Goal: Transaction & Acquisition: Purchase product/service

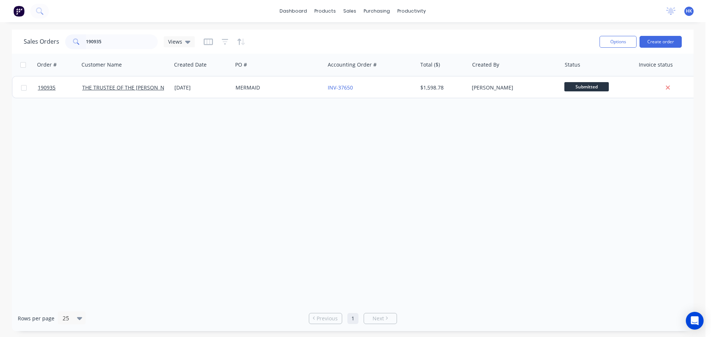
type input "190935"
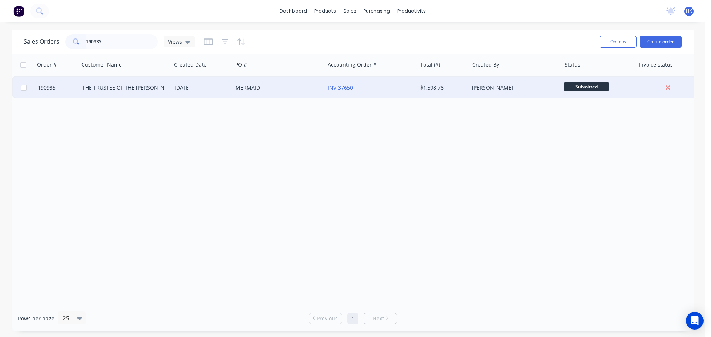
drag, startPoint x: 272, startPoint y: 100, endPoint x: 274, endPoint y: 94, distance: 6.3
click at [272, 99] on div "Order # Customer Name Created Date PO # Accounting Order # Total ($) Created By…" at bounding box center [352, 180] width 681 height 252
click at [276, 91] on div "MERMAID" at bounding box center [278, 88] width 92 height 22
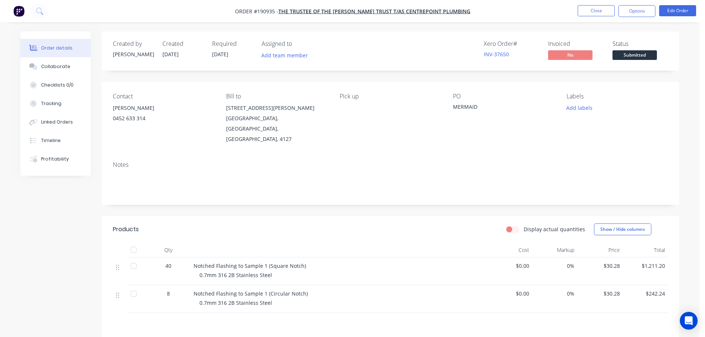
drag, startPoint x: 630, startPoint y: 54, endPoint x: 638, endPoint y: 64, distance: 12.1
click at [631, 54] on span "Submitted" at bounding box center [635, 54] width 44 height 9
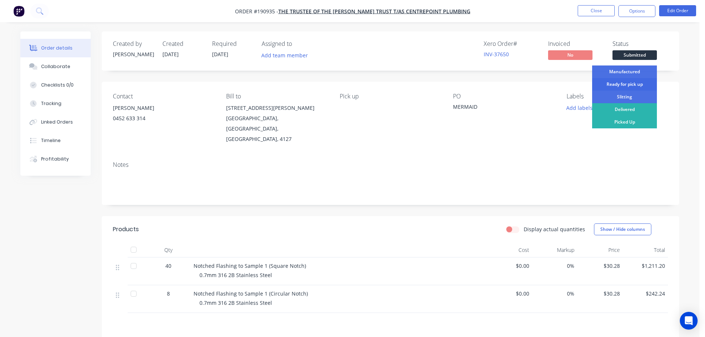
click at [629, 86] on div "Ready for pick up" at bounding box center [624, 84] width 65 height 13
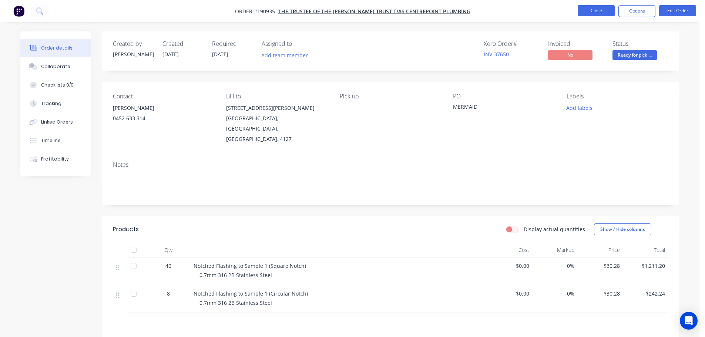
click at [587, 14] on button "Close" at bounding box center [596, 10] width 37 height 11
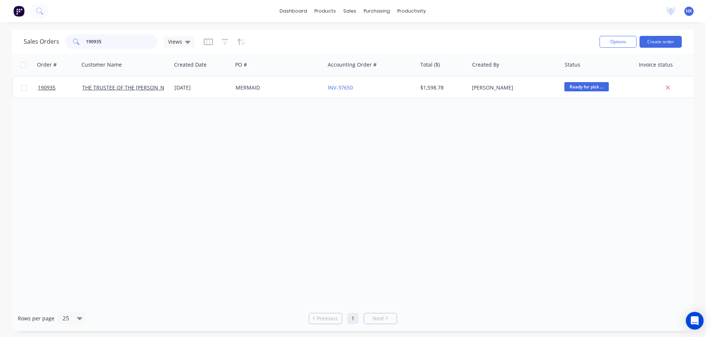
drag, startPoint x: 123, startPoint y: 50, endPoint x: 77, endPoint y: 51, distance: 45.2
click at [77, 51] on div "Sales Orders 190935 Views Options Create order" at bounding box center [352, 42] width 681 height 24
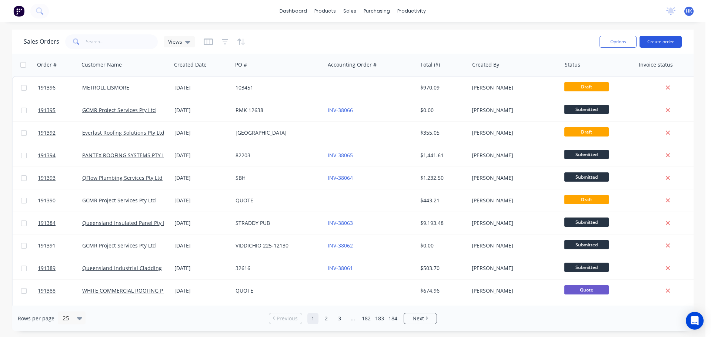
click at [661, 43] on button "Create order" at bounding box center [660, 42] width 42 height 12
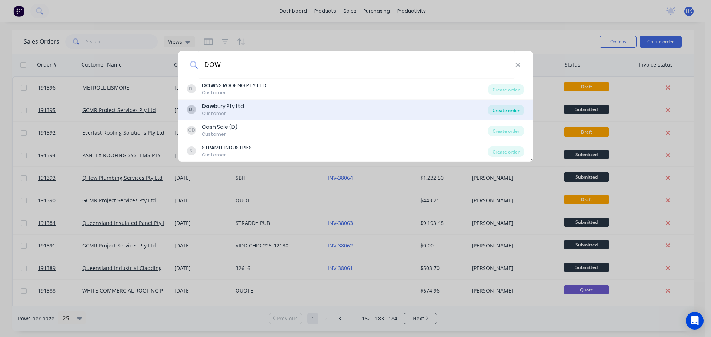
type input "DOW"
click at [506, 113] on div "Create order" at bounding box center [506, 110] width 36 height 10
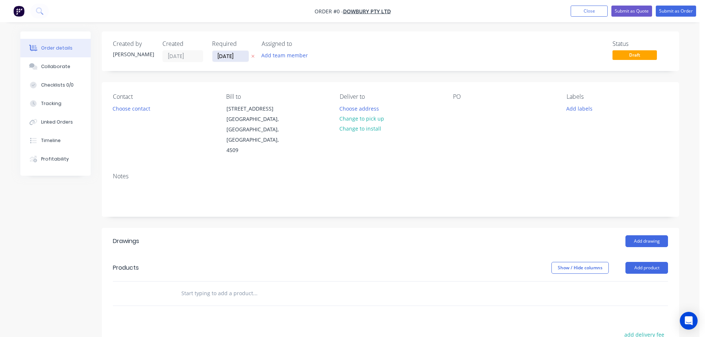
click at [219, 56] on input "[DATE]" at bounding box center [230, 56] width 36 height 11
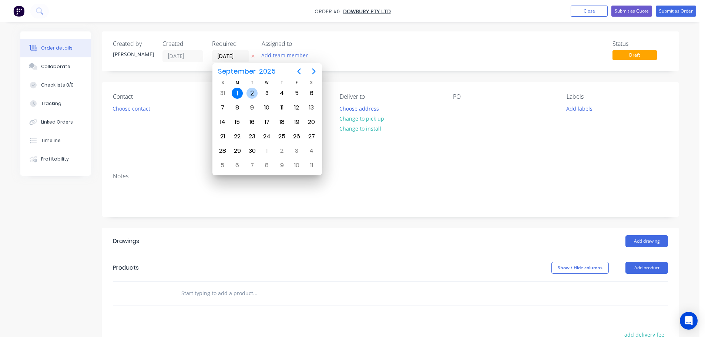
click at [249, 97] on div "2" at bounding box center [252, 93] width 11 height 11
type input "[DATE]"
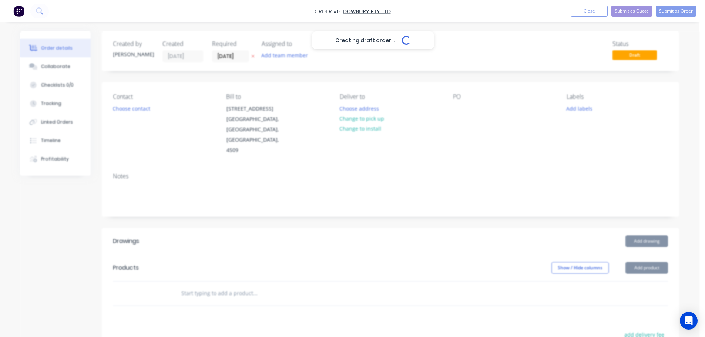
click at [140, 110] on div "Creating draft order... Loading..." at bounding box center [372, 199] width 705 height 337
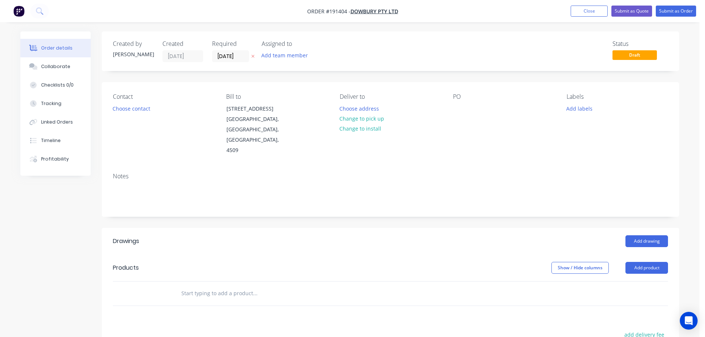
click at [140, 110] on button "Choose contact" at bounding box center [132, 108] width 46 height 10
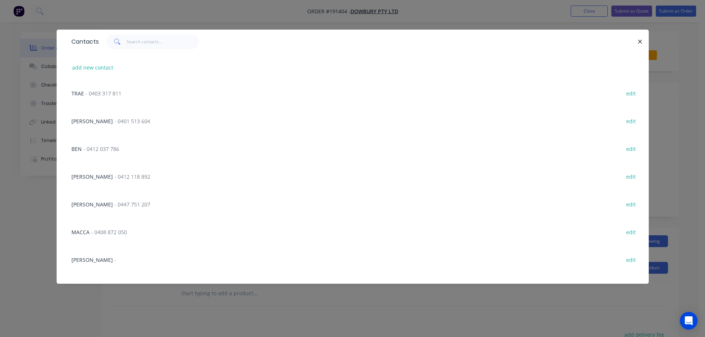
scroll to position [436, 0]
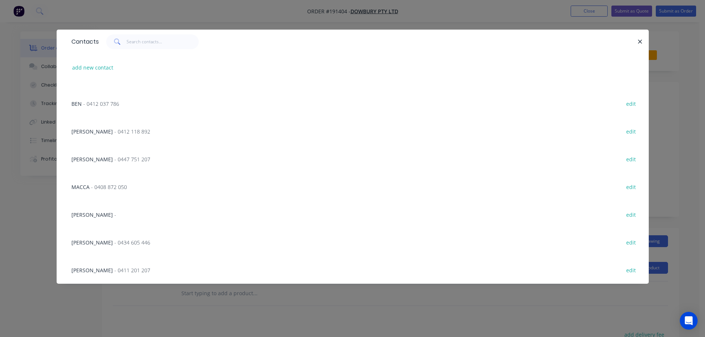
click at [151, 33] on div "Contacts" at bounding box center [353, 42] width 592 height 24
click at [152, 40] on input "text" at bounding box center [163, 41] width 72 height 15
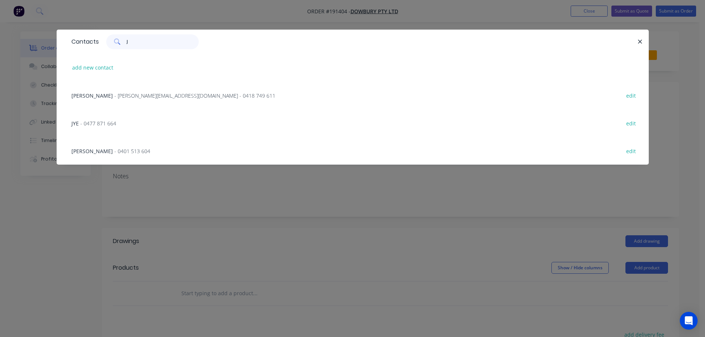
scroll to position [0, 0]
type input "J"
click at [99, 66] on button "add new contact" at bounding box center [92, 68] width 49 height 10
select select "AU"
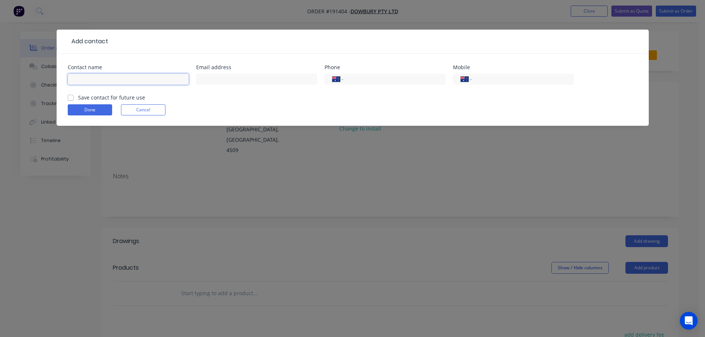
drag, startPoint x: 99, startPoint y: 66, endPoint x: 99, endPoint y: 76, distance: 10.0
click at [99, 76] on input "text" at bounding box center [128, 79] width 121 height 11
type input "[PERSON_NAME]"
click at [484, 79] on input "tel" at bounding box center [521, 79] width 89 height 9
type input "0420 240 108"
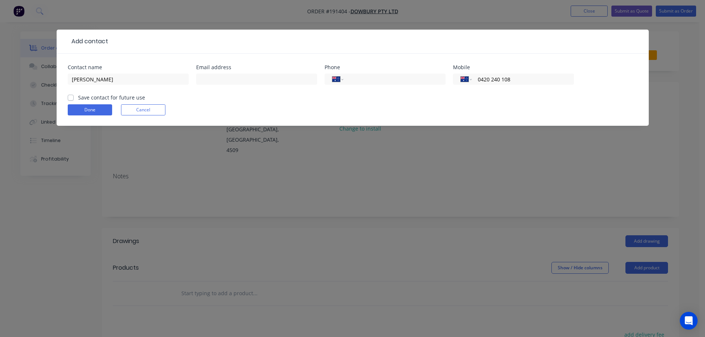
click at [78, 97] on label "Save contact for future use" at bounding box center [111, 98] width 67 height 8
click at [68, 97] on input "Save contact for future use" at bounding box center [71, 97] width 6 height 7
checkbox input "true"
click at [89, 108] on button "Done" at bounding box center [90, 109] width 44 height 11
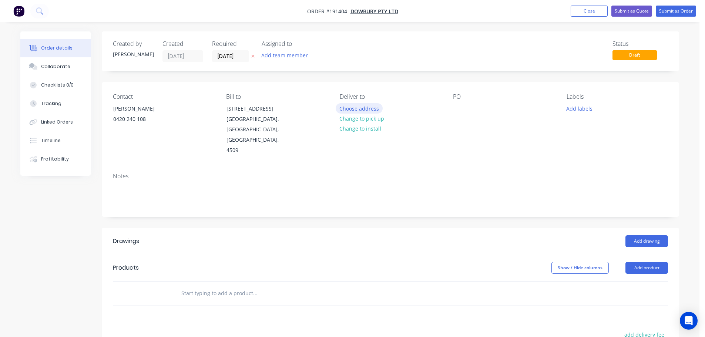
click at [364, 107] on button "Choose address" at bounding box center [359, 108] width 47 height 10
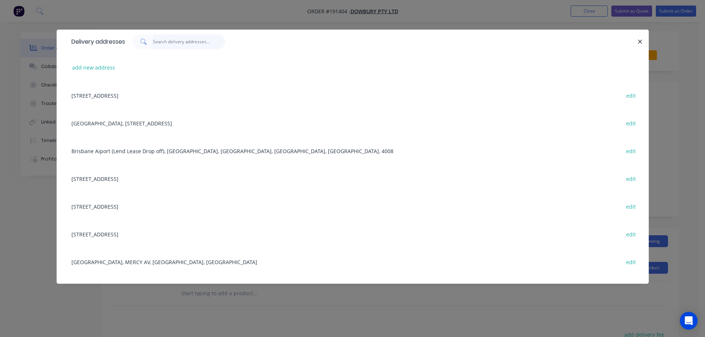
click at [210, 44] on input "text" at bounding box center [189, 41] width 72 height 15
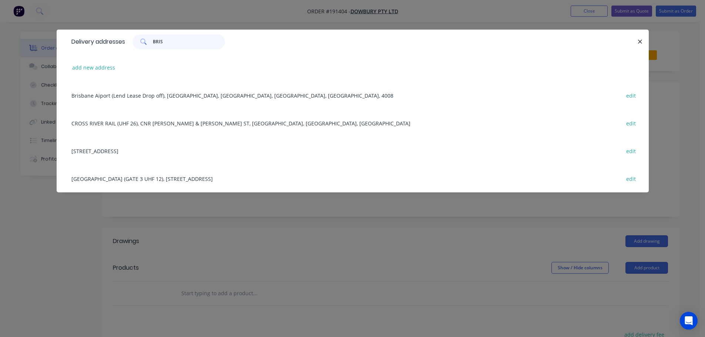
type input "BRIS"
click at [246, 86] on div "Brisbane Aiport (Lend Lease Drop off), [GEOGRAPHIC_DATA], [GEOGRAPHIC_DATA], [G…" at bounding box center [353, 95] width 570 height 28
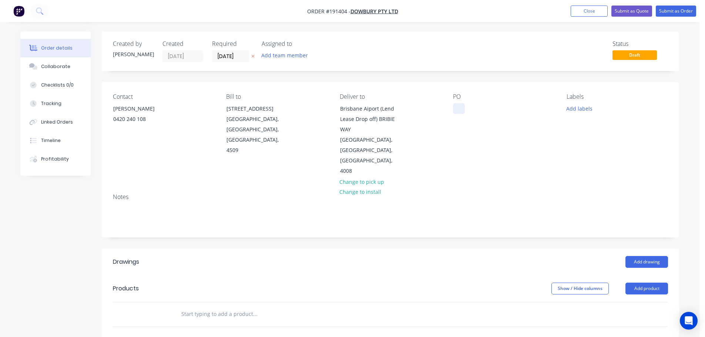
click at [460, 111] on div at bounding box center [459, 108] width 12 height 11
click at [587, 113] on button "Add labels" at bounding box center [579, 108] width 34 height 10
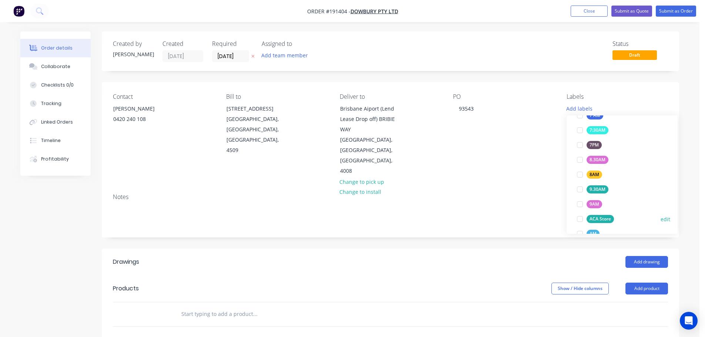
scroll to position [259, 0]
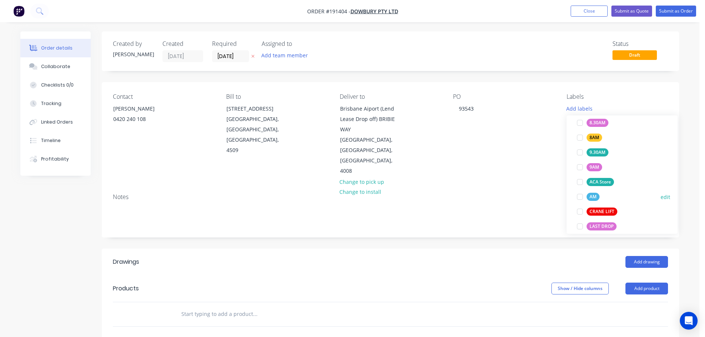
click at [580, 197] on div at bounding box center [580, 197] width 15 height 15
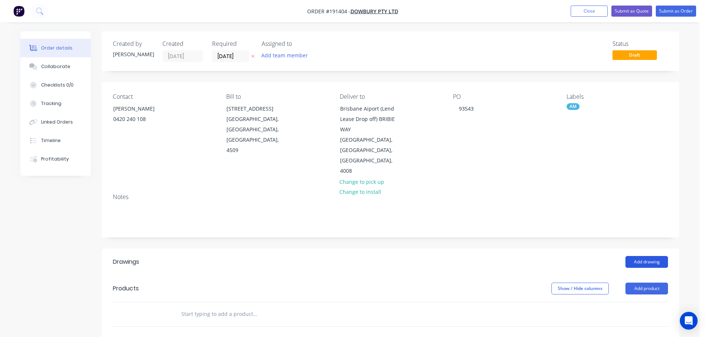
click at [637, 256] on button "Add drawing" at bounding box center [647, 262] width 43 height 12
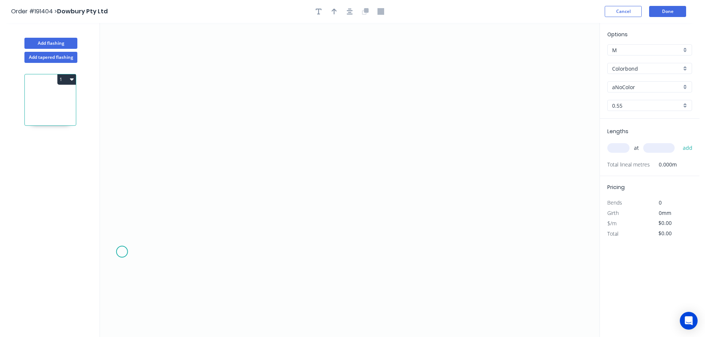
click at [123, 252] on icon "0" at bounding box center [350, 180] width 500 height 314
click at [183, 253] on icon "0" at bounding box center [350, 180] width 500 height 314
click at [186, 150] on icon "0 ?" at bounding box center [350, 180] width 500 height 314
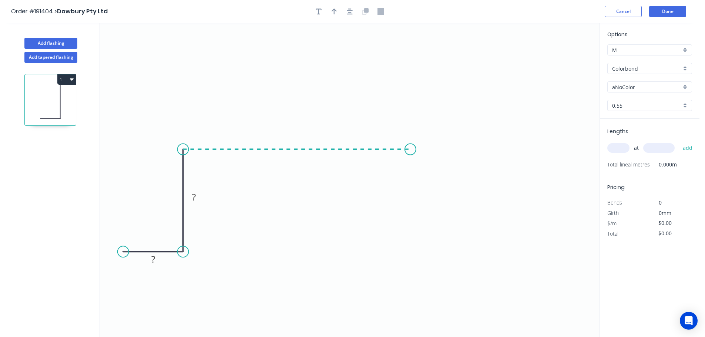
click at [407, 154] on icon "0 ? ?" at bounding box center [350, 180] width 500 height 314
click at [403, 254] on icon "0 ? ? ?" at bounding box center [350, 180] width 500 height 314
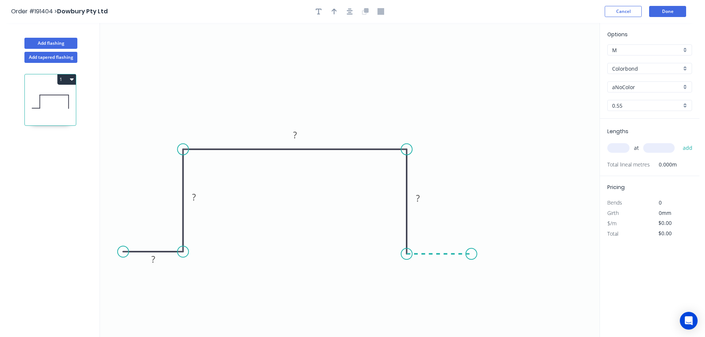
click at [472, 255] on icon "0 ? ? ? ?" at bounding box center [350, 180] width 500 height 314
click at [349, 16] on button "button" at bounding box center [349, 11] width 11 height 11
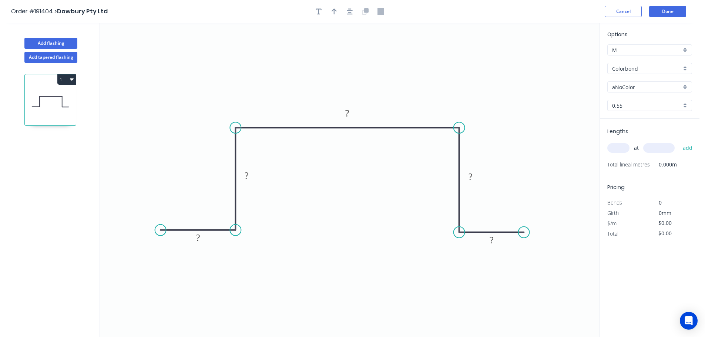
drag, startPoint x: 174, startPoint y: 229, endPoint x: 160, endPoint y: 230, distance: 13.7
click at [160, 230] on circle at bounding box center [160, 230] width 11 height 11
drag, startPoint x: 524, startPoint y: 231, endPoint x: 533, endPoint y: 231, distance: 8.9
click at [533, 231] on circle at bounding box center [532, 232] width 11 height 11
click at [200, 235] on tspan "?" at bounding box center [198, 238] width 4 height 12
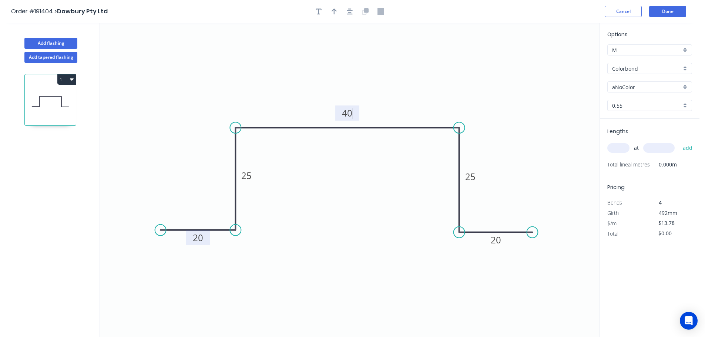
type input "$8.52"
click at [335, 13] on icon "button" at bounding box center [334, 12] width 5 height 6
click at [563, 58] on icon at bounding box center [562, 52] width 7 height 24
click at [563, 58] on icon at bounding box center [562, 49] width 7 height 24
click at [623, 57] on div "Options M M Colorbond Colorbond Colorbond (Premium) Colorbond Coolmax Colorbond…" at bounding box center [650, 74] width 100 height 88
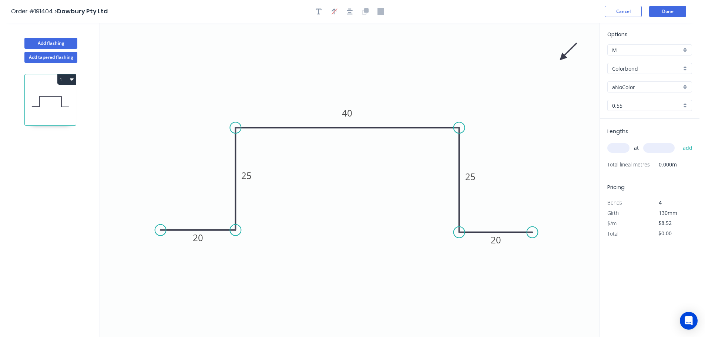
click at [630, 66] on input "Colorbond" at bounding box center [646, 69] width 69 height 8
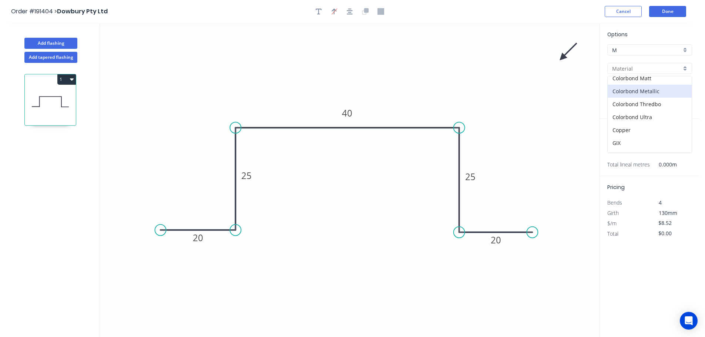
scroll to position [74, 0]
click at [657, 126] on div "Galvabond" at bounding box center [650, 125] width 84 height 13
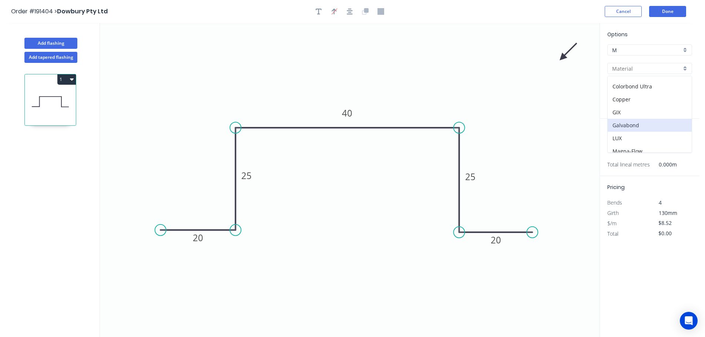
type input "Galvabond"
type input "$8.75"
click at [627, 107] on input "0.55" at bounding box center [646, 106] width 69 height 8
click at [628, 153] on div "1.2" at bounding box center [650, 158] width 84 height 13
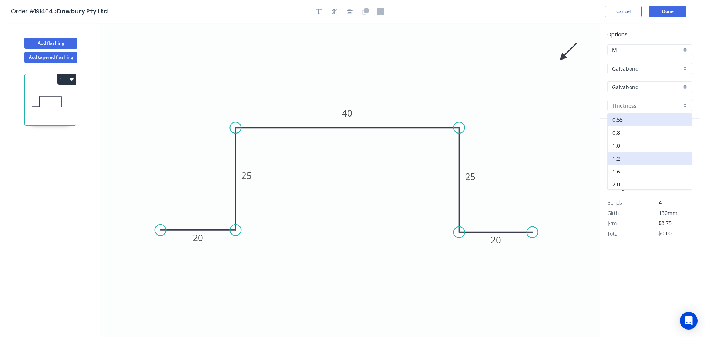
type input "1.2"
type input "$14.64"
click at [616, 143] on input "text" at bounding box center [618, 148] width 22 height 10
type input "6"
type input "1000"
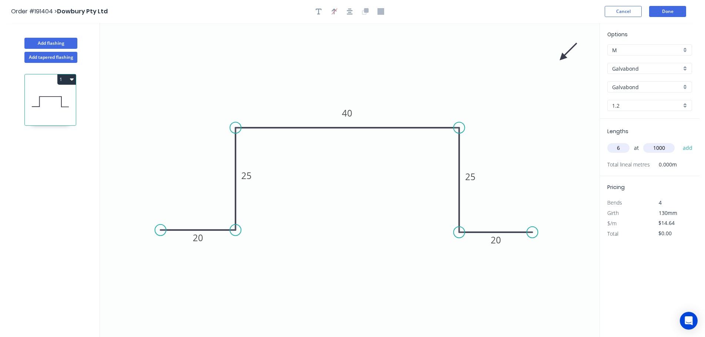
click at [679, 142] on button "add" at bounding box center [687, 148] width 17 height 13
type input "$87.84"
click at [50, 41] on button "Add flashing" at bounding box center [50, 43] width 53 height 11
type input "$0.00"
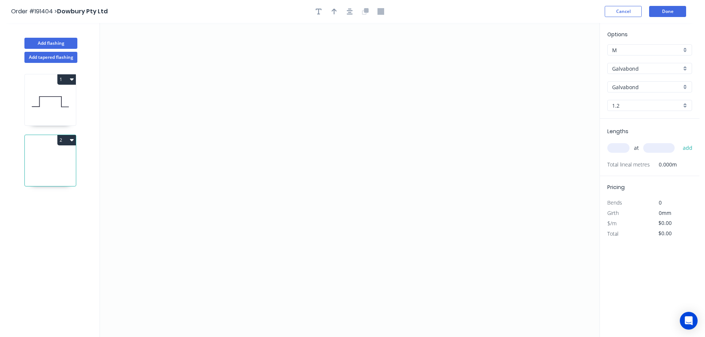
click at [657, 72] on input "Galvabond" at bounding box center [646, 69] width 69 height 8
click at [655, 86] on div "Colorbond" at bounding box center [650, 82] width 84 height 13
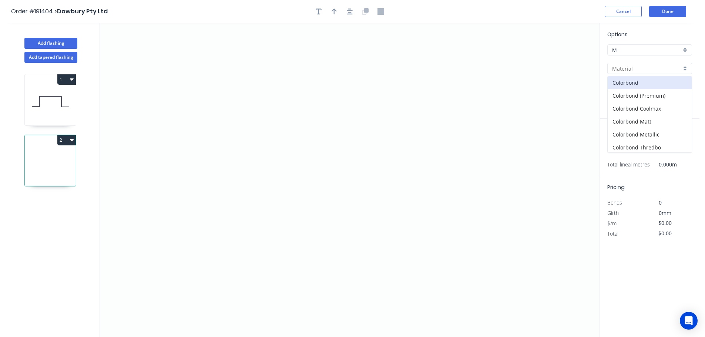
type input "Colorbond"
type input "aNoColor"
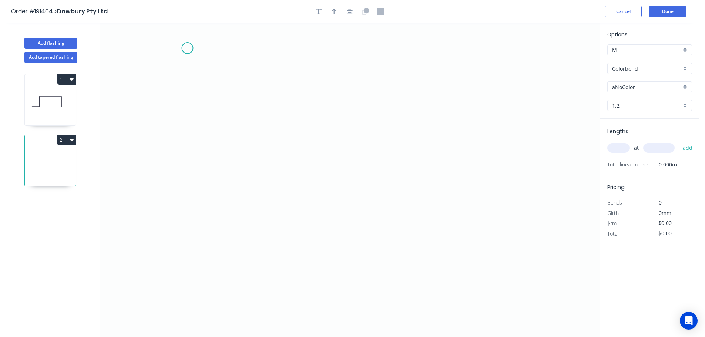
click at [187, 47] on icon "0" at bounding box center [350, 180] width 500 height 314
click at [191, 208] on icon "0" at bounding box center [350, 180] width 500 height 314
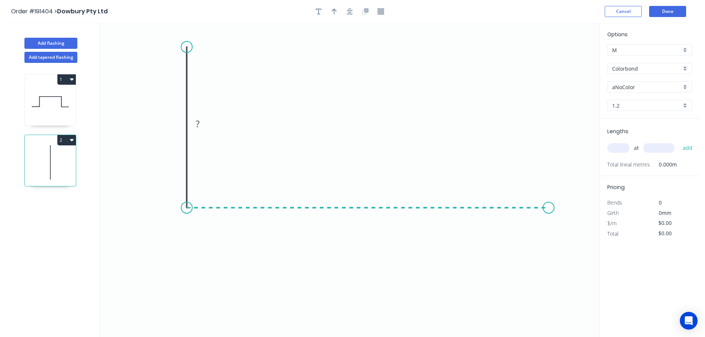
click at [549, 204] on icon "0 ?" at bounding box center [350, 180] width 500 height 314
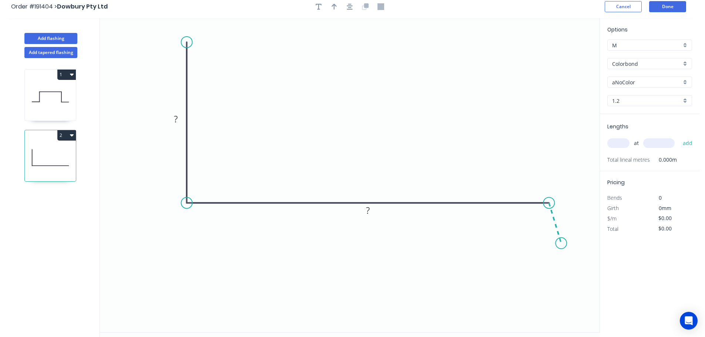
scroll to position [14, 0]
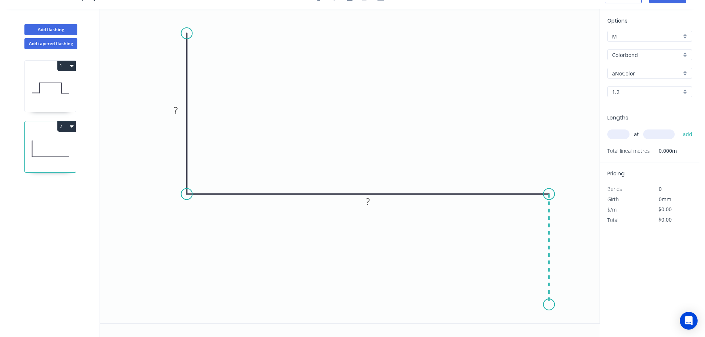
click at [552, 305] on icon "0 ? ?" at bounding box center [350, 166] width 500 height 314
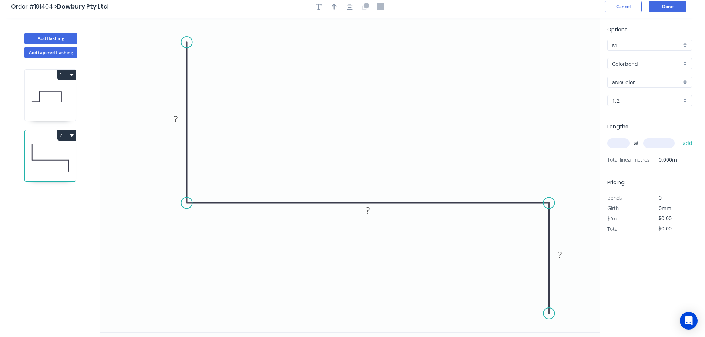
scroll to position [0, 0]
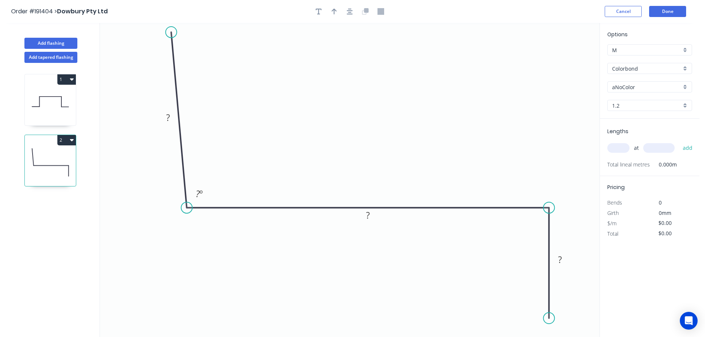
drag, startPoint x: 186, startPoint y: 39, endPoint x: 171, endPoint y: 32, distance: 16.2
click at [171, 32] on circle at bounding box center [171, 32] width 11 height 11
click at [168, 120] on tspan "?" at bounding box center [168, 117] width 4 height 12
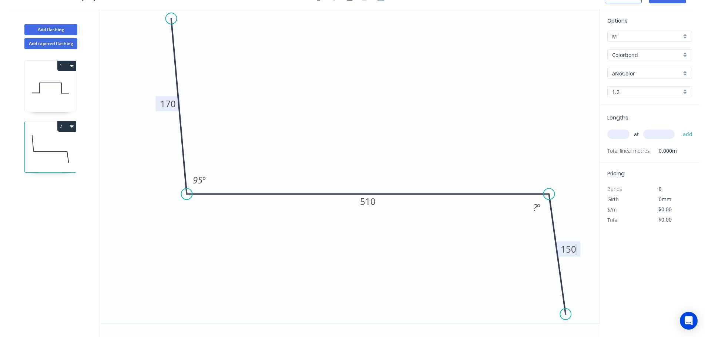
drag, startPoint x: 550, startPoint y: 306, endPoint x: 566, endPoint y: 315, distance: 18.4
click at [566, 315] on circle at bounding box center [565, 314] width 11 height 11
click at [533, 284] on icon "0 170 510 150 95 º ? º" at bounding box center [350, 166] width 500 height 314
drag, startPoint x: 534, startPoint y: 281, endPoint x: 527, endPoint y: 285, distance: 8.3
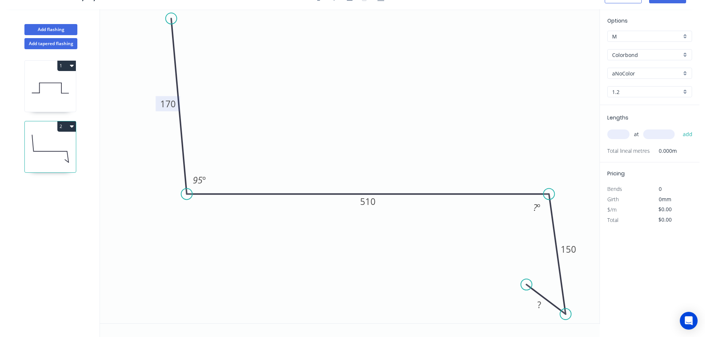
click at [527, 285] on circle at bounding box center [526, 284] width 11 height 11
click at [543, 307] on rect at bounding box center [539, 305] width 15 height 10
type input "$49.50"
click at [532, 209] on rect at bounding box center [537, 208] width 15 height 10
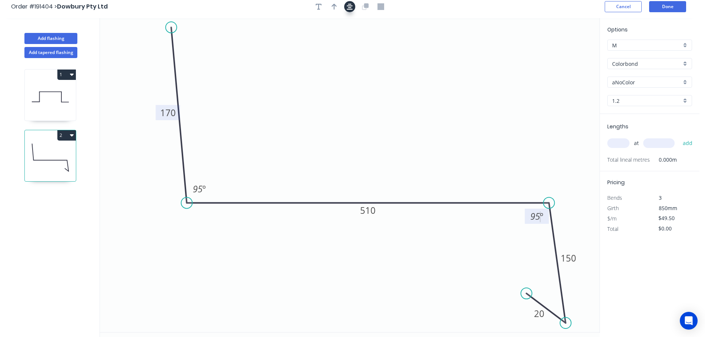
scroll to position [0, 0]
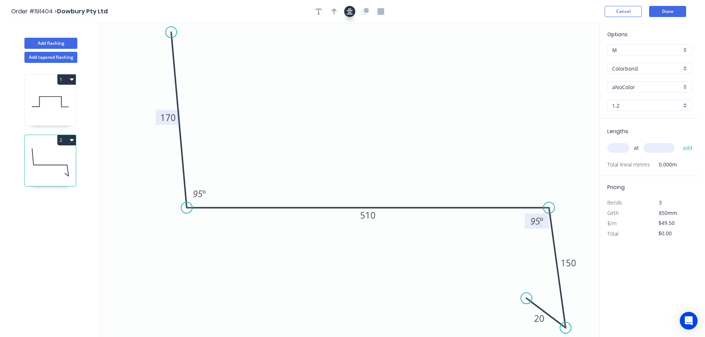
click at [349, 7] on button "button" at bounding box center [349, 11] width 11 height 11
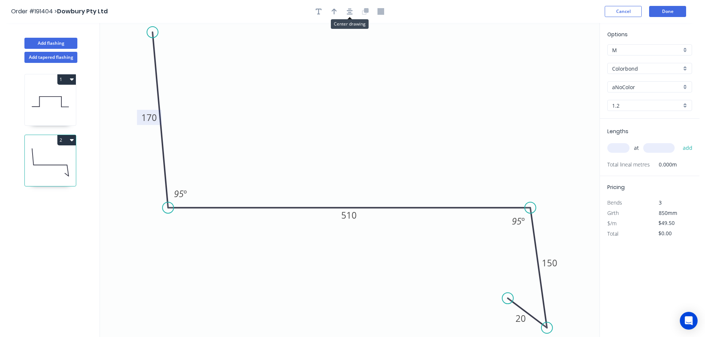
drag, startPoint x: 337, startPoint y: 10, endPoint x: 341, endPoint y: 13, distance: 5.0
click at [336, 10] on button "button" at bounding box center [334, 11] width 11 height 11
drag, startPoint x: 561, startPoint y: 59, endPoint x: 348, endPoint y: 67, distance: 213.0
click at [356, 67] on icon at bounding box center [359, 67] width 7 height 24
click at [644, 89] on input "aNoColor" at bounding box center [646, 87] width 69 height 8
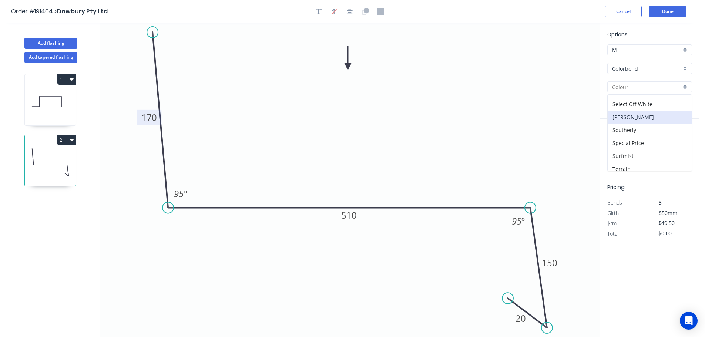
scroll to position [212, 0]
click at [644, 136] on div "[PERSON_NAME]" at bounding box center [650, 134] width 84 height 13
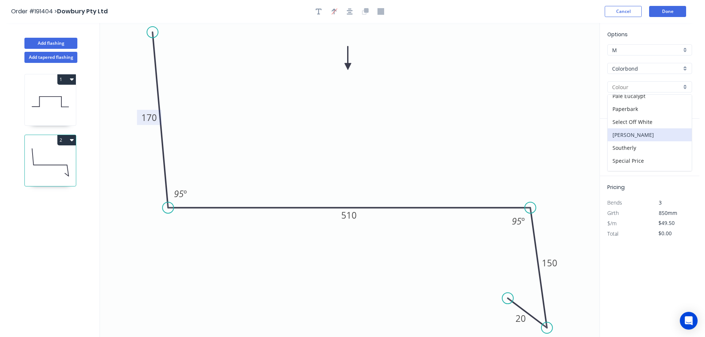
type input "[PERSON_NAME]"
click at [610, 144] on input "text" at bounding box center [618, 148] width 22 height 10
click at [643, 107] on input "1.2" at bounding box center [646, 106] width 69 height 8
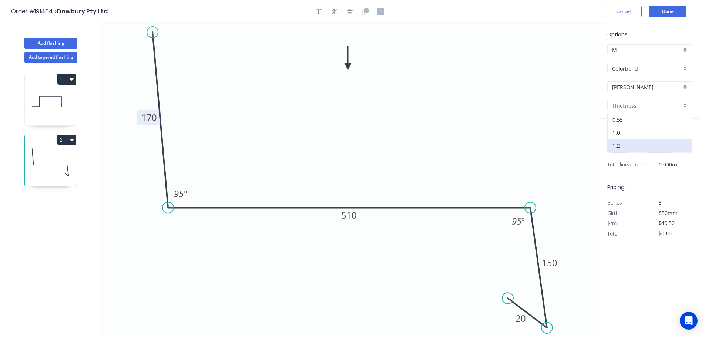
click at [644, 119] on div "0.55" at bounding box center [650, 119] width 84 height 13
type input "0.55"
type input "$21.85"
click at [625, 144] on div "at add" at bounding box center [650, 148] width 86 height 13
click at [625, 144] on input "text" at bounding box center [618, 148] width 22 height 10
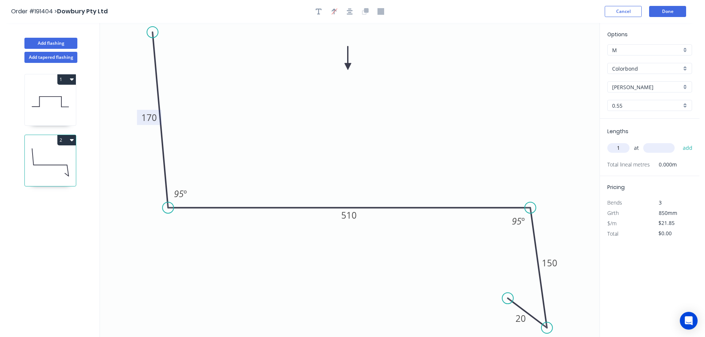
type input "1"
type input "4200"
click at [679, 142] on button "add" at bounding box center [687, 148] width 17 height 13
type input "$91.77"
click at [55, 44] on button "Add flashing" at bounding box center [50, 43] width 53 height 11
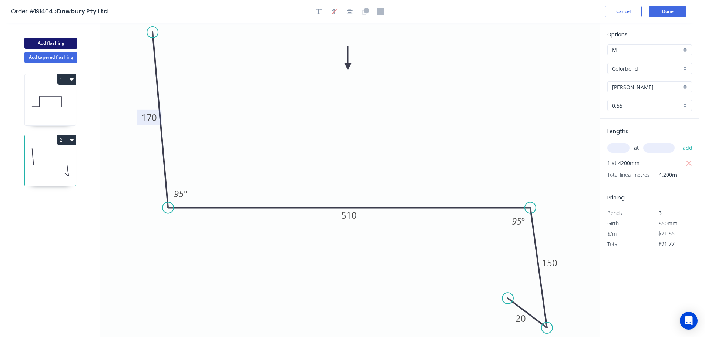
type input "$0.00"
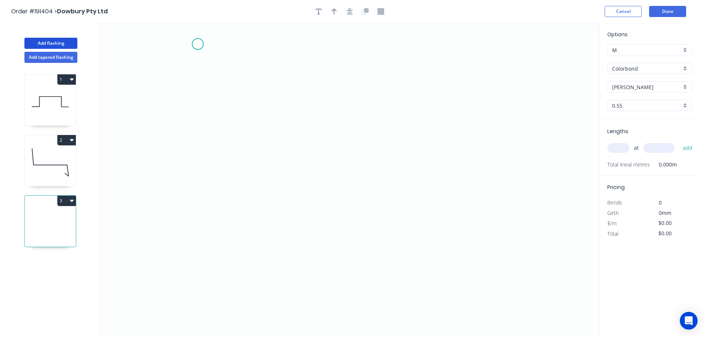
click at [198, 44] on icon "0" at bounding box center [350, 180] width 500 height 314
click at [202, 255] on icon "0" at bounding box center [350, 180] width 500 height 314
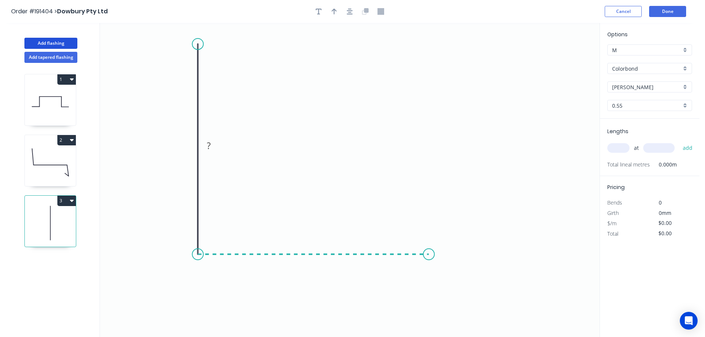
click at [429, 246] on icon "0 ?" at bounding box center [350, 180] width 500 height 314
drag, startPoint x: 198, startPoint y: 43, endPoint x: 195, endPoint y: 38, distance: 5.0
click at [195, 38] on circle at bounding box center [197, 38] width 11 height 11
drag, startPoint x: 428, startPoint y: 256, endPoint x: 417, endPoint y: 257, distance: 10.7
click at [418, 257] on circle at bounding box center [418, 254] width 11 height 11
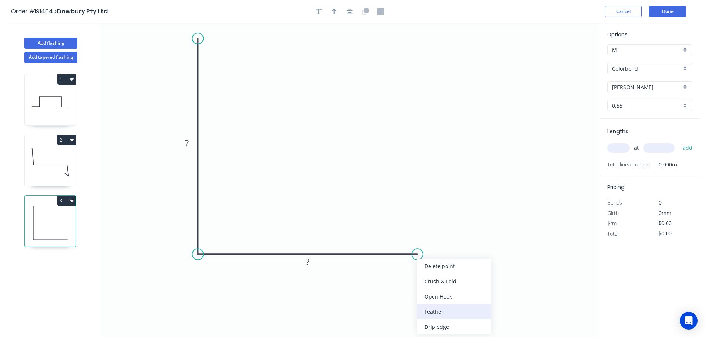
click at [446, 315] on div "Feather" at bounding box center [454, 311] width 74 height 15
drag, startPoint x: 426, startPoint y: 276, endPoint x: 464, endPoint y: 282, distance: 38.6
click at [464, 281] on rect at bounding box center [449, 273] width 29 height 15
click at [460, 272] on tspan "15" at bounding box center [456, 275] width 10 height 12
drag, startPoint x: 354, startPoint y: 13, endPoint x: 344, endPoint y: 13, distance: 10.4
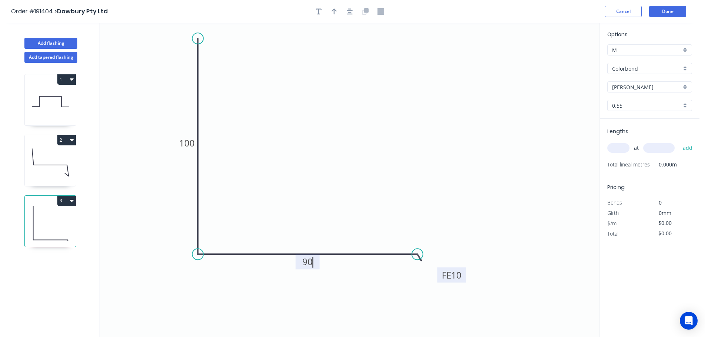
click at [354, 13] on button "button" at bounding box center [349, 11] width 11 height 11
type input "$7.16"
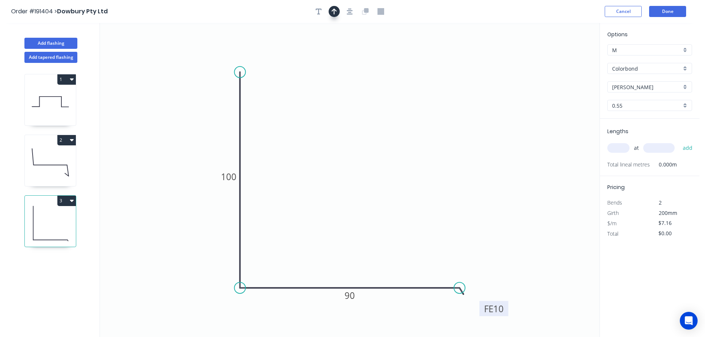
click at [337, 12] on button "button" at bounding box center [334, 11] width 11 height 11
click at [562, 60] on icon at bounding box center [562, 52] width 7 height 24
click at [562, 58] on icon at bounding box center [562, 51] width 7 height 24
drag, startPoint x: 562, startPoint y: 58, endPoint x: 453, endPoint y: 61, distance: 108.9
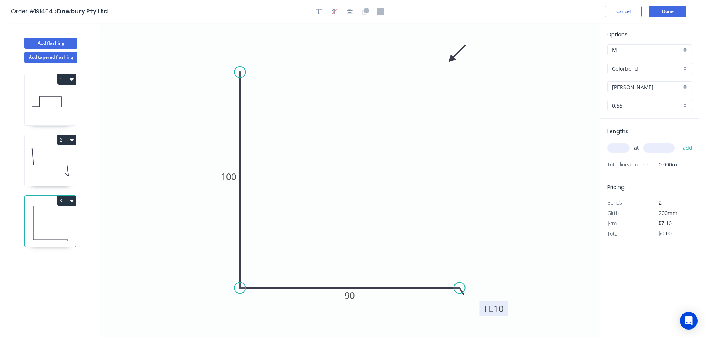
click at [451, 60] on icon at bounding box center [456, 53] width 21 height 21
click at [621, 149] on input "text" at bounding box center [618, 148] width 22 height 10
type input "1"
type input "1000"
click at [679, 142] on button "add" at bounding box center [687, 148] width 17 height 13
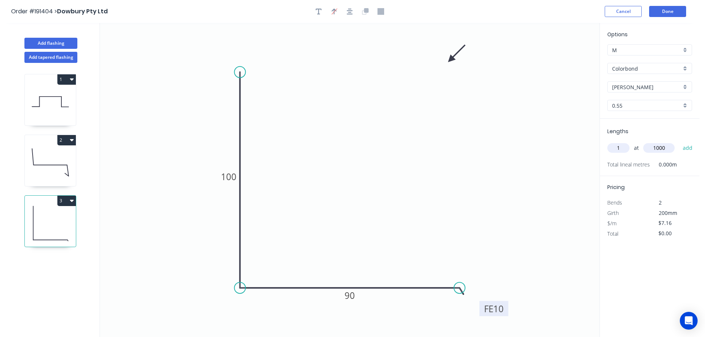
type input "$7.16"
click at [60, 38] on button "Add flashing" at bounding box center [50, 43] width 53 height 11
type input "$0.00"
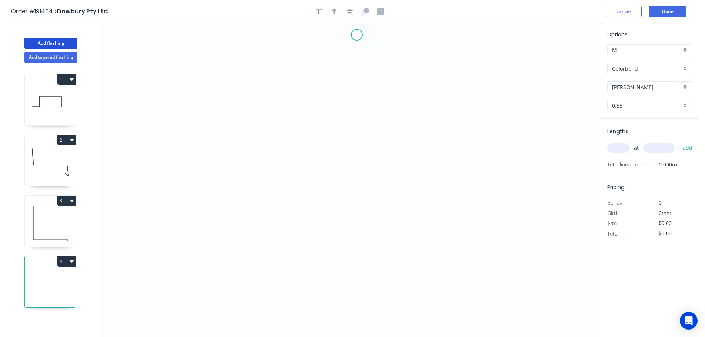
click at [353, 35] on icon "0" at bounding box center [350, 180] width 500 height 314
click at [330, 58] on icon at bounding box center [341, 45] width 23 height 23
click at [326, 154] on icon "0 ?" at bounding box center [350, 180] width 500 height 314
click at [355, 181] on icon "0 ? ?" at bounding box center [350, 180] width 500 height 314
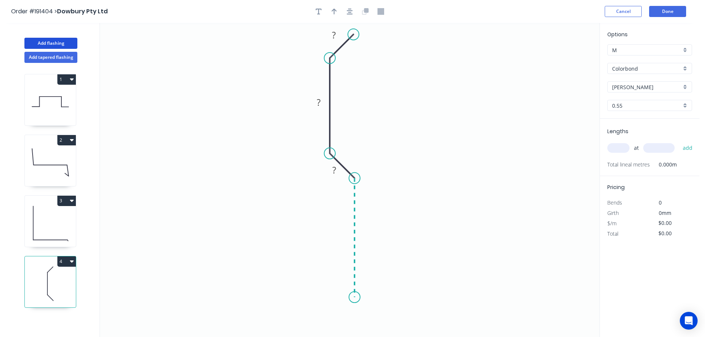
click at [359, 298] on icon "0 ? ? ?" at bounding box center [350, 180] width 500 height 314
click at [334, 321] on icon "0 ? ? ? ?" at bounding box center [350, 180] width 500 height 314
click at [339, 36] on rect at bounding box center [333, 35] width 15 height 10
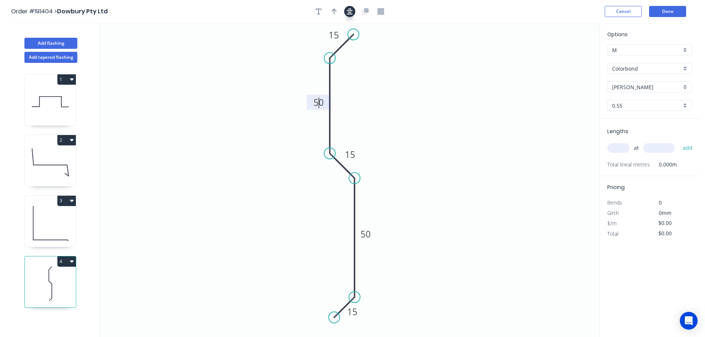
click at [350, 15] on button "button" at bounding box center [349, 11] width 11 height 11
type input "$8.52"
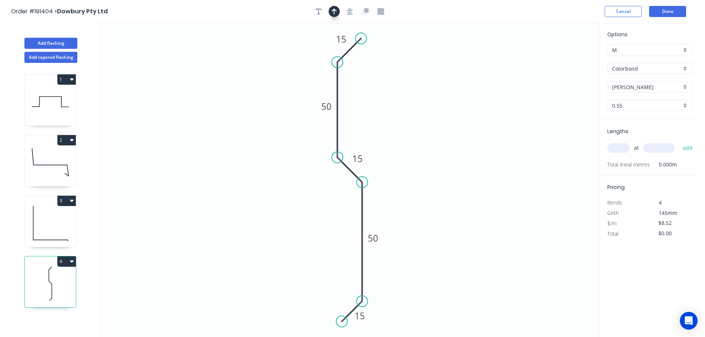
click at [334, 13] on icon "button" at bounding box center [334, 12] width 5 height 6
click at [562, 59] on icon at bounding box center [562, 52] width 7 height 24
drag, startPoint x: 562, startPoint y: 59, endPoint x: 542, endPoint y: 58, distance: 19.3
click at [542, 58] on icon at bounding box center [547, 51] width 21 height 21
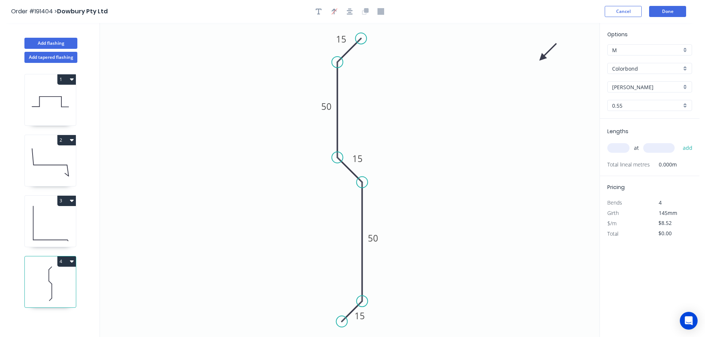
click at [616, 147] on input "text" at bounding box center [618, 148] width 22 height 10
type input "1"
type input "1000"
click at [679, 142] on button "add" at bounding box center [687, 148] width 17 height 13
type input "$8.52"
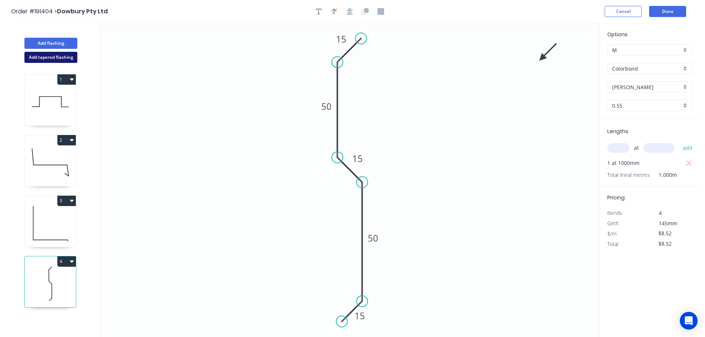
click at [41, 58] on button "Add tapered flashing" at bounding box center [50, 57] width 53 height 11
type input "$0.00"
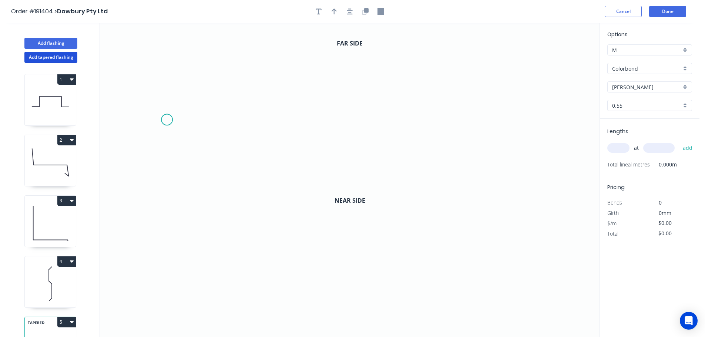
click at [167, 119] on icon "0" at bounding box center [350, 101] width 500 height 157
click at [198, 92] on icon "0" at bounding box center [350, 101] width 500 height 157
click at [346, 95] on icon "0 ?" at bounding box center [350, 101] width 500 height 157
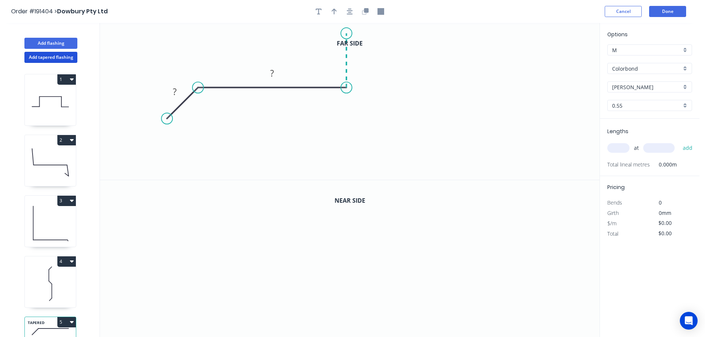
click at [345, 33] on icon "0 ? ?" at bounding box center [350, 101] width 500 height 157
click at [553, 38] on icon "0 ? ? ?" at bounding box center [350, 101] width 500 height 157
click at [583, 61] on icon "0 ? ? ? ?" at bounding box center [350, 101] width 500 height 157
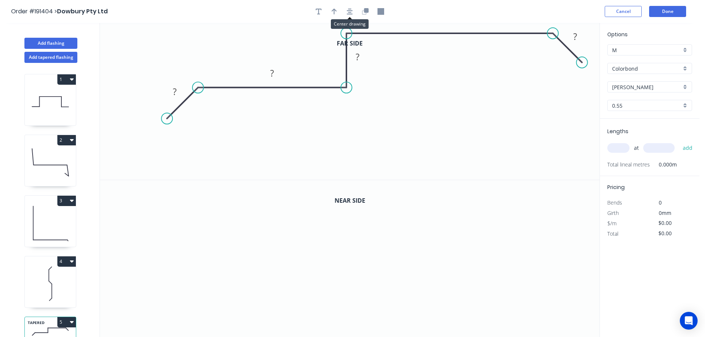
drag, startPoint x: 347, startPoint y: 13, endPoint x: 301, endPoint y: 110, distance: 107.1
click at [347, 14] on button "button" at bounding box center [349, 11] width 11 height 11
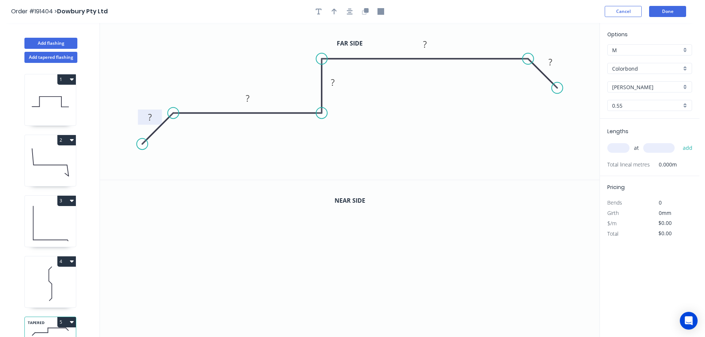
click at [152, 117] on rect at bounding box center [150, 118] width 15 height 10
drag, startPoint x: 171, startPoint y: 113, endPoint x: 143, endPoint y: 109, distance: 27.6
click at [143, 109] on circle at bounding box center [142, 112] width 11 height 11
drag, startPoint x: 120, startPoint y: 141, endPoint x: 114, endPoint y: 138, distance: 6.0
click at [114, 138] on circle at bounding box center [115, 139] width 11 height 11
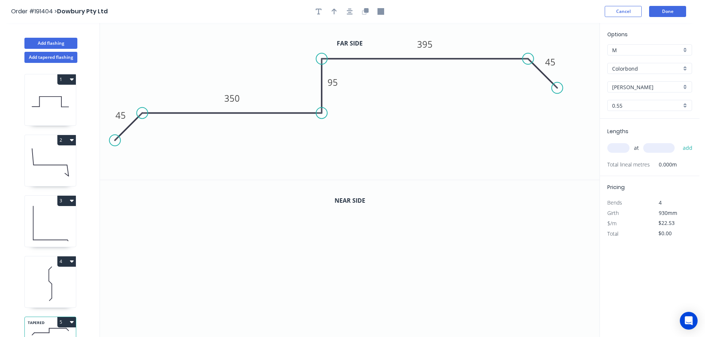
drag, startPoint x: 346, startPoint y: 15, endPoint x: 352, endPoint y: 17, distance: 6.6
click at [346, 16] on button "button" at bounding box center [349, 11] width 11 height 11
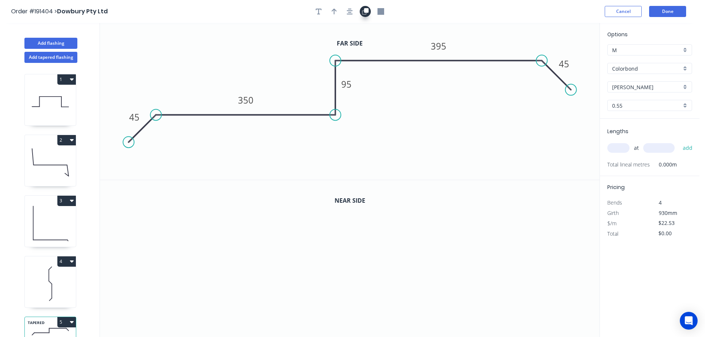
click at [362, 14] on button "button" at bounding box center [365, 11] width 11 height 11
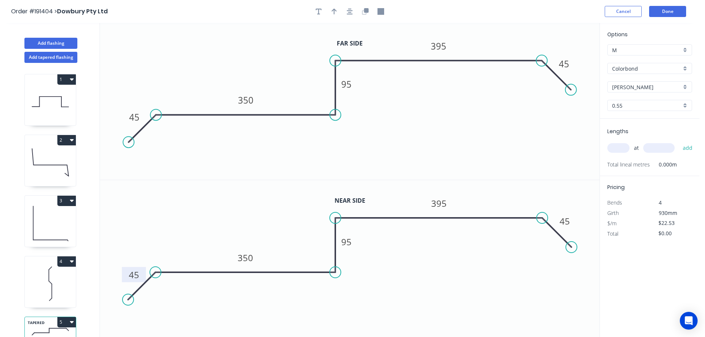
click at [138, 273] on tspan "45" at bounding box center [134, 275] width 10 height 12
type input "$23.90"
drag, startPoint x: 332, startPoint y: 11, endPoint x: 491, endPoint y: 44, distance: 162.6
click at [332, 11] on button "button" at bounding box center [334, 11] width 11 height 11
drag, startPoint x: 560, startPoint y: 56, endPoint x: 556, endPoint y: 42, distance: 14.0
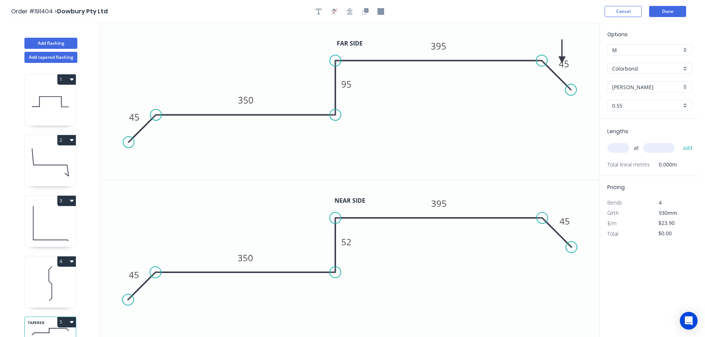
click at [426, 56] on icon "0 45 350 95 395 45" at bounding box center [350, 101] width 500 height 157
drag, startPoint x: 561, startPoint y: 43, endPoint x: 556, endPoint y: 33, distance: 11.3
click at [556, 33] on icon "0 45 350 95 395 45" at bounding box center [350, 101] width 500 height 157
drag, startPoint x: 563, startPoint y: 43, endPoint x: 258, endPoint y: 51, distance: 304.8
click at [258, 51] on icon at bounding box center [258, 43] width 7 height 24
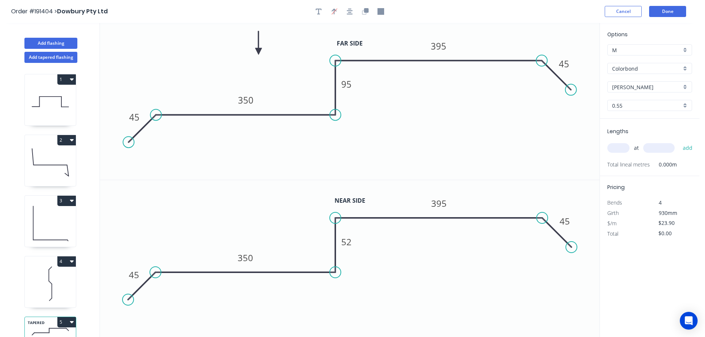
click at [618, 148] on input "text" at bounding box center [618, 148] width 22 height 10
type input "1"
type input "1800"
click at [679, 142] on button "add" at bounding box center [687, 148] width 17 height 13
type input "$43.02"
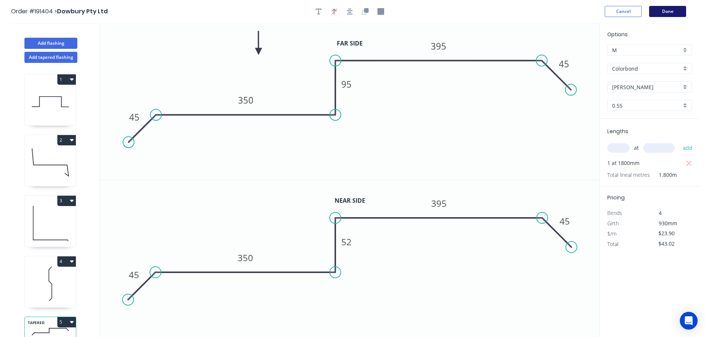
click at [675, 9] on button "Done" at bounding box center [667, 11] width 37 height 11
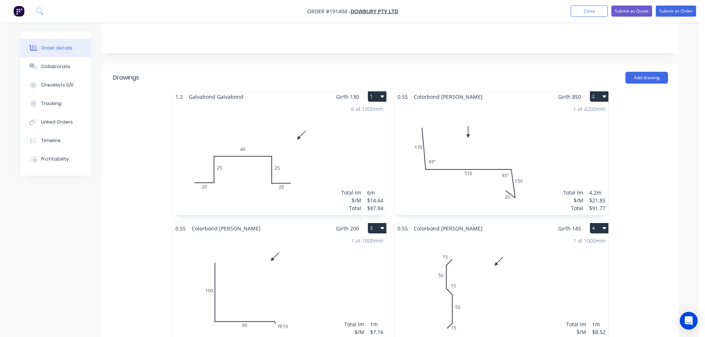
scroll to position [185, 0]
click at [334, 150] on div "6 at 1000mm Total lm $/M Total 6m $14.64 $87.84" at bounding box center [280, 157] width 214 height 113
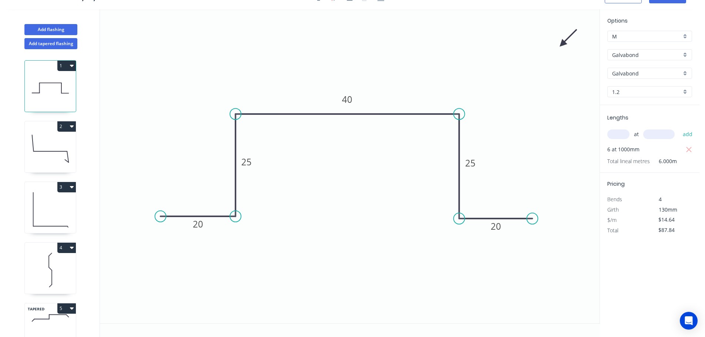
scroll to position [14, 0]
drag, startPoint x: 258, startPoint y: 163, endPoint x: 229, endPoint y: 165, distance: 28.9
click at [229, 165] on rect at bounding box center [218, 163] width 24 height 15
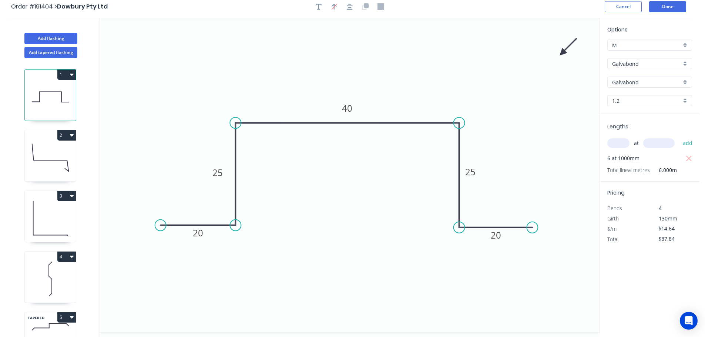
scroll to position [0, 0]
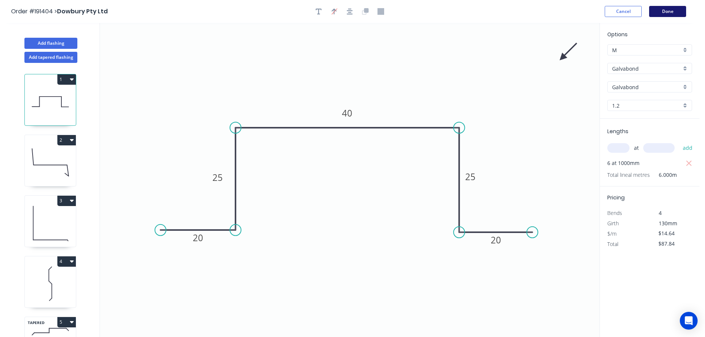
click at [669, 11] on button "Done" at bounding box center [667, 11] width 37 height 11
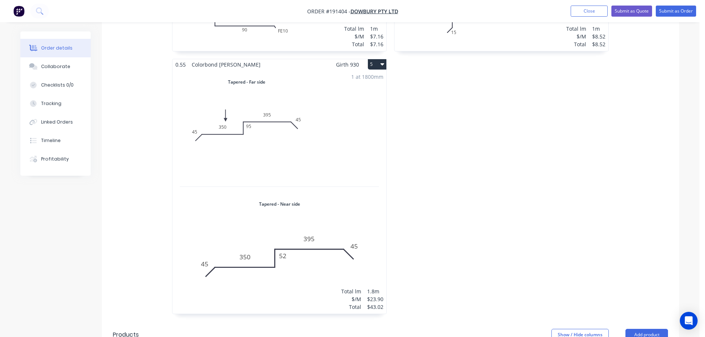
scroll to position [444, 0]
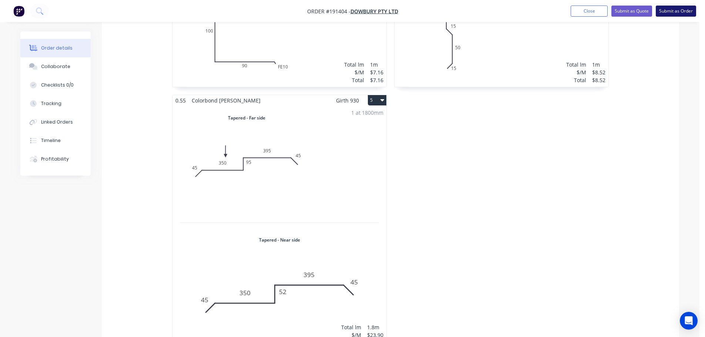
click at [686, 12] on button "Submit as Order" at bounding box center [676, 11] width 40 height 11
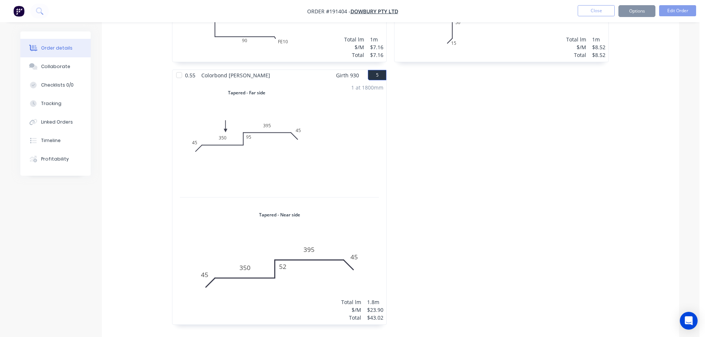
scroll to position [0, 0]
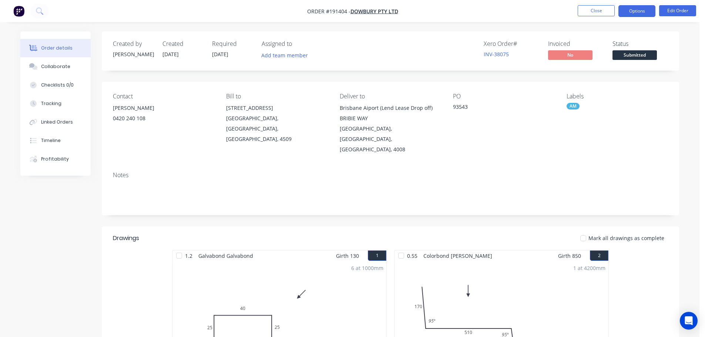
click at [632, 10] on button "Options" at bounding box center [637, 11] width 37 height 12
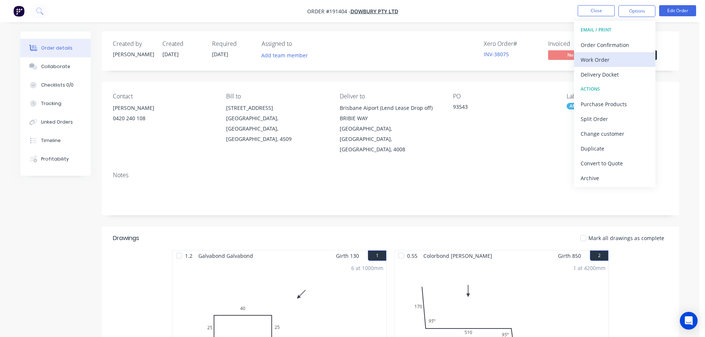
click at [625, 63] on div "Work Order" at bounding box center [615, 59] width 68 height 11
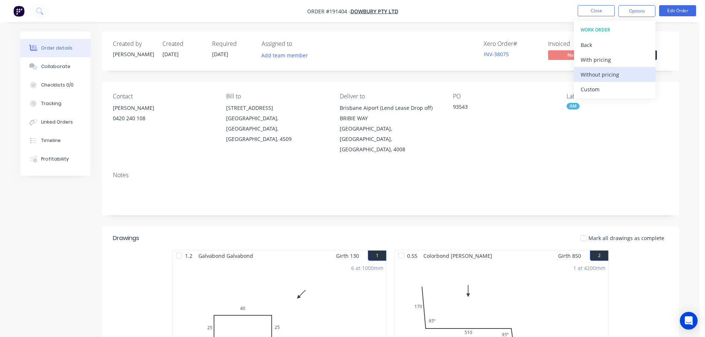
click at [625, 75] on div "Without pricing" at bounding box center [615, 74] width 68 height 11
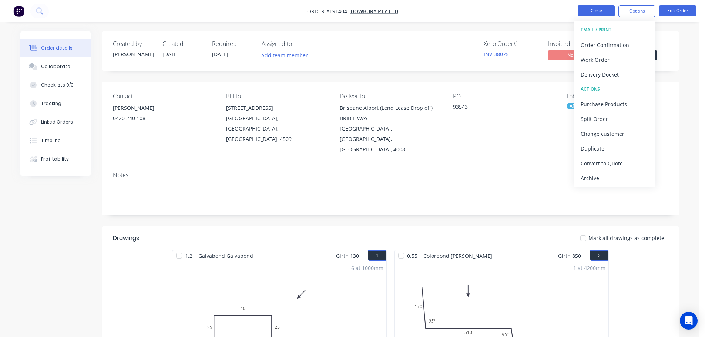
click at [584, 9] on button "Close" at bounding box center [596, 10] width 37 height 11
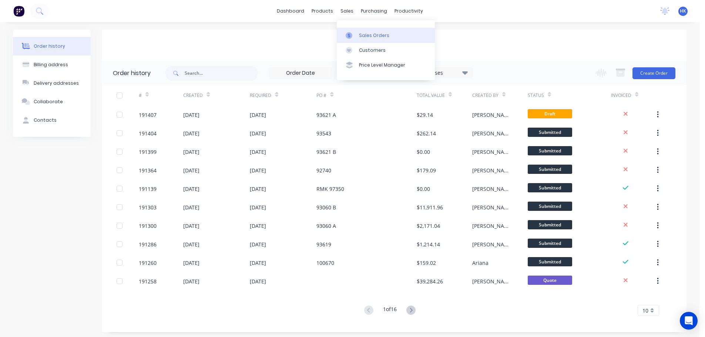
click at [368, 41] on link "Sales Orders" at bounding box center [386, 35] width 98 height 15
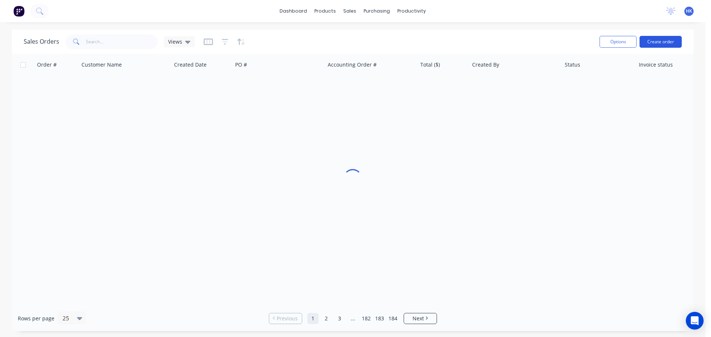
click at [652, 43] on button "Create order" at bounding box center [660, 42] width 42 height 12
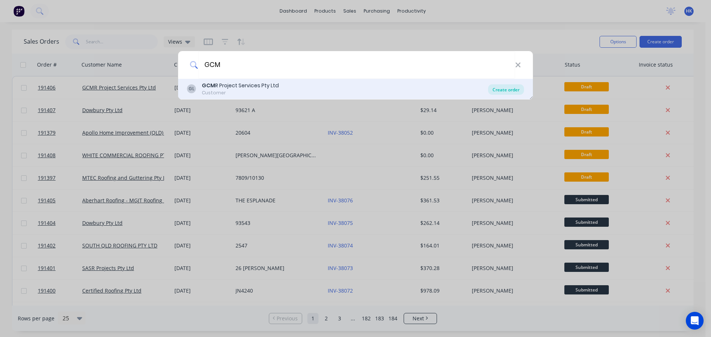
type input "GCM"
click at [506, 91] on div "Create order" at bounding box center [506, 89] width 36 height 10
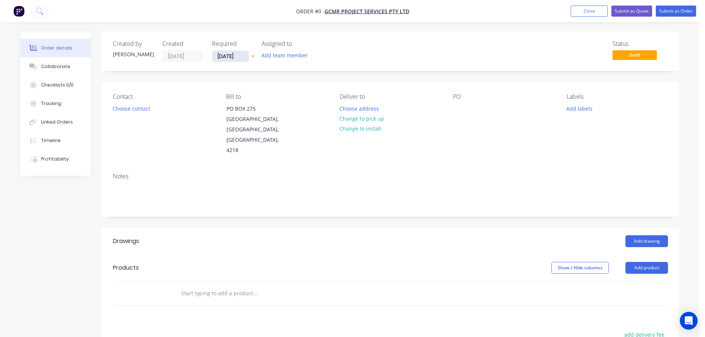
click at [231, 59] on input "[DATE]" at bounding box center [230, 56] width 36 height 11
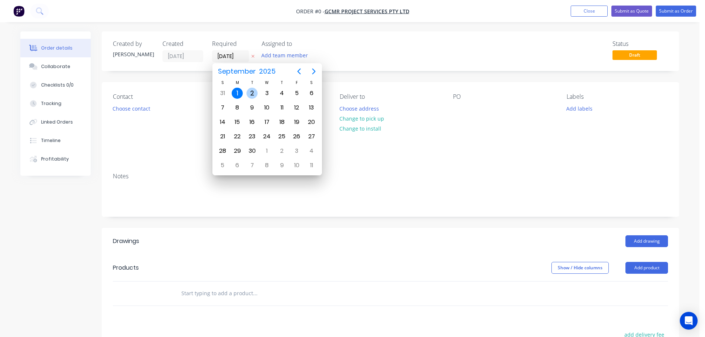
click at [251, 92] on div "2" at bounding box center [252, 93] width 11 height 11
type input "[DATE]"
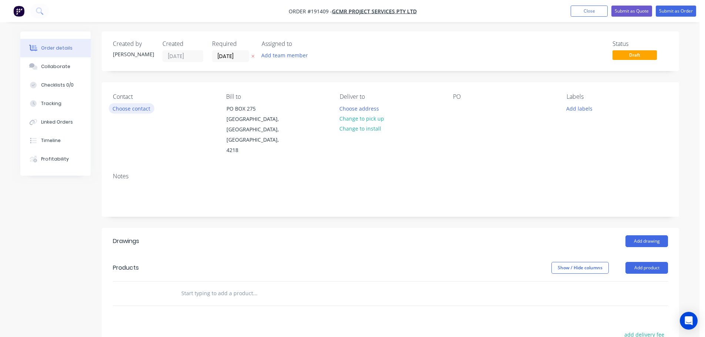
click at [140, 111] on button "Choose contact" at bounding box center [132, 108] width 46 height 10
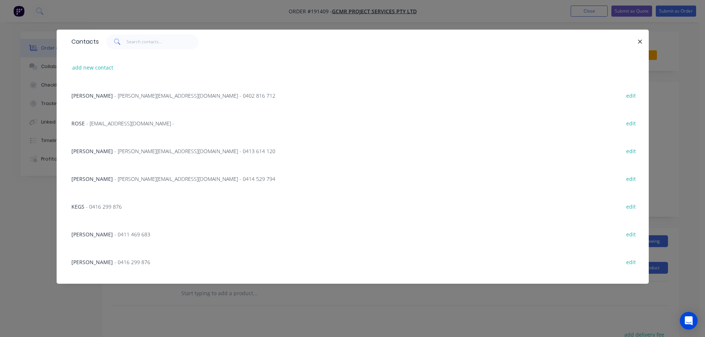
click at [136, 177] on span "- [PERSON_NAME][EMAIL_ADDRESS][DOMAIN_NAME] - 0414 529 794" at bounding box center [194, 178] width 161 height 7
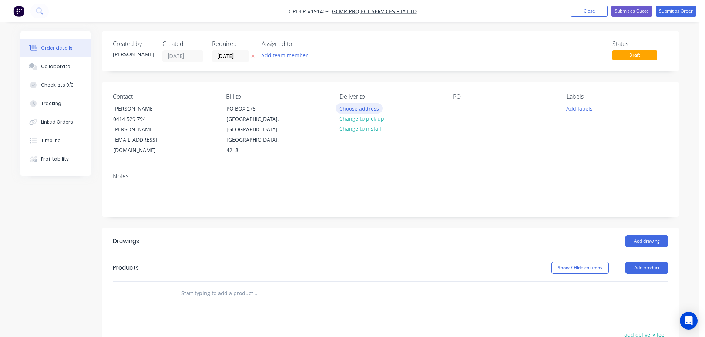
click at [355, 111] on button "Choose address" at bounding box center [359, 108] width 47 height 10
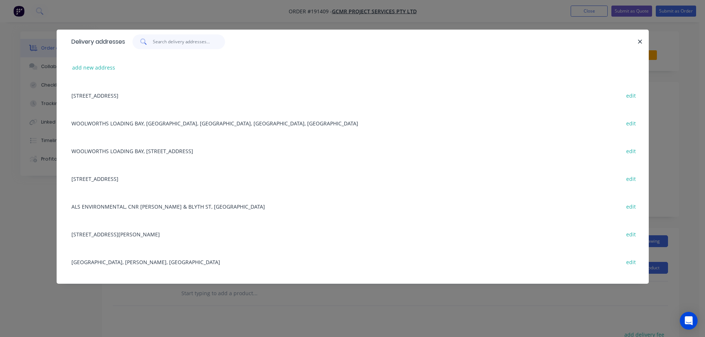
click at [214, 42] on input "text" at bounding box center [189, 41] width 72 height 15
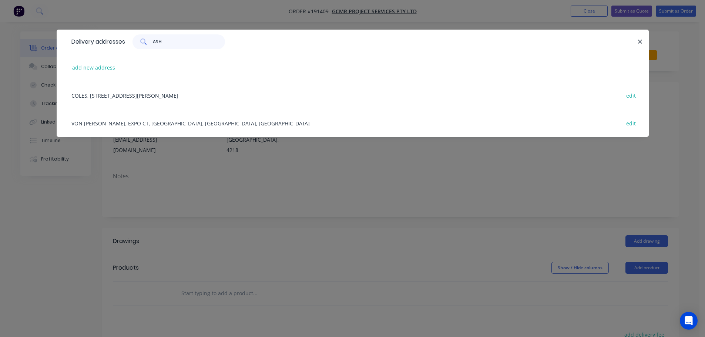
type input "ASH"
click at [145, 94] on div "COLES, [STREET_ADDRESS][PERSON_NAME] edit" at bounding box center [353, 95] width 570 height 28
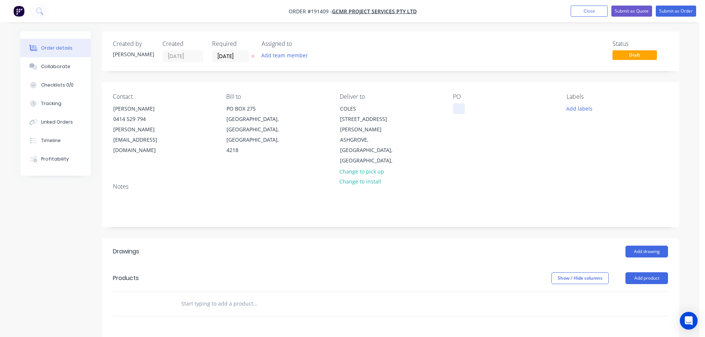
click at [455, 109] on div at bounding box center [459, 108] width 12 height 11
click at [587, 108] on button "Add labels" at bounding box center [579, 108] width 34 height 10
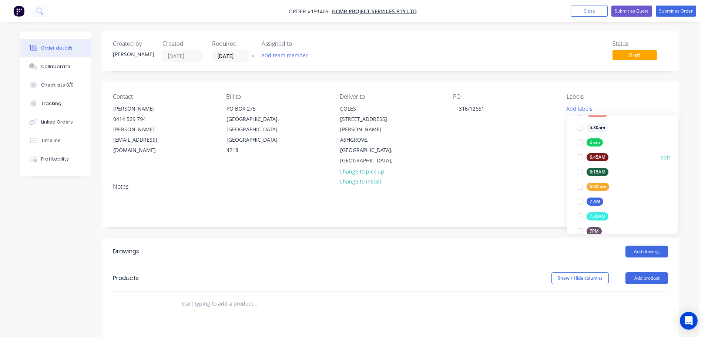
scroll to position [148, 0]
click at [582, 130] on div at bounding box center [580, 130] width 15 height 15
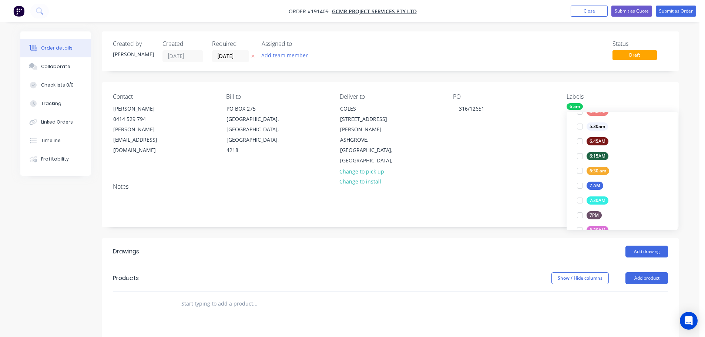
scroll to position [44, 0]
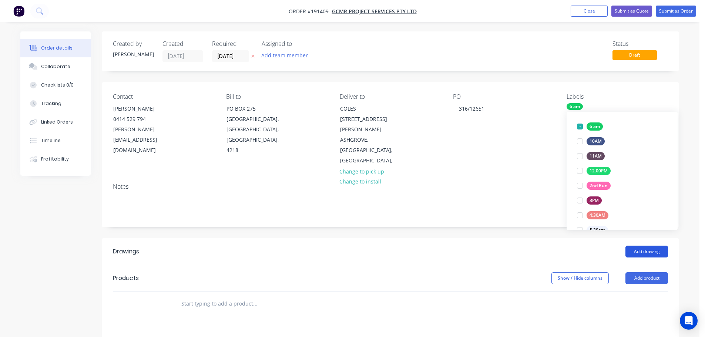
click at [650, 246] on button "Add drawing" at bounding box center [647, 252] width 43 height 12
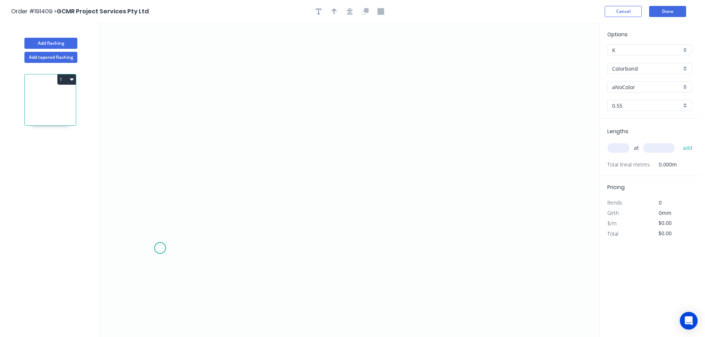
click at [160, 248] on icon "0" at bounding box center [350, 180] width 500 height 314
click at [167, 54] on icon "0" at bounding box center [350, 180] width 500 height 314
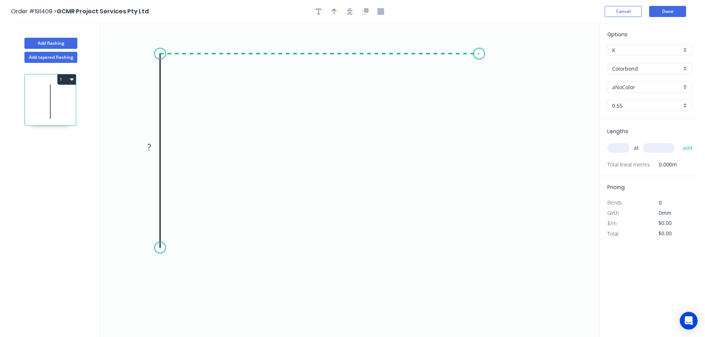
click at [479, 54] on icon "0 ?" at bounding box center [350, 180] width 500 height 314
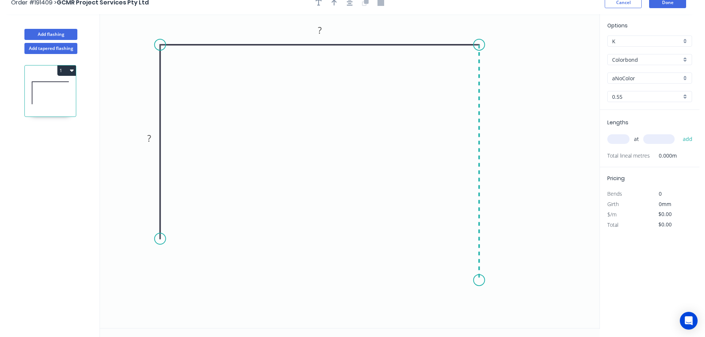
scroll to position [14, 0]
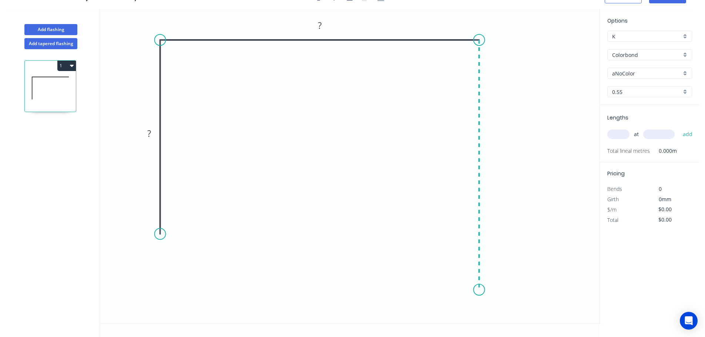
click at [478, 290] on icon "0 ? ?" at bounding box center [350, 166] width 500 height 314
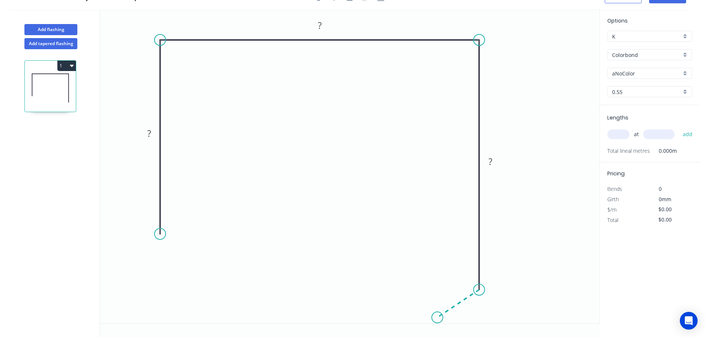
click at [438, 318] on icon "0 ? ? ?" at bounding box center [350, 166] width 500 height 314
drag, startPoint x: 157, startPoint y: 237, endPoint x: 157, endPoint y: 223, distance: 13.3
click at [157, 223] on circle at bounding box center [160, 222] width 11 height 11
click at [162, 222] on circle at bounding box center [160, 222] width 11 height 11
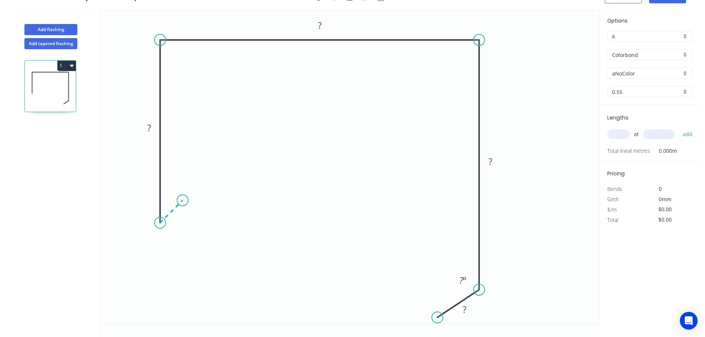
click at [182, 198] on icon "0 ? ? ? ? ? º" at bounding box center [350, 166] width 500 height 314
click at [181, 217] on tspan "?" at bounding box center [179, 216] width 4 height 12
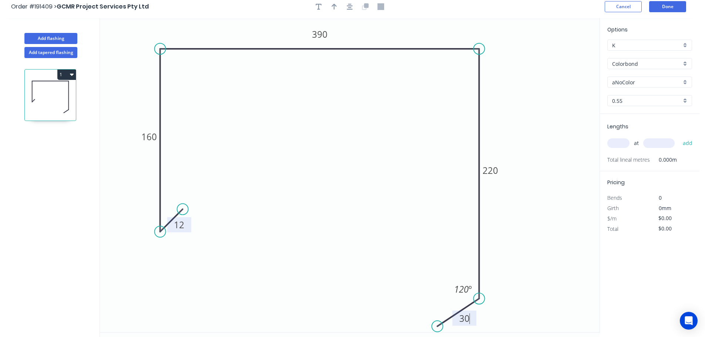
scroll to position [0, 0]
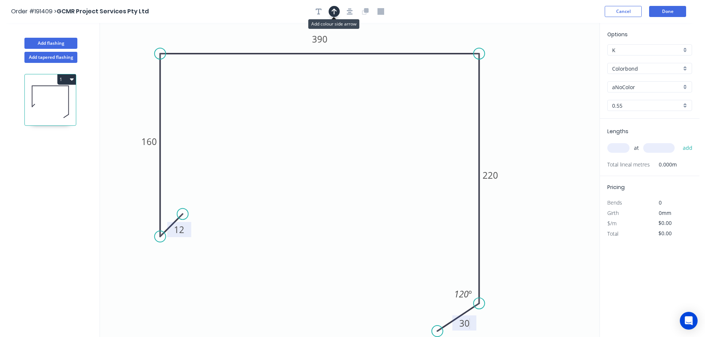
click at [331, 14] on button "button" at bounding box center [334, 11] width 11 height 11
type input "$23.72"
click at [349, 12] on icon "button" at bounding box center [350, 12] width 6 height 6
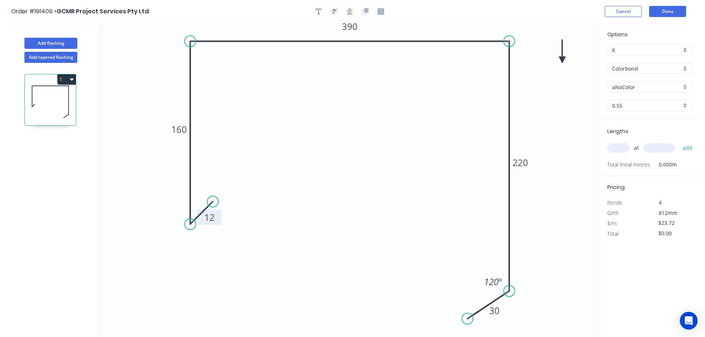
click at [563, 57] on icon at bounding box center [562, 52] width 7 height 24
click at [564, 57] on icon at bounding box center [568, 53] width 21 height 21
click at [622, 67] on input "Colorbond" at bounding box center [646, 69] width 69 height 8
click at [643, 83] on div "Colorbond" at bounding box center [650, 82] width 84 height 13
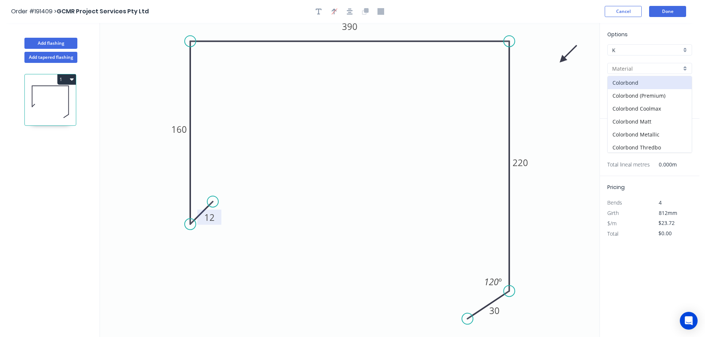
type input "Colorbond"
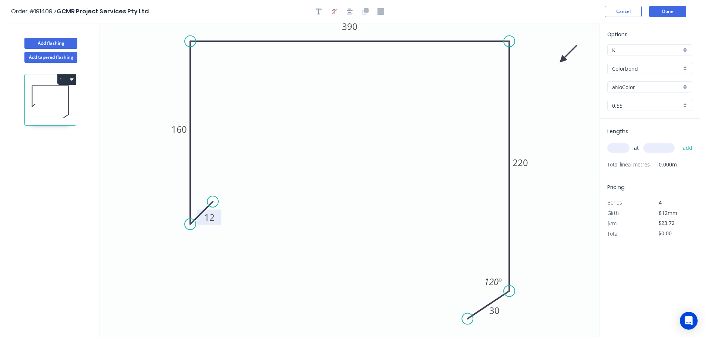
click at [640, 90] on input "aNoColor" at bounding box center [646, 87] width 69 height 8
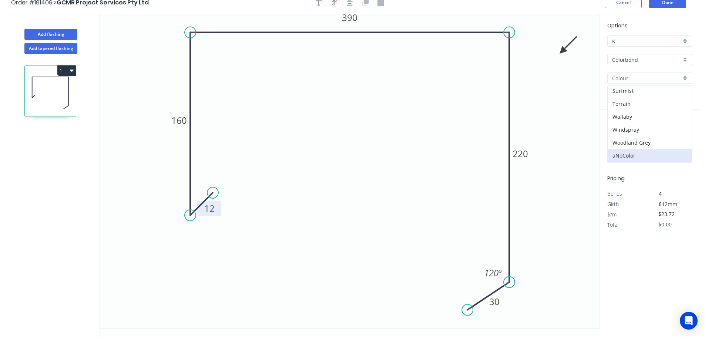
scroll to position [14, 0]
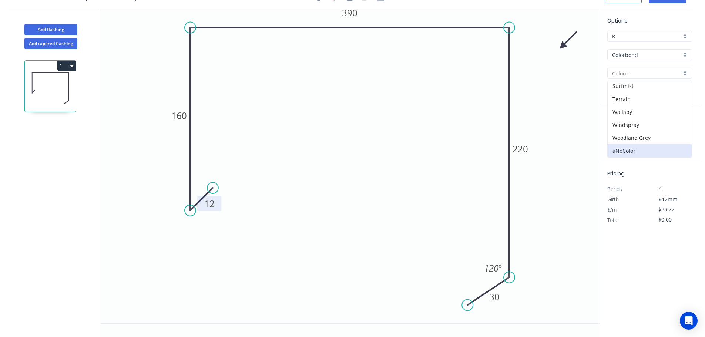
drag, startPoint x: 636, startPoint y: 54, endPoint x: 640, endPoint y: 61, distance: 7.9
click at [636, 55] on input "Colorbond" at bounding box center [646, 55] width 69 height 8
type input "aNoColor"
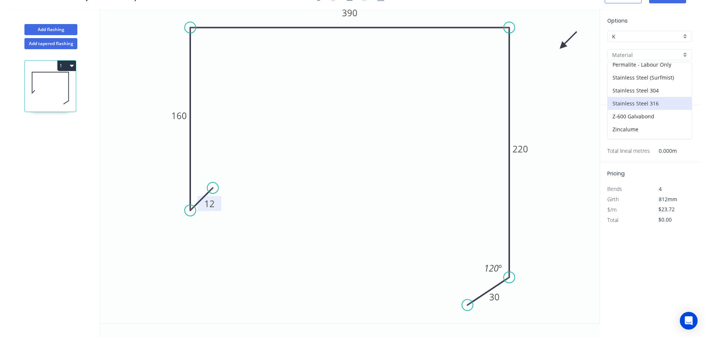
scroll to position [170, 0]
click at [647, 124] on div "Zincalume" at bounding box center [650, 119] width 84 height 13
type input "Zincalume"
type input "$21.50"
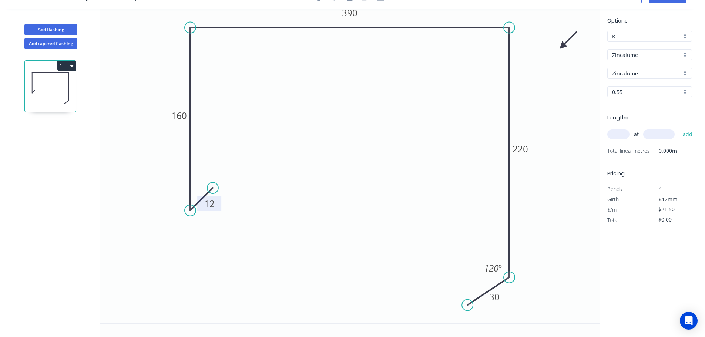
click at [621, 137] on input "text" at bounding box center [618, 135] width 22 height 10
type input "8"
type input "6000"
click at [679, 128] on button "add" at bounding box center [687, 134] width 17 height 13
type input "$1,032.00"
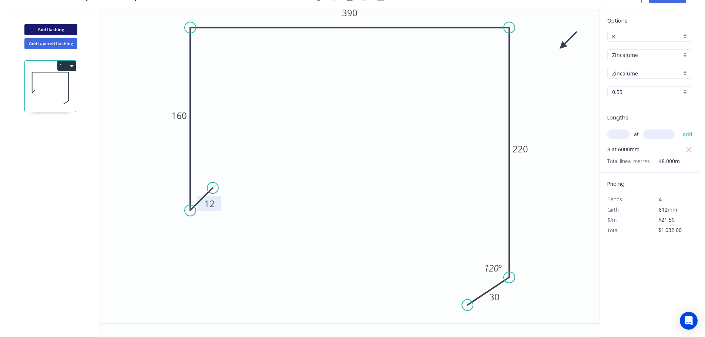
click at [61, 30] on button "Add flashing" at bounding box center [50, 29] width 53 height 11
type input "$0.00"
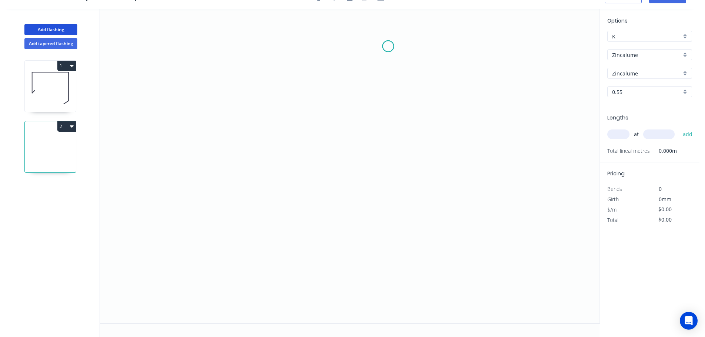
drag, startPoint x: 388, startPoint y: 46, endPoint x: 312, endPoint y: 45, distance: 76.3
click at [379, 47] on icon "0" at bounding box center [350, 166] width 500 height 314
click at [262, 47] on icon "0 ?" at bounding box center [350, 166] width 500 height 314
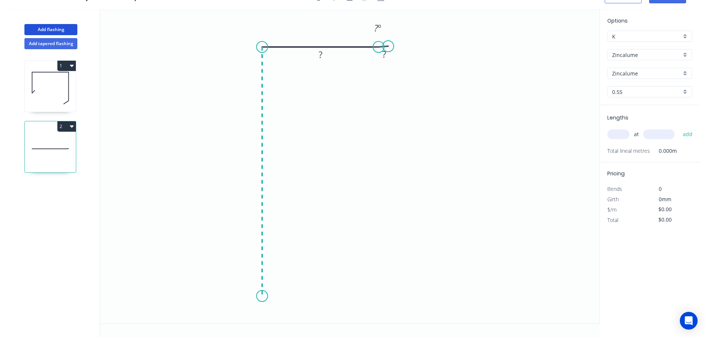
click at [254, 295] on icon "0 ? ? ? º" at bounding box center [350, 166] width 500 height 314
click at [234, 320] on icon "0 ? ? ? ? º" at bounding box center [350, 166] width 500 height 314
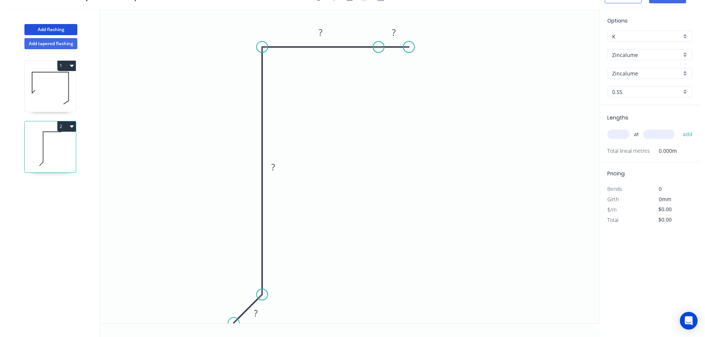
click at [409, 47] on circle at bounding box center [408, 46] width 11 height 11
click at [440, 60] on div "Delete point" at bounding box center [446, 58] width 74 height 15
drag, startPoint x: 383, startPoint y: 48, endPoint x: 362, endPoint y: 46, distance: 21.2
click at [362, 46] on circle at bounding box center [361, 46] width 11 height 11
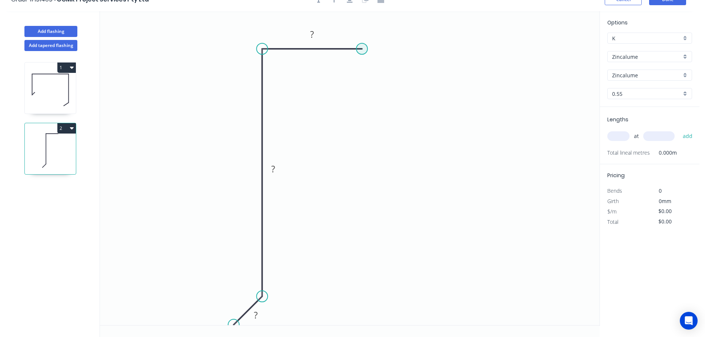
scroll to position [0, 0]
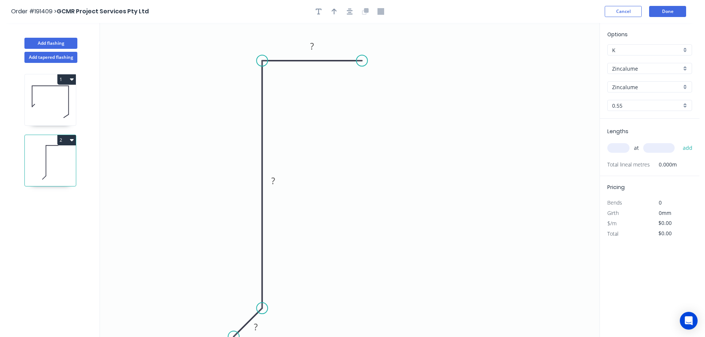
click at [353, 8] on button "button" at bounding box center [349, 11] width 11 height 11
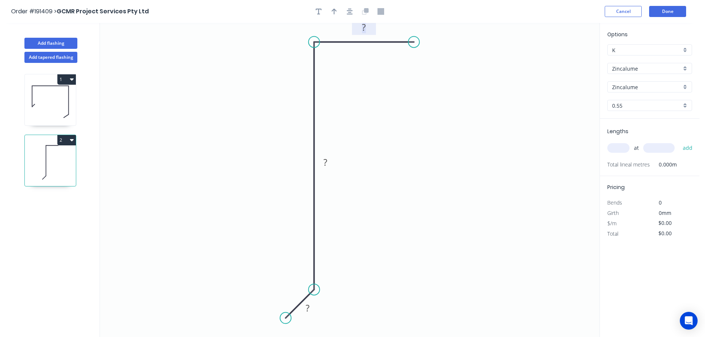
click at [366, 28] on g "?" at bounding box center [363, 27] width 15 height 12
click at [624, 144] on input "text" at bounding box center [618, 148] width 22 height 10
type input "$8.71"
type input "8"
type input "6000"
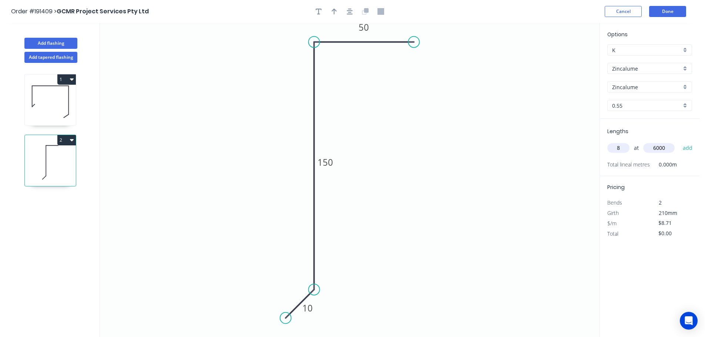
click at [679, 142] on button "add" at bounding box center [687, 148] width 17 height 13
type input "$418.08"
click at [665, 10] on button "Done" at bounding box center [667, 11] width 37 height 11
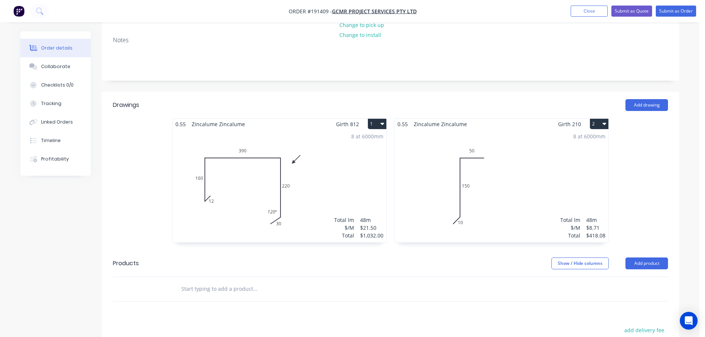
scroll to position [148, 0]
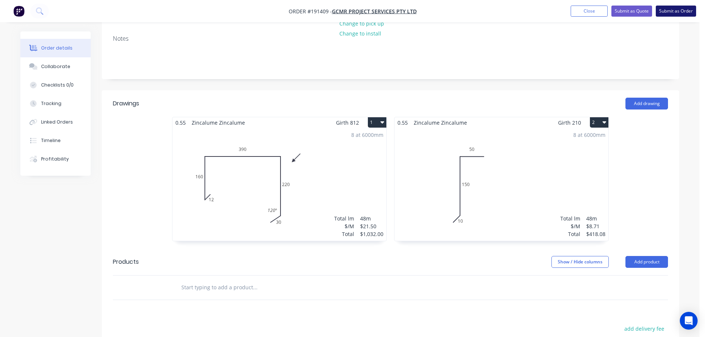
click at [689, 11] on button "Submit as Order" at bounding box center [676, 11] width 40 height 11
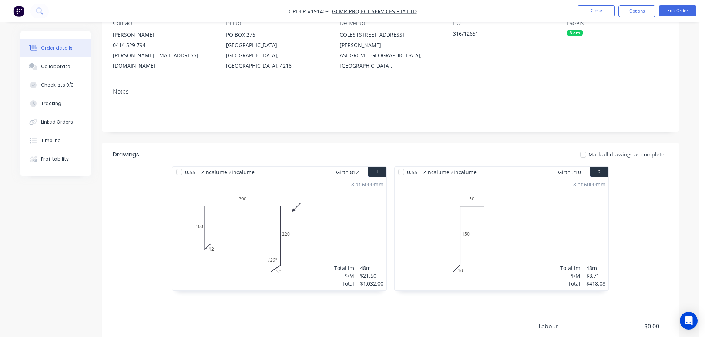
scroll to position [74, 0]
click at [636, 12] on button "Options" at bounding box center [637, 11] width 37 height 12
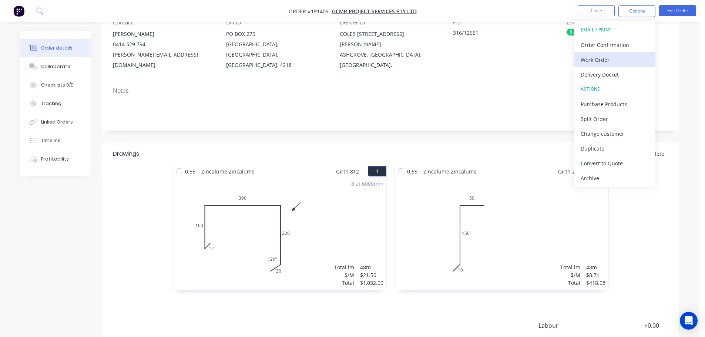
click at [615, 55] on div "Work Order" at bounding box center [615, 59] width 68 height 11
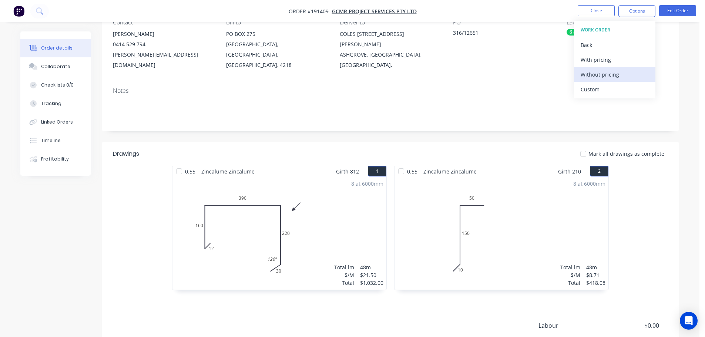
click at [610, 77] on div "Without pricing" at bounding box center [615, 74] width 68 height 11
click at [598, 12] on button "Close" at bounding box center [596, 10] width 37 height 11
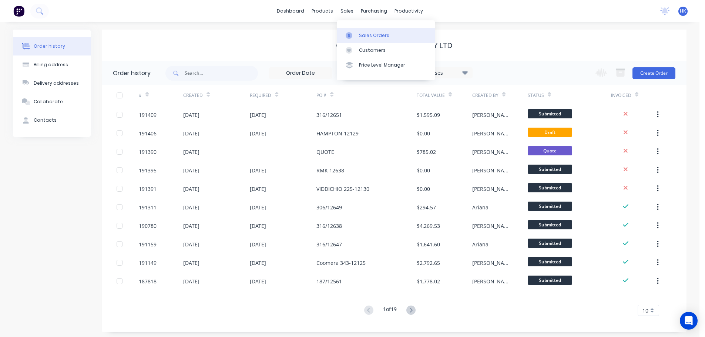
click at [362, 41] on link "Sales Orders" at bounding box center [386, 35] width 98 height 15
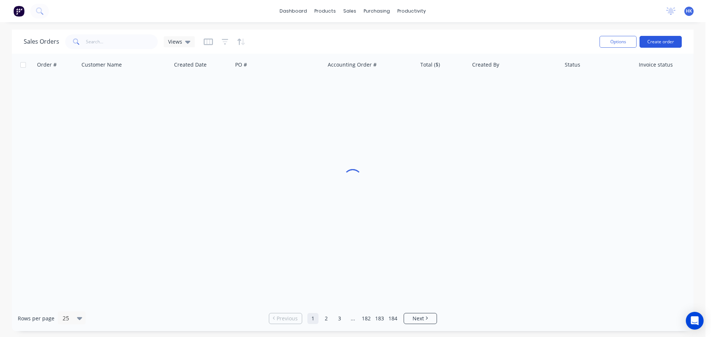
click at [667, 43] on button "Create order" at bounding box center [660, 42] width 42 height 12
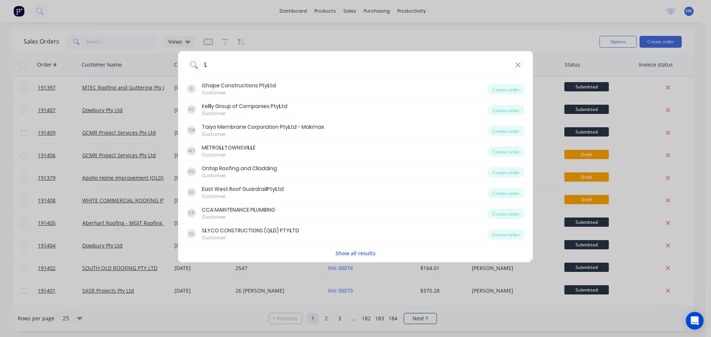
type input "L"
click at [369, 248] on div "Show all results" at bounding box center [355, 253] width 355 height 15
click at [366, 252] on button "Show all results" at bounding box center [355, 253] width 44 height 9
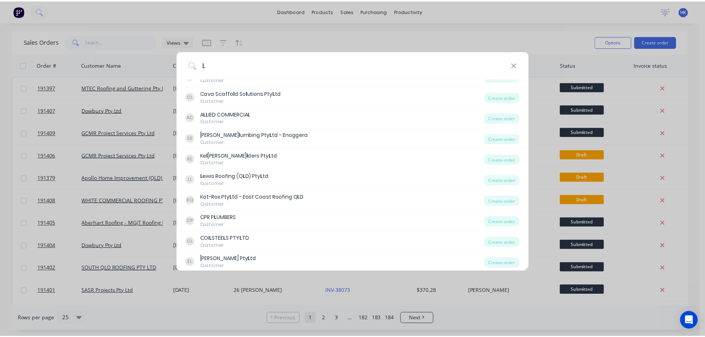
scroll to position [740, 0]
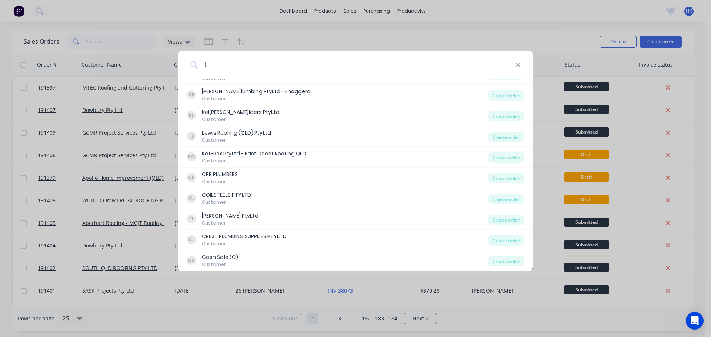
click at [228, 62] on input "L" at bounding box center [356, 65] width 317 height 28
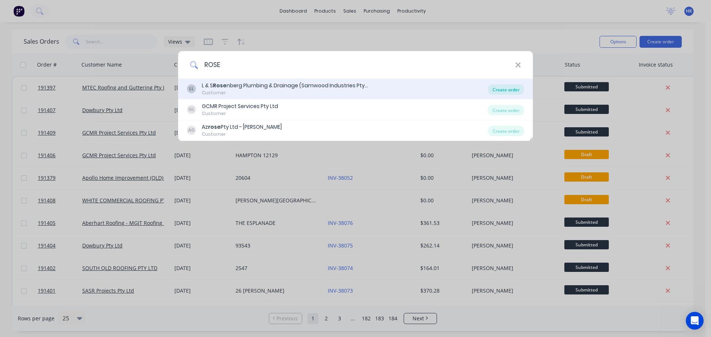
type input "ROSE"
click at [503, 92] on div "Create order" at bounding box center [506, 89] width 36 height 10
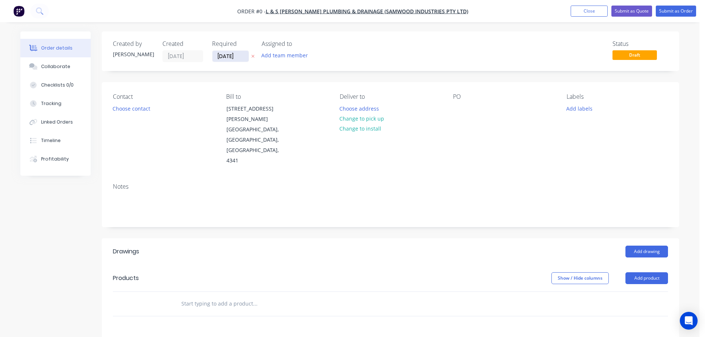
click at [222, 60] on input "[DATE]" at bounding box center [230, 56] width 36 height 11
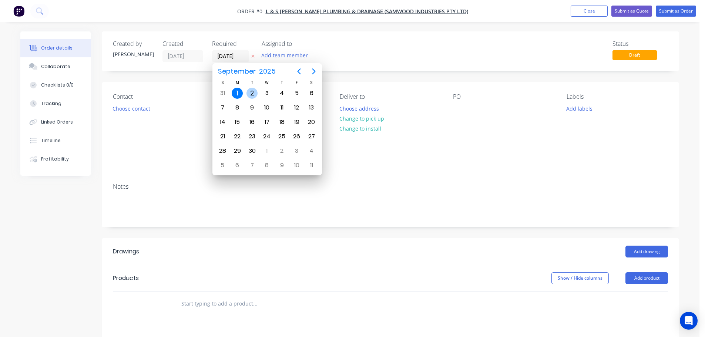
click at [254, 93] on div "2" at bounding box center [252, 93] width 11 height 11
type input "[DATE]"
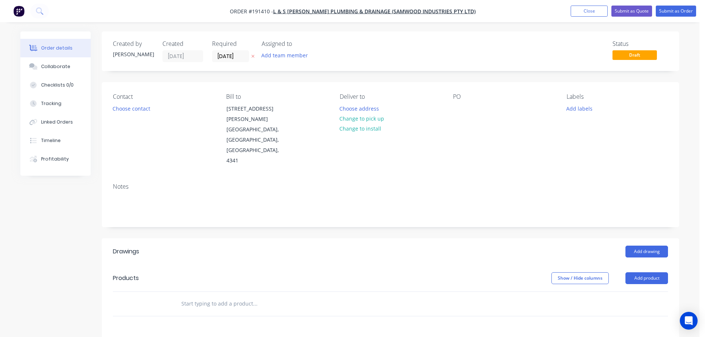
click at [136, 112] on button "Choose contact" at bounding box center [132, 108] width 46 height 10
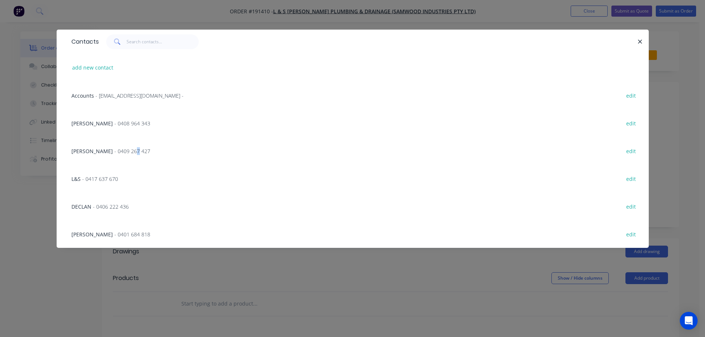
drag, startPoint x: 114, startPoint y: 152, endPoint x: 182, endPoint y: 149, distance: 67.8
click at [115, 154] on span "- 0409 267 427" at bounding box center [132, 151] width 36 height 7
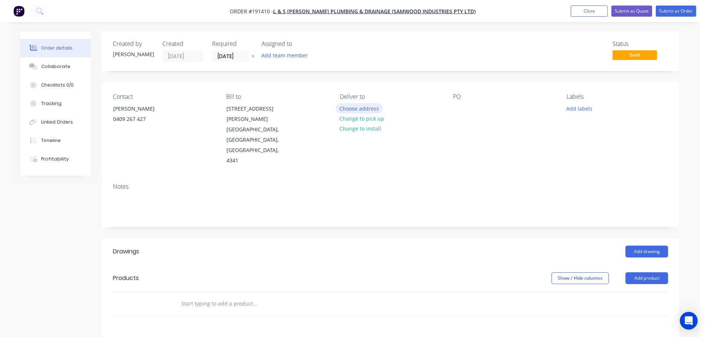
click at [360, 110] on button "Choose address" at bounding box center [359, 108] width 47 height 10
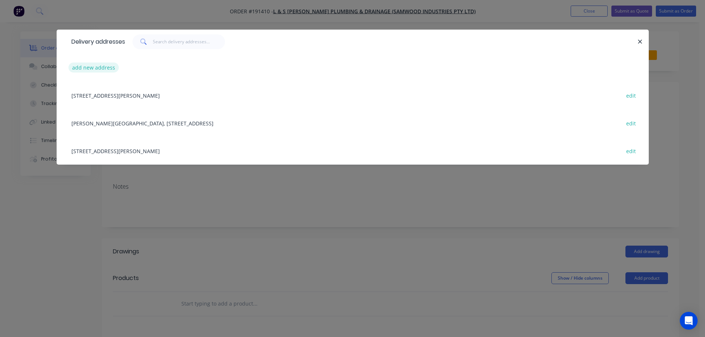
click at [100, 68] on button "add new address" at bounding box center [93, 68] width 51 height 10
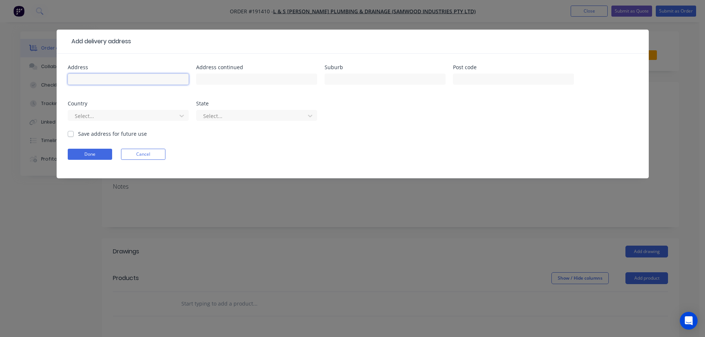
drag, startPoint x: 104, startPoint y: 76, endPoint x: 107, endPoint y: 82, distance: 6.0
click at [104, 78] on input "text" at bounding box center [128, 79] width 121 height 11
type input "[STREET_ADDRESS]"
type input "MONTVILLE"
type input "4560"
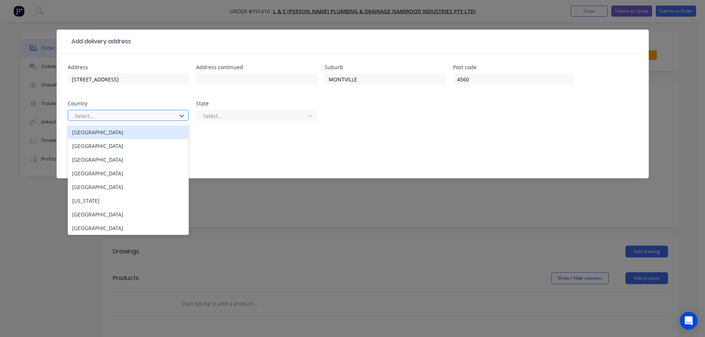
click at [111, 117] on div at bounding box center [123, 115] width 99 height 9
drag, startPoint x: 108, startPoint y: 134, endPoint x: 215, endPoint y: 123, distance: 107.5
click at [108, 134] on div "[GEOGRAPHIC_DATA]" at bounding box center [128, 132] width 121 height 14
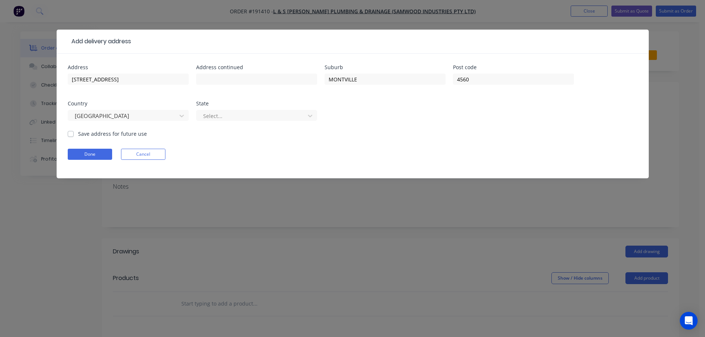
click at [229, 121] on div "Select..." at bounding box center [251, 115] width 103 height 11
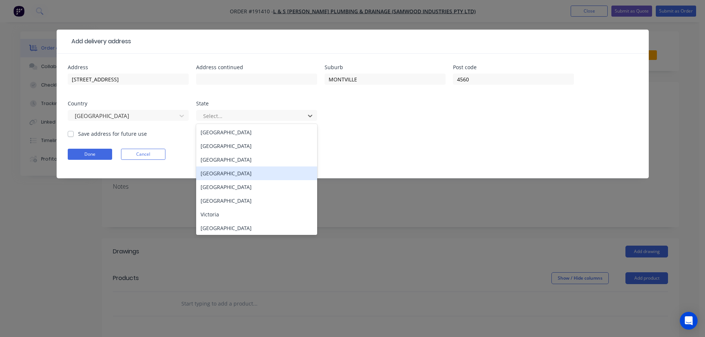
click at [229, 177] on div "[GEOGRAPHIC_DATA]" at bounding box center [256, 174] width 121 height 14
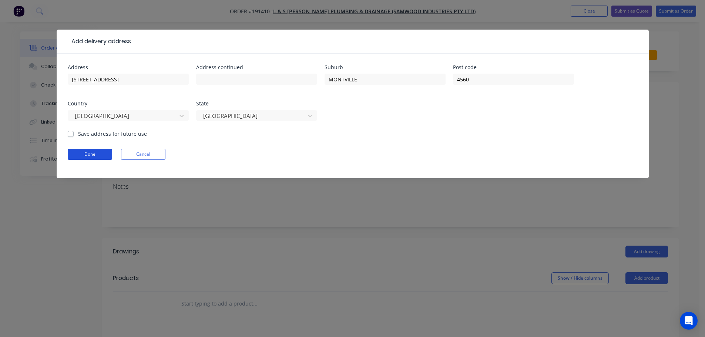
click at [90, 155] on button "Done" at bounding box center [90, 154] width 44 height 11
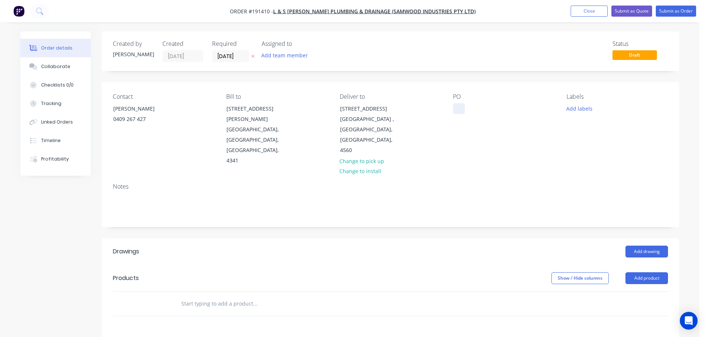
click at [459, 107] on div at bounding box center [459, 108] width 12 height 11
click at [640, 272] on button "Add product" at bounding box center [647, 278] width 43 height 12
click at [649, 292] on div "Product catalogue" at bounding box center [632, 297] width 57 height 11
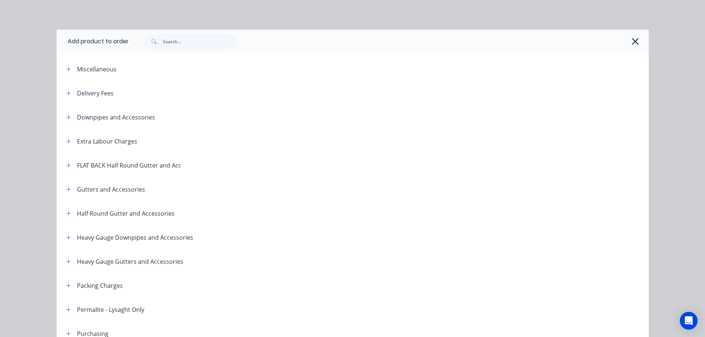
click at [66, 98] on header "Delivery Fees" at bounding box center [353, 93] width 592 height 24
click at [60, 94] on div "Delivery Fees" at bounding box center [86, 92] width 53 height 9
click at [64, 93] on button "button" at bounding box center [68, 92] width 9 height 9
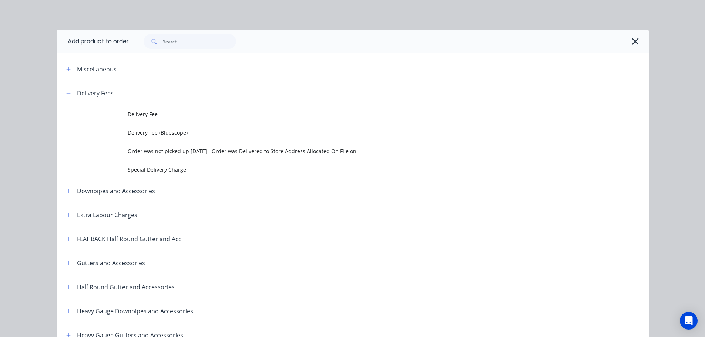
drag, startPoint x: 154, startPoint y: 175, endPoint x: 182, endPoint y: 174, distance: 28.9
click at [153, 174] on td "Special Delivery Charge" at bounding box center [388, 169] width 521 height 19
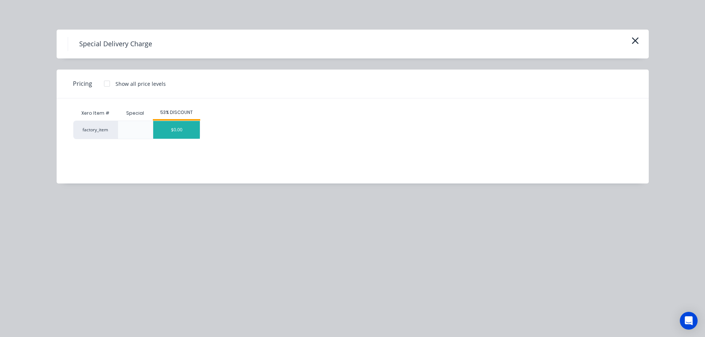
click at [171, 128] on div "$0.00" at bounding box center [176, 130] width 47 height 18
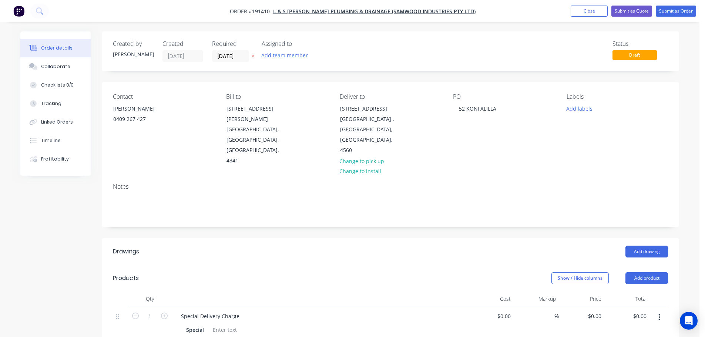
scroll to position [111, 0]
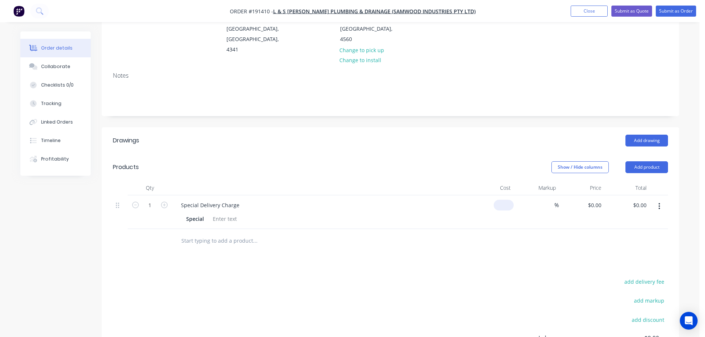
click at [504, 200] on div "$0.00" at bounding box center [504, 205] width 20 height 11
type input "$135.00"
click at [488, 154] on header "Products Show / Hide columns Add product" at bounding box center [390, 167] width 577 height 27
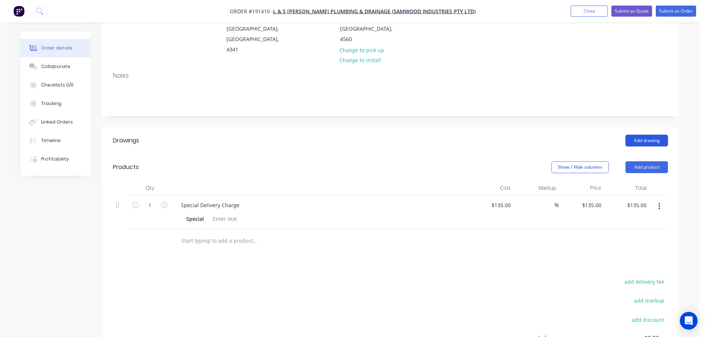
click at [657, 135] on button "Add drawing" at bounding box center [647, 141] width 43 height 12
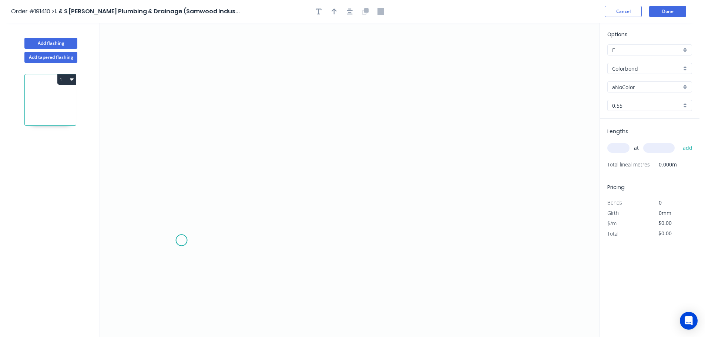
click at [181, 241] on icon "0" at bounding box center [350, 180] width 500 height 314
click at [187, 51] on icon "0" at bounding box center [350, 180] width 500 height 314
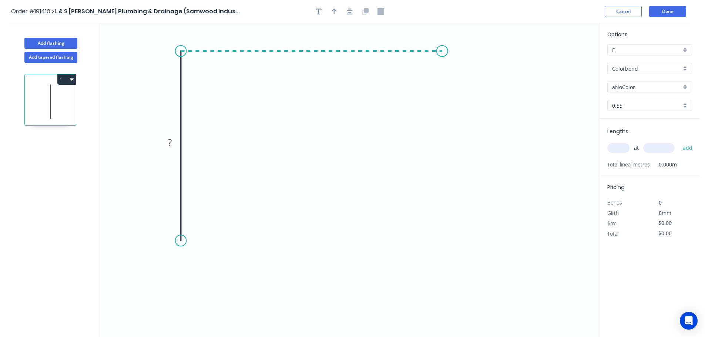
click at [442, 53] on icon "0 ?" at bounding box center [350, 180] width 500 height 314
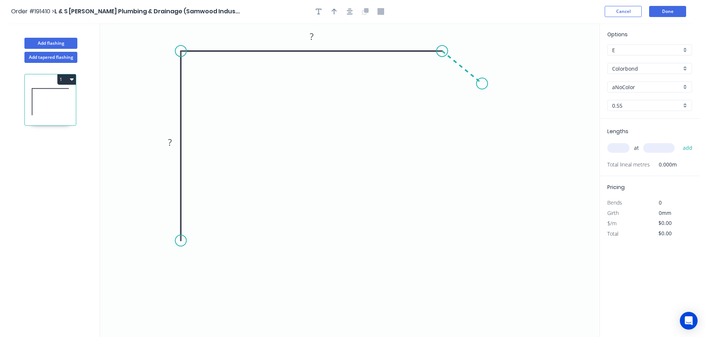
drag, startPoint x: 482, startPoint y: 84, endPoint x: 490, endPoint y: 86, distance: 8.0
click at [483, 84] on icon "0 ? ?" at bounding box center [350, 180] width 500 height 314
drag, startPoint x: 181, startPoint y: 238, endPoint x: 180, endPoint y: 255, distance: 17.1
click at [180, 255] on circle at bounding box center [180, 253] width 11 height 11
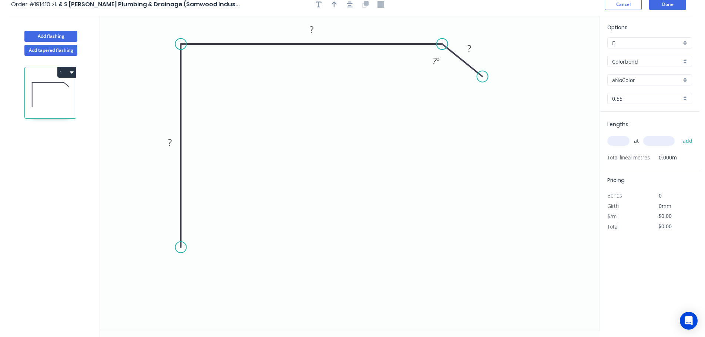
scroll to position [14, 0]
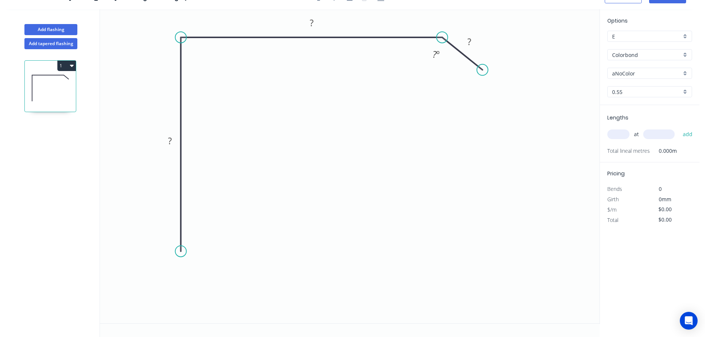
drag, startPoint x: 180, startPoint y: 240, endPoint x: 175, endPoint y: 251, distance: 11.8
click at [175, 252] on circle at bounding box center [180, 251] width 11 height 11
drag, startPoint x: 178, startPoint y: 250, endPoint x: 178, endPoint y: 244, distance: 6.3
click at [178, 244] on circle at bounding box center [180, 243] width 11 height 11
drag, startPoint x: 178, startPoint y: 244, endPoint x: 176, endPoint y: 250, distance: 6.7
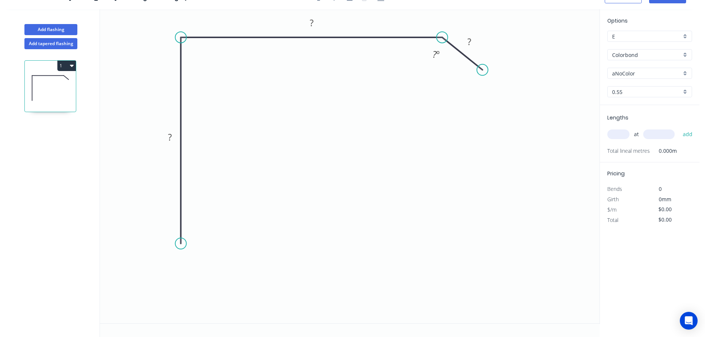
click at [178, 245] on circle at bounding box center [180, 243] width 11 height 11
click at [180, 245] on circle at bounding box center [180, 243] width 11 height 11
click at [181, 246] on circle at bounding box center [180, 244] width 11 height 11
click at [153, 268] on icon "0 ? ? ? ? º" at bounding box center [350, 166] width 500 height 314
drag, startPoint x: 151, startPoint y: 266, endPoint x: 152, endPoint y: 270, distance: 4.1
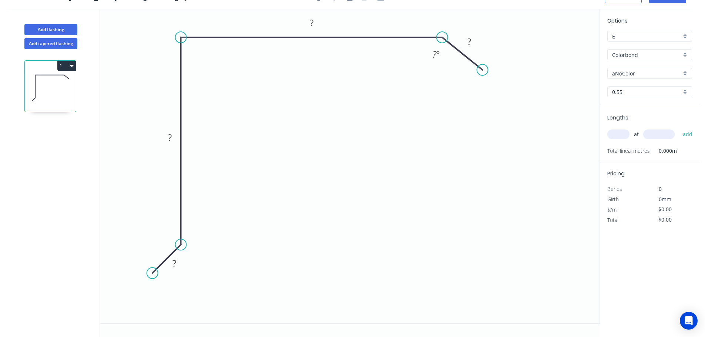
click at [152, 270] on circle at bounding box center [152, 273] width 11 height 11
click at [181, 306] on icon "0 ? ? ? ? ? º" at bounding box center [350, 166] width 500 height 314
click at [162, 297] on rect at bounding box center [159, 293] width 15 height 10
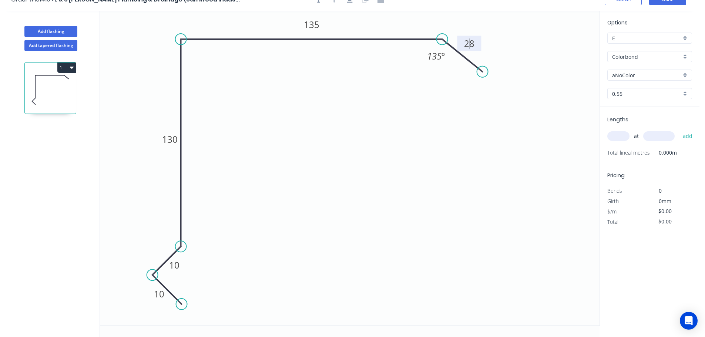
scroll to position [0, 0]
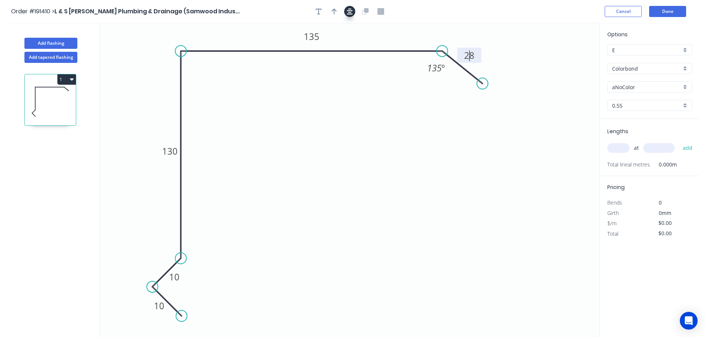
click at [347, 11] on icon "button" at bounding box center [350, 11] width 6 height 7
type input "$14.88"
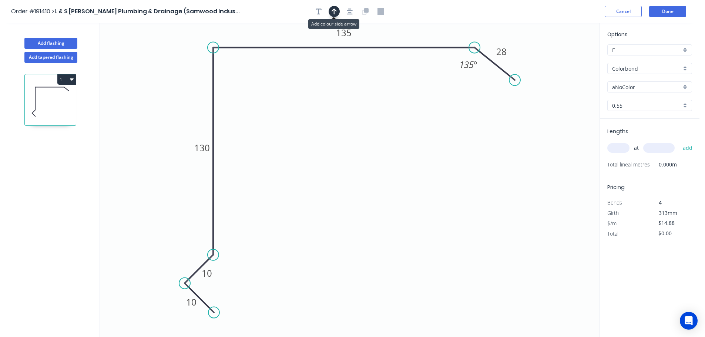
click at [336, 13] on icon "button" at bounding box center [334, 11] width 5 height 7
drag, startPoint x: 562, startPoint y: 57, endPoint x: 167, endPoint y: 77, distance: 395.9
click at [194, 77] on icon at bounding box center [197, 69] width 7 height 24
drag, startPoint x: 168, startPoint y: 76, endPoint x: 148, endPoint y: 48, distance: 34.3
click at [145, 48] on icon at bounding box center [140, 41] width 21 height 21
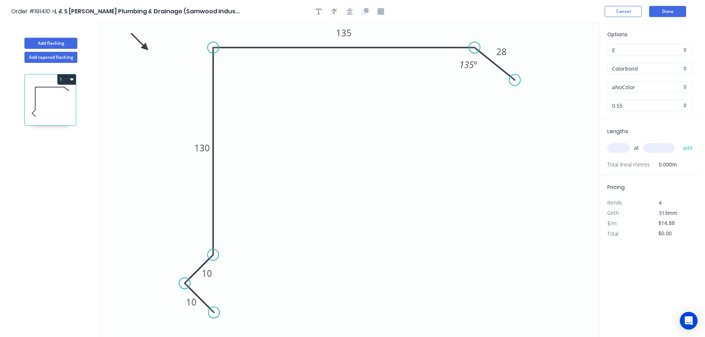
click at [645, 67] on input "Colorbond" at bounding box center [646, 69] width 69 height 8
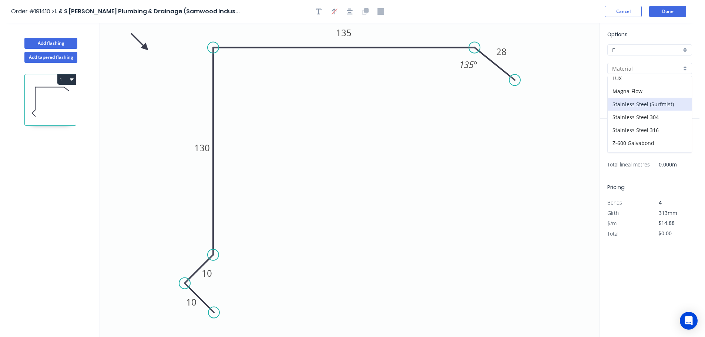
scroll to position [157, 0]
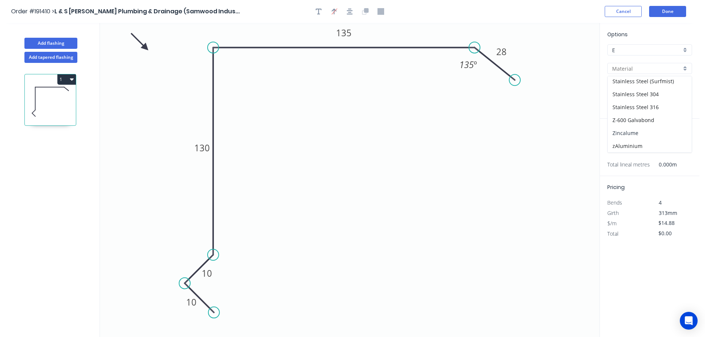
click at [636, 134] on div "Zincalume" at bounding box center [650, 133] width 84 height 13
type input "Zincalume"
type input "$13.83"
click at [622, 146] on input "text" at bounding box center [618, 148] width 22 height 10
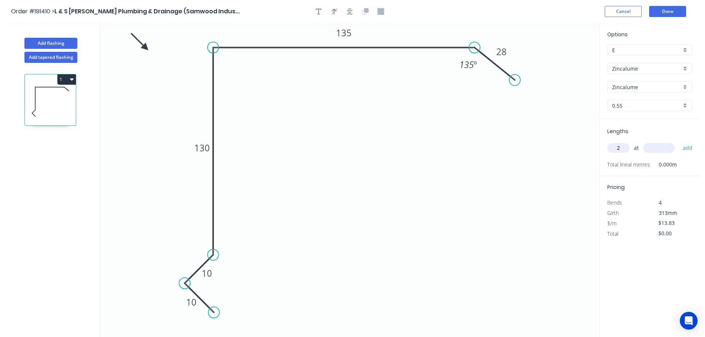
type input "2"
type input "4200"
click at [679, 142] on button "add" at bounding box center [687, 148] width 17 height 13
type input "$116.17"
type input "1"
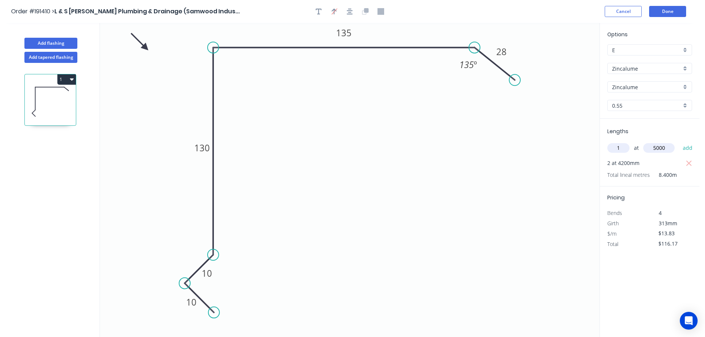
type input "5000"
click at [679, 142] on button "add" at bounding box center [687, 148] width 17 height 13
click at [66, 83] on button "1" at bounding box center [66, 79] width 19 height 10
click at [52, 95] on div "Duplicate" at bounding box center [40, 98] width 57 height 11
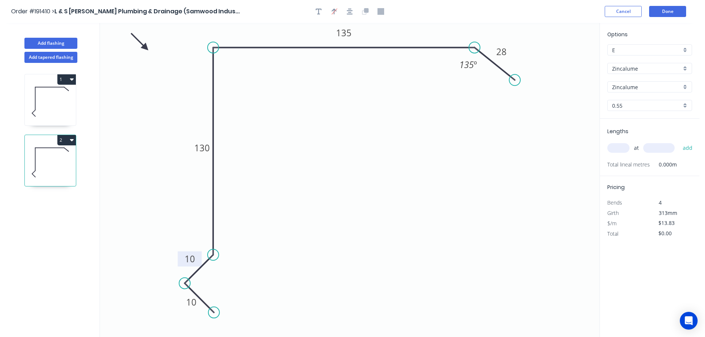
drag, startPoint x: 216, startPoint y: 278, endPoint x: 199, endPoint y: 262, distance: 22.8
click at [199, 262] on rect at bounding box center [190, 258] width 24 height 15
click at [47, 116] on icon at bounding box center [50, 101] width 51 height 47
drag, startPoint x: 217, startPoint y: 274, endPoint x: 199, endPoint y: 258, distance: 24.1
click at [199, 259] on rect at bounding box center [188, 258] width 24 height 15
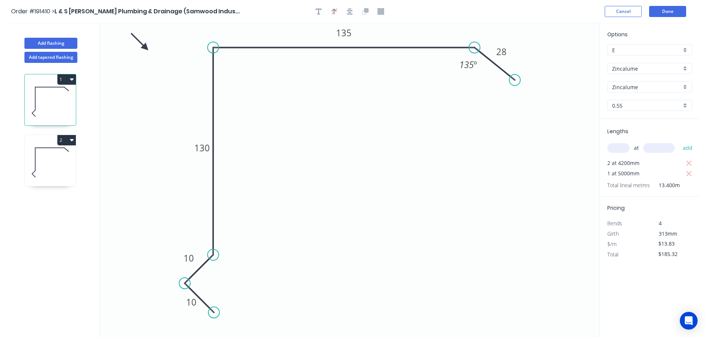
click at [43, 161] on icon at bounding box center [50, 162] width 51 height 47
type input "$0.00"
click at [205, 150] on tspan "130" at bounding box center [202, 148] width 16 height 12
click at [624, 148] on div "at add" at bounding box center [650, 148] width 86 height 13
click at [624, 149] on input "text" at bounding box center [618, 148] width 22 height 10
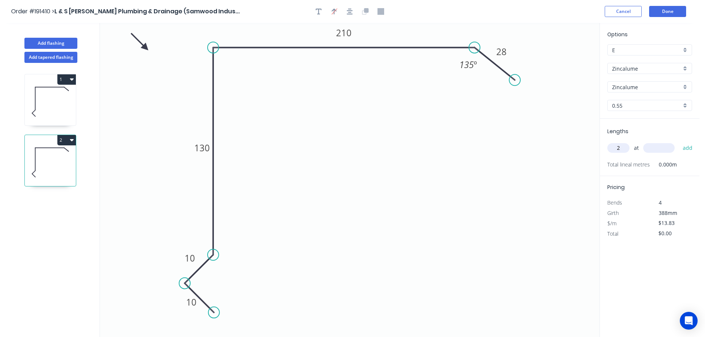
type input "2"
type input "4200"
click at [679, 142] on button "add" at bounding box center [687, 148] width 17 height 13
type input "$116.17"
type input "1"
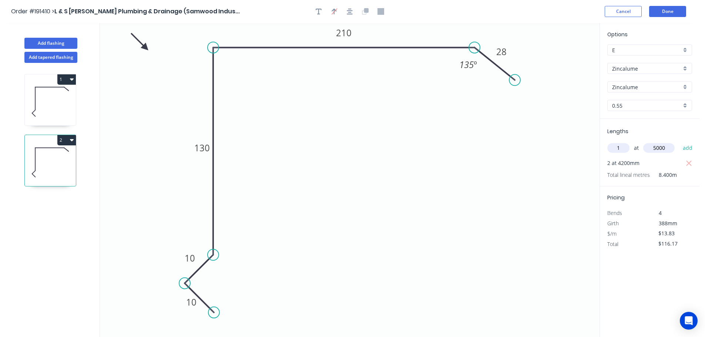
type input "5000"
click at [679, 142] on button "add" at bounding box center [687, 148] width 17 height 13
type input "$185.32"
click at [671, 17] on header "Order #191410 > L & S [PERSON_NAME] Plumbing & Drainage (Samwood Indus... Cance…" at bounding box center [350, 11] width 700 height 23
click at [671, 13] on button "Done" at bounding box center [667, 11] width 37 height 11
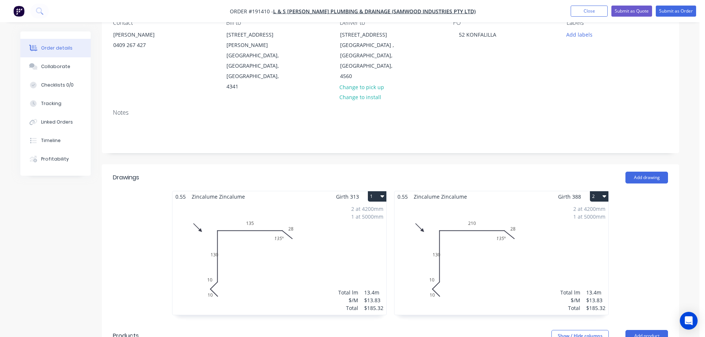
click at [316, 265] on div "2 at 4200mm 1 at 5000mm Total lm $/M Total 13.4m $13.83 $185.32" at bounding box center [280, 258] width 214 height 113
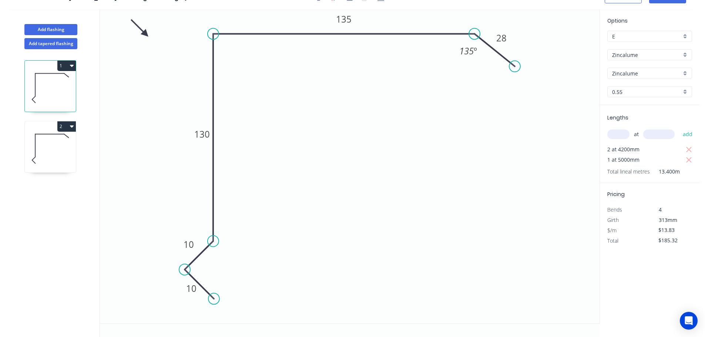
scroll to position [14, 0]
drag, startPoint x: 202, startPoint y: 140, endPoint x: 191, endPoint y: 140, distance: 11.8
click at [191, 140] on rect at bounding box center [192, 134] width 24 height 15
click at [57, 158] on icon at bounding box center [50, 148] width 51 height 47
click at [205, 140] on tspan "130" at bounding box center [202, 134] width 16 height 12
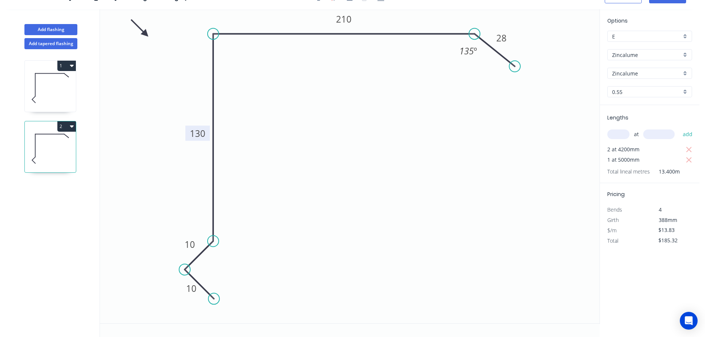
drag, startPoint x: 198, startPoint y: 141, endPoint x: 189, endPoint y: 140, distance: 8.5
click at [189, 140] on rect at bounding box center [197, 133] width 24 height 15
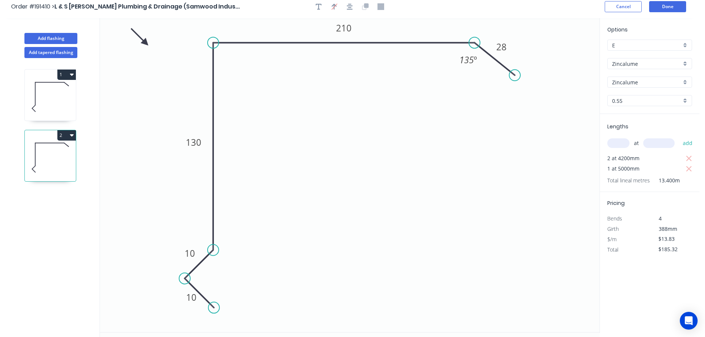
scroll to position [0, 0]
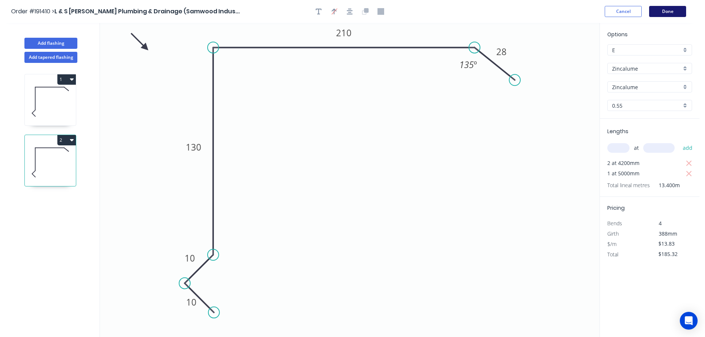
click at [671, 8] on button "Done" at bounding box center [667, 11] width 37 height 11
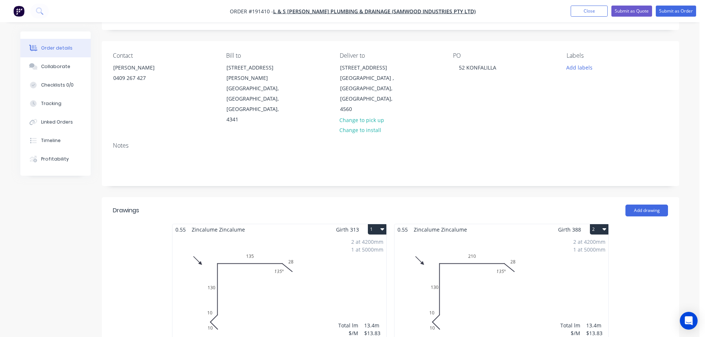
scroll to position [111, 0]
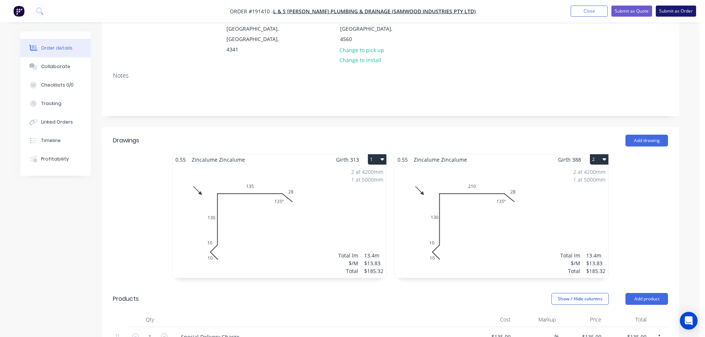
click at [679, 15] on button "Submit as Order" at bounding box center [676, 11] width 40 height 11
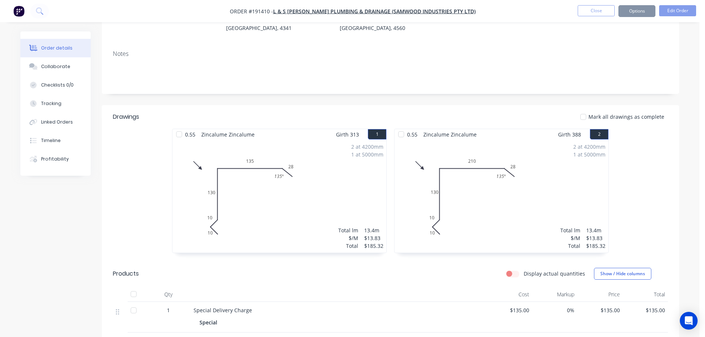
scroll to position [0, 0]
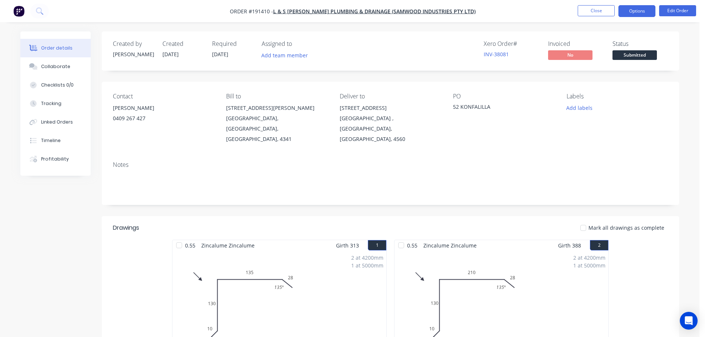
click at [635, 15] on button "Options" at bounding box center [637, 11] width 37 height 12
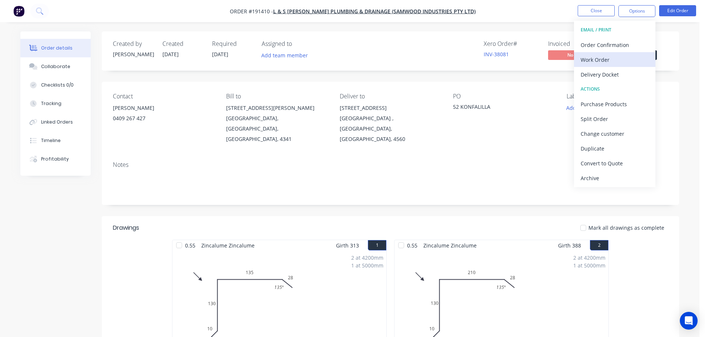
click at [630, 57] on div "Work Order" at bounding box center [615, 59] width 68 height 11
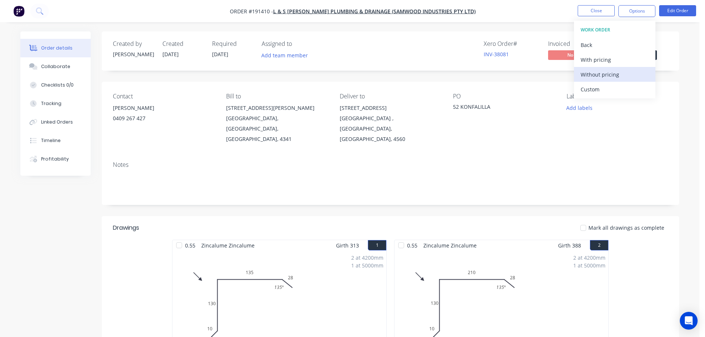
click at [626, 73] on div "Without pricing" at bounding box center [615, 74] width 68 height 11
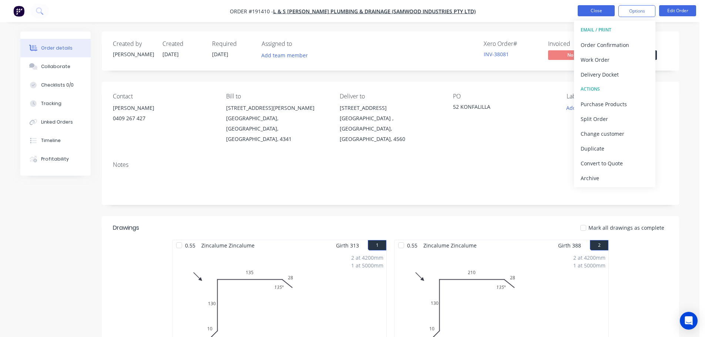
click at [605, 9] on button "Close" at bounding box center [596, 10] width 37 height 11
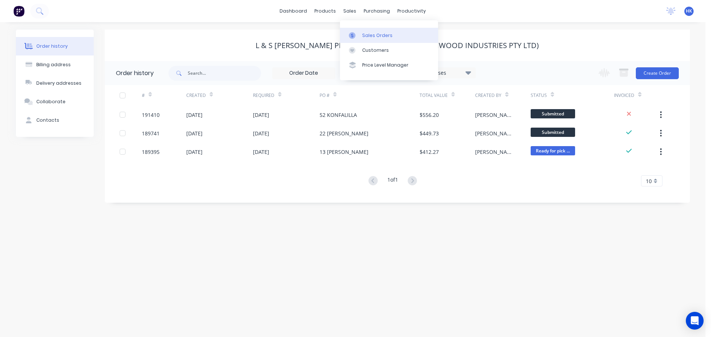
click at [378, 34] on div "Sales Orders" at bounding box center [377, 35] width 30 height 7
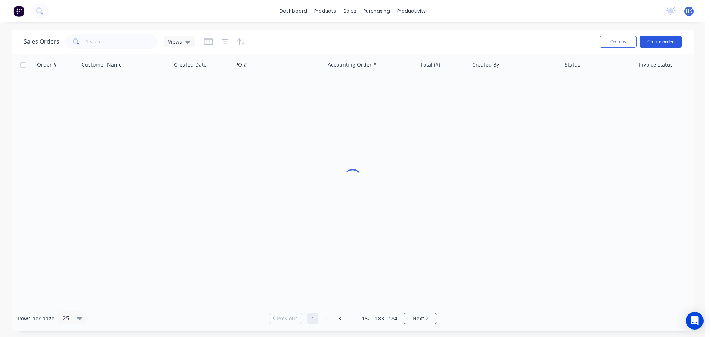
click at [657, 42] on button "Create order" at bounding box center [660, 42] width 42 height 12
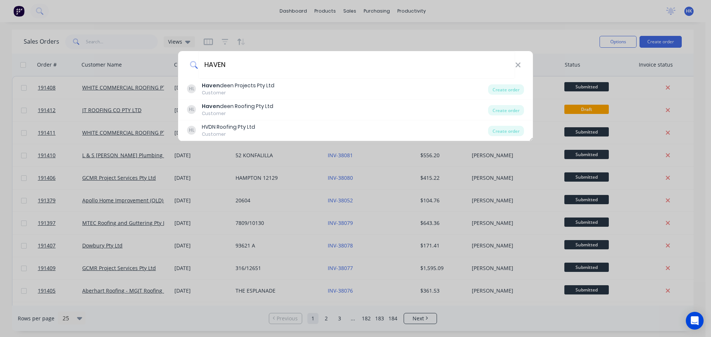
type input "HAVEN"
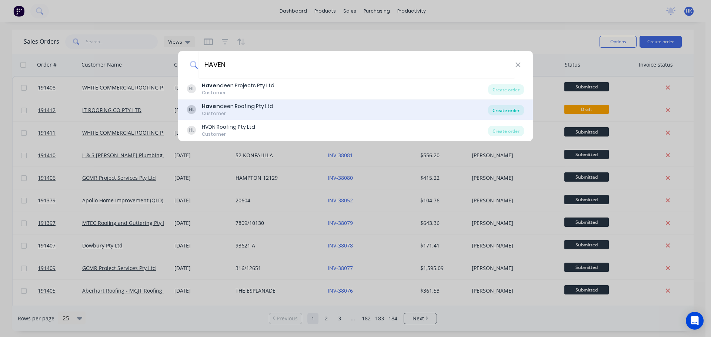
click at [500, 108] on div "Create order" at bounding box center [506, 110] width 36 height 10
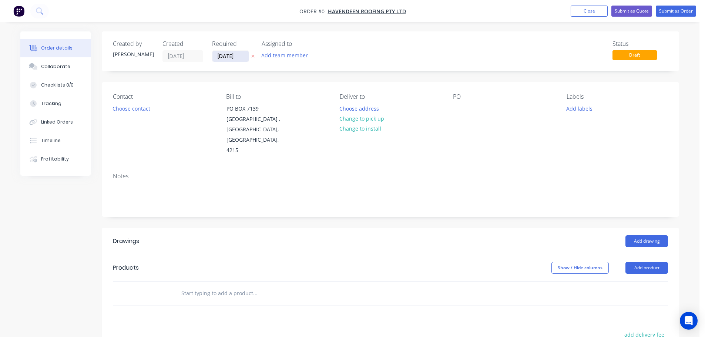
click at [238, 57] on input "[DATE]" at bounding box center [230, 56] width 36 height 11
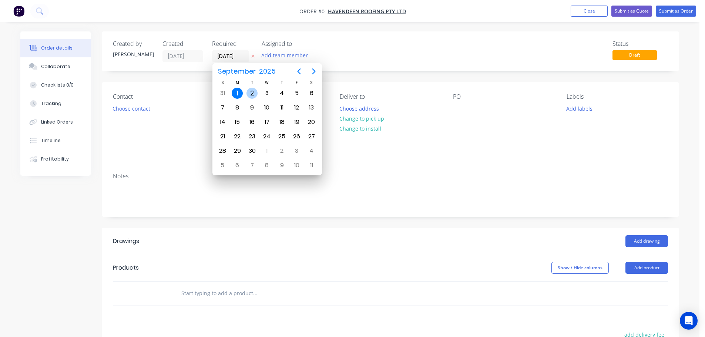
click at [254, 92] on div "2" at bounding box center [252, 93] width 11 height 11
type input "[DATE]"
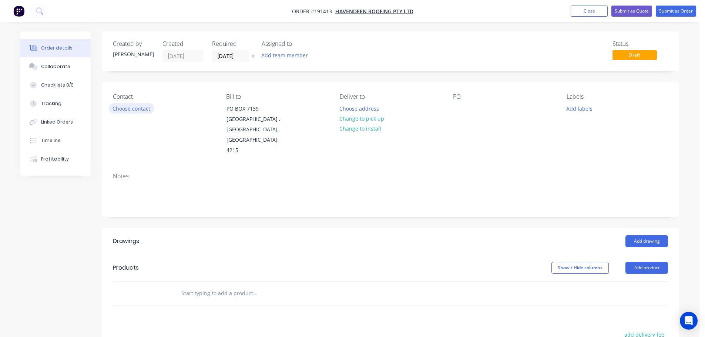
click at [143, 110] on button "Choose contact" at bounding box center [132, 108] width 46 height 10
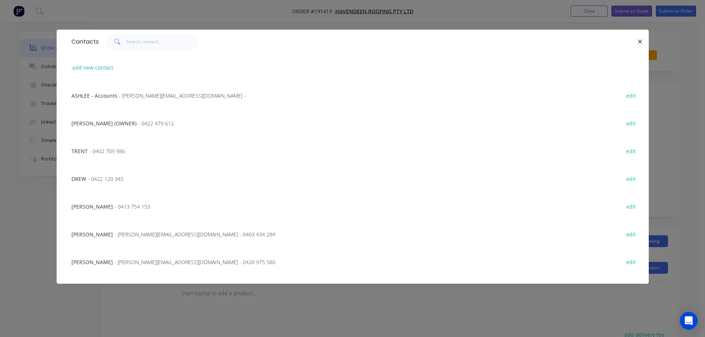
click at [95, 177] on span "- 0422 120 345" at bounding box center [106, 178] width 36 height 7
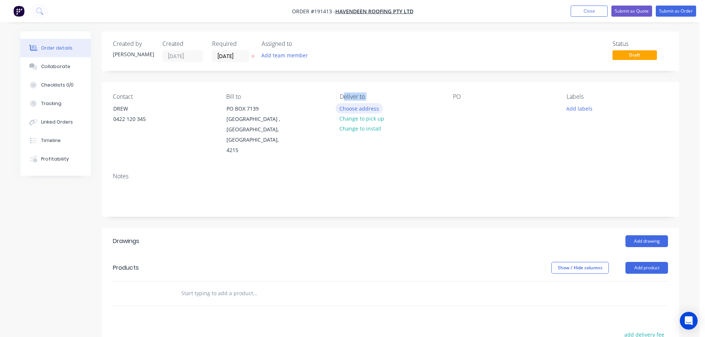
click at [344, 103] on div "Deliver to Choose address Change to pick up Change to install" at bounding box center [390, 124] width 101 height 63
click at [346, 107] on button "Choose address" at bounding box center [359, 108] width 47 height 10
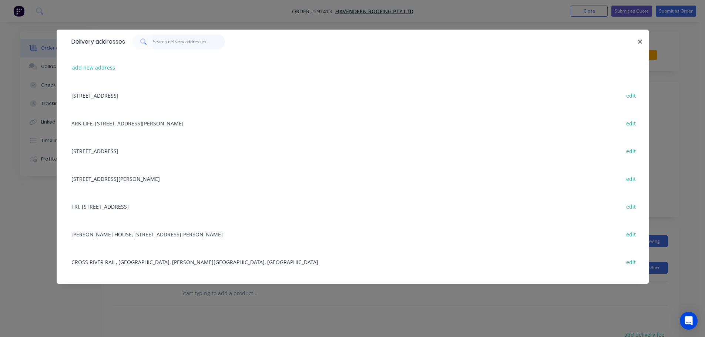
click at [196, 45] on input "text" at bounding box center [189, 41] width 72 height 15
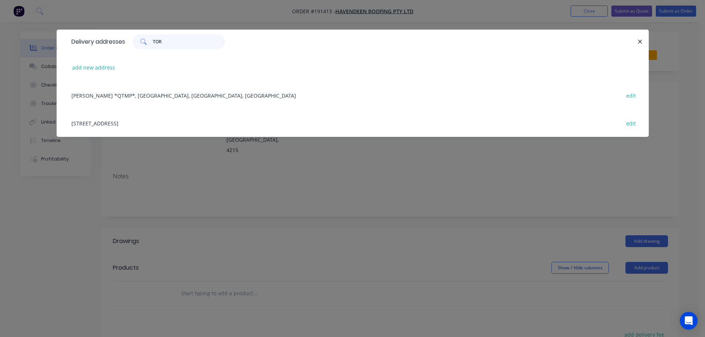
type input "TOR"
drag, startPoint x: 175, startPoint y: 97, endPoint x: 242, endPoint y: 96, distance: 67.0
click at [174, 97] on div "[PERSON_NAME] *QTMP*, TORBANLEA, [GEOGRAPHIC_DATA], [GEOGRAPHIC_DATA] edit" at bounding box center [353, 95] width 570 height 28
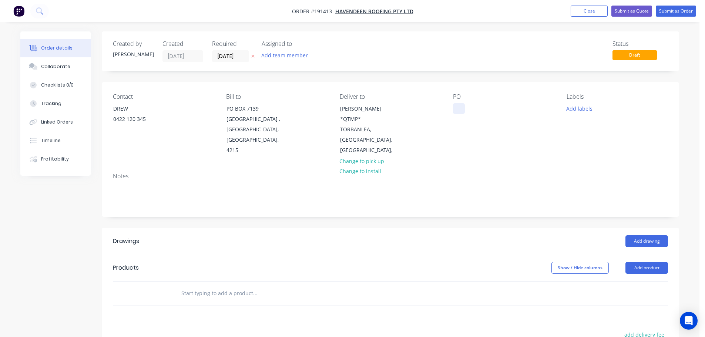
click at [458, 106] on div at bounding box center [459, 108] width 12 height 11
click at [642, 263] on button "Add product" at bounding box center [647, 268] width 43 height 12
click at [632, 281] on div "Product catalogue" at bounding box center [632, 286] width 57 height 11
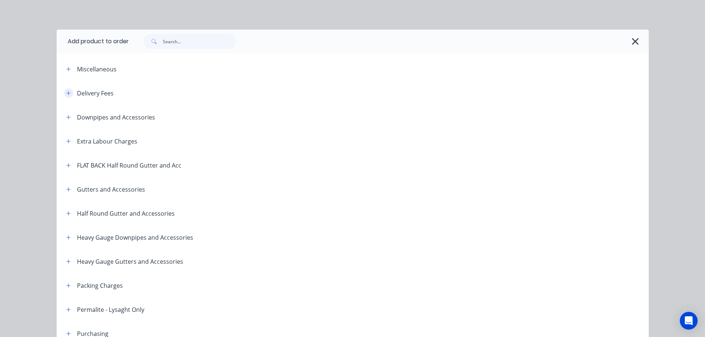
click at [68, 96] on button "button" at bounding box center [68, 92] width 9 height 9
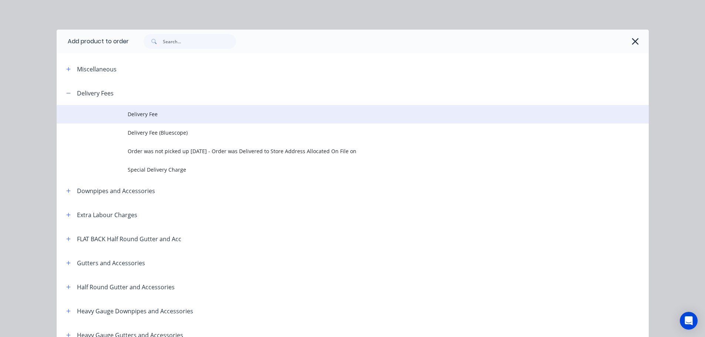
click at [114, 117] on td at bounding box center [92, 114] width 71 height 19
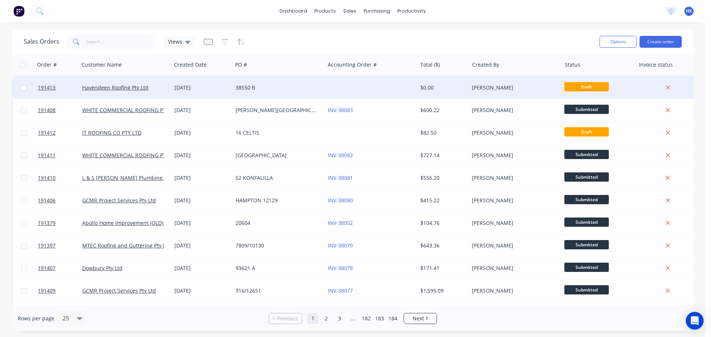
click at [402, 93] on div at bounding box center [371, 88] width 92 height 22
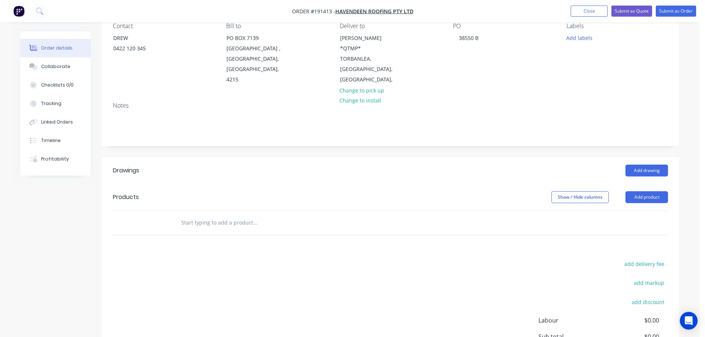
scroll to position [74, 0]
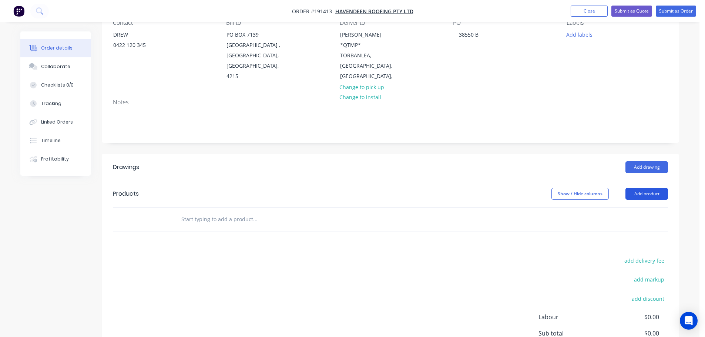
click at [647, 188] on button "Add product" at bounding box center [647, 194] width 43 height 12
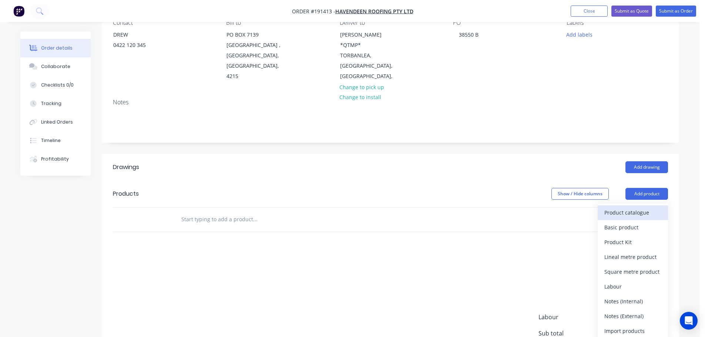
click at [637, 207] on div "Product catalogue" at bounding box center [632, 212] width 57 height 11
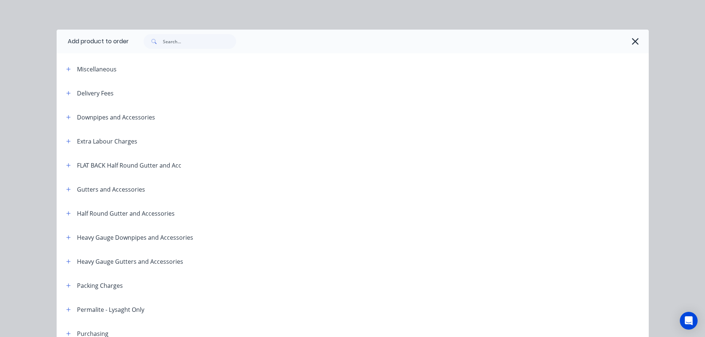
click at [66, 94] on icon "button" at bounding box center [68, 93] width 4 height 5
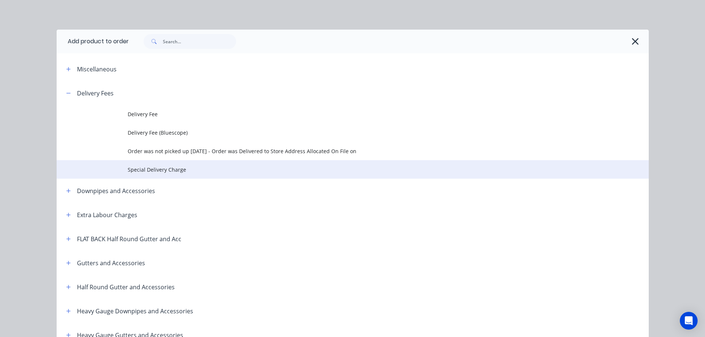
click at [190, 172] on span "Special Delivery Charge" at bounding box center [336, 170] width 417 height 8
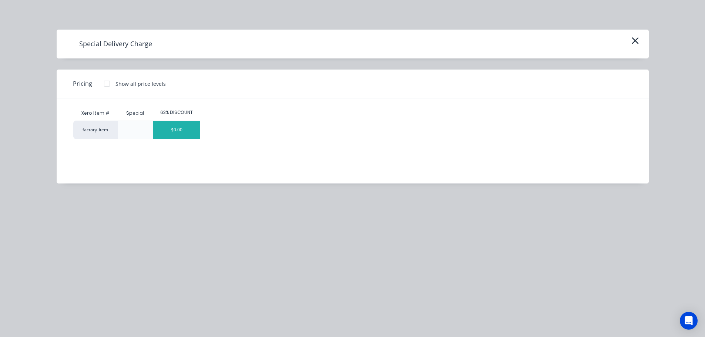
click at [185, 124] on div "$0.00" at bounding box center [176, 130] width 47 height 18
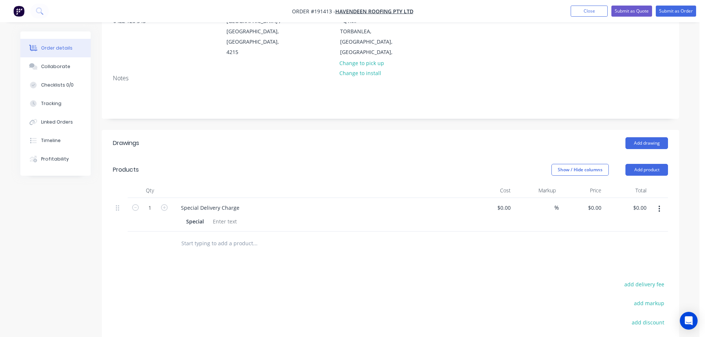
scroll to position [111, 0]
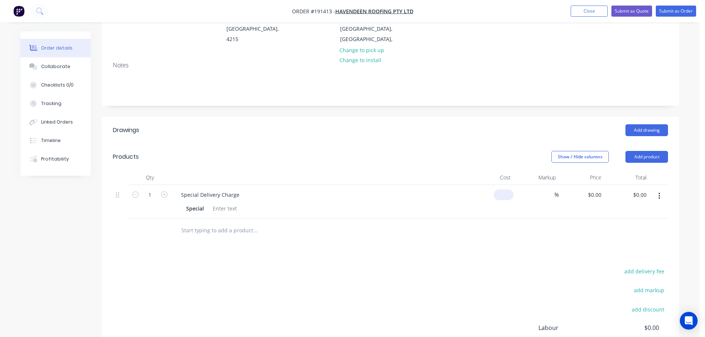
click at [503, 190] on div "$0.00" at bounding box center [504, 195] width 20 height 11
type input "$0.00"
click at [509, 267] on div "add delivery fee add markup add discount Labour $0.00 Sub total $0.00 Margin $0…" at bounding box center [390, 338] width 555 height 143
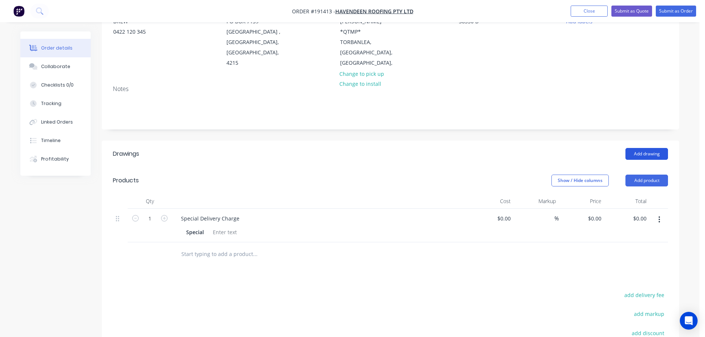
scroll to position [74, 0]
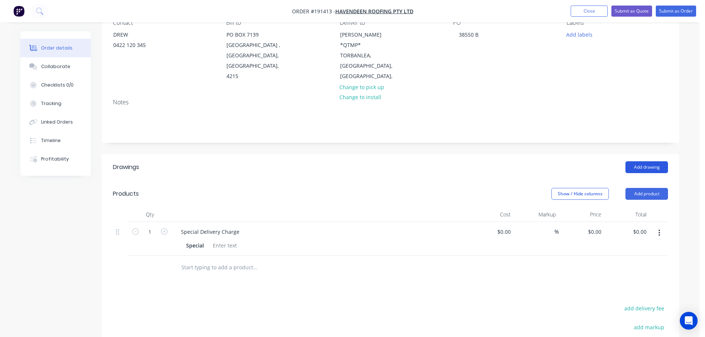
click at [648, 161] on button "Add drawing" at bounding box center [647, 167] width 43 height 12
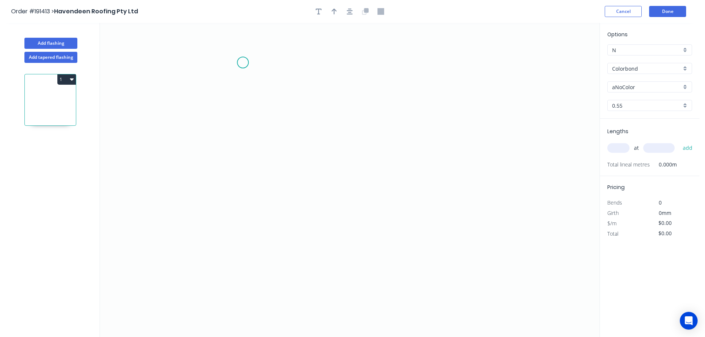
click at [243, 62] on icon "0" at bounding box center [350, 180] width 500 height 314
click at [300, 62] on icon "0" at bounding box center [350, 180] width 500 height 314
click at [299, 117] on icon "0 ?" at bounding box center [350, 180] width 500 height 314
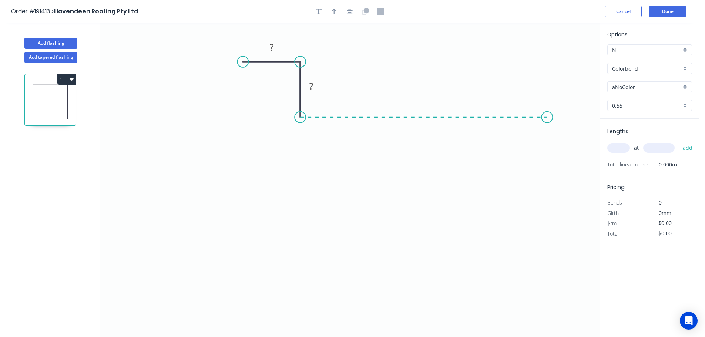
click at [547, 109] on icon "0 ? ?" at bounding box center [350, 180] width 500 height 314
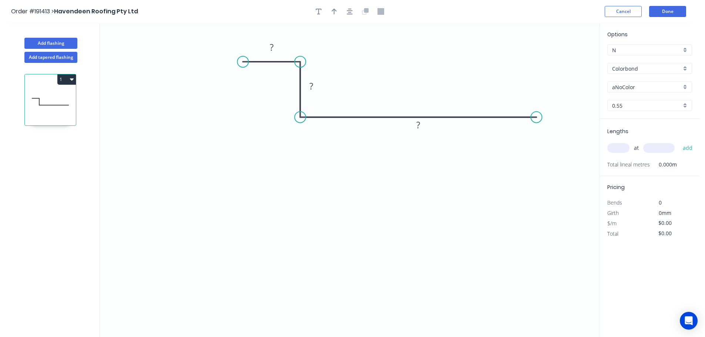
drag, startPoint x: 552, startPoint y: 117, endPoint x: 529, endPoint y: 118, distance: 23.0
click at [531, 118] on circle at bounding box center [536, 117] width 11 height 11
drag, startPoint x: 246, startPoint y: 60, endPoint x: 254, endPoint y: 59, distance: 8.2
click at [254, 59] on circle at bounding box center [253, 61] width 11 height 11
click at [527, 117] on circle at bounding box center [528, 117] width 11 height 11
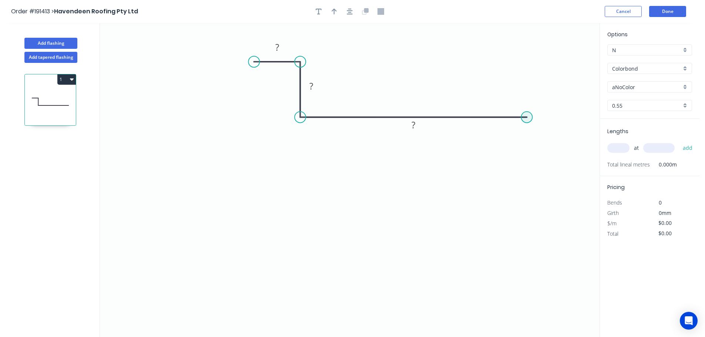
click at [528, 118] on circle at bounding box center [526, 117] width 11 height 11
click at [527, 309] on icon "0 ? ? ?" at bounding box center [350, 180] width 500 height 314
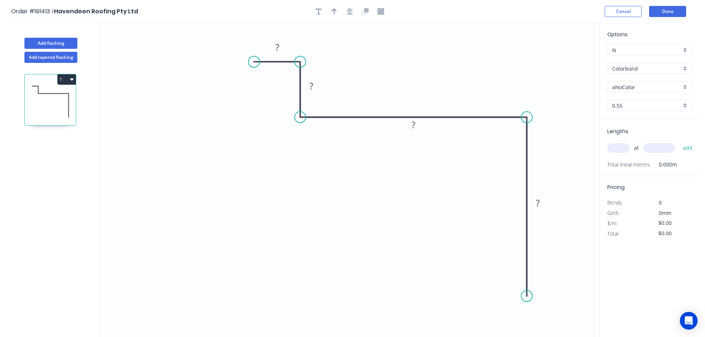
drag, startPoint x: 532, startPoint y: 309, endPoint x: 525, endPoint y: 294, distance: 16.2
click at [530, 297] on circle at bounding box center [526, 296] width 11 height 11
click at [351, 7] on button "button" at bounding box center [349, 11] width 11 height 11
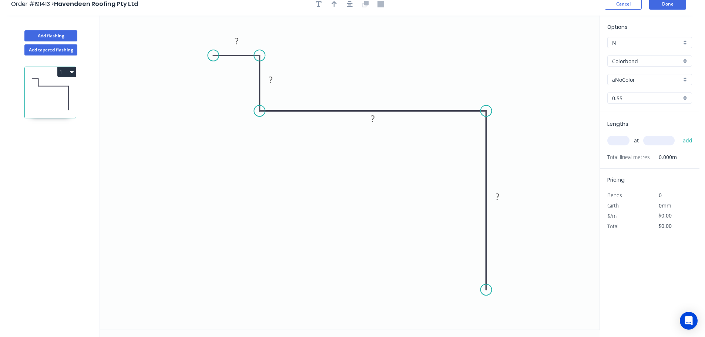
scroll to position [14, 0]
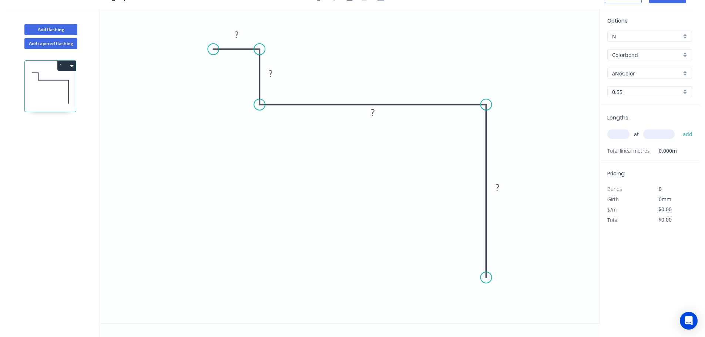
drag, startPoint x: 485, startPoint y: 282, endPoint x: 485, endPoint y: 275, distance: 7.8
click at [485, 275] on circle at bounding box center [486, 277] width 11 height 11
click at [485, 274] on circle at bounding box center [486, 274] width 11 height 11
click at [526, 275] on icon "0 ? ? ? ?" at bounding box center [350, 166] width 500 height 314
click at [527, 320] on icon "0 ? ? ? ? ?" at bounding box center [350, 166] width 500 height 314
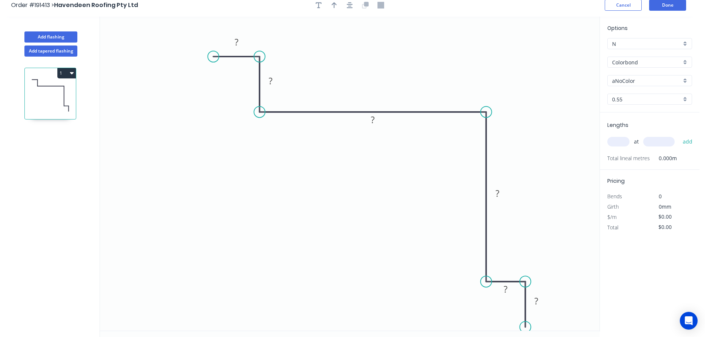
scroll to position [0, 0]
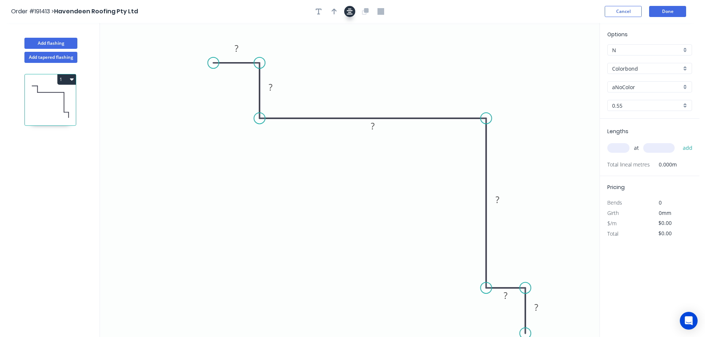
click at [349, 7] on button "button" at bounding box center [349, 11] width 11 height 11
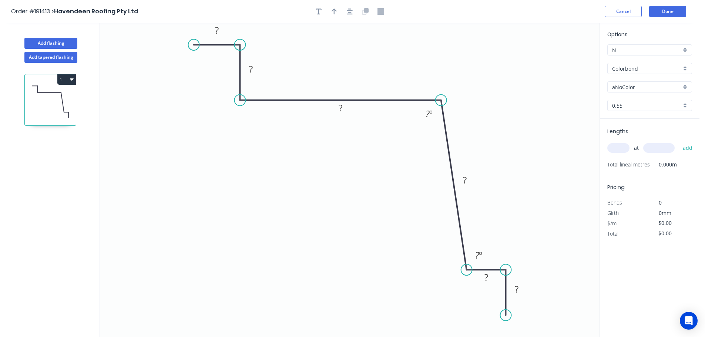
click at [441, 101] on circle at bounding box center [441, 100] width 11 height 11
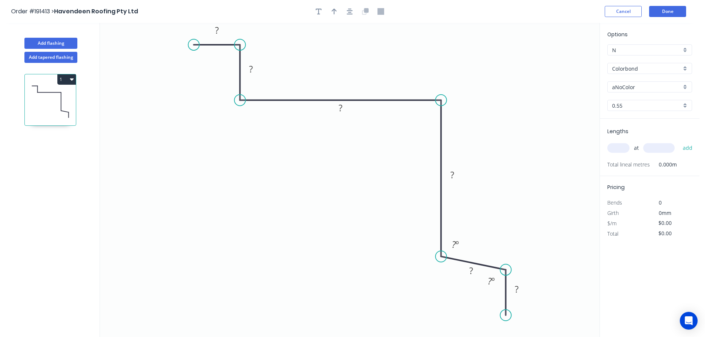
drag, startPoint x: 464, startPoint y: 266, endPoint x: 449, endPoint y: 257, distance: 17.0
click at [449, 257] on icon "0 ? ? ? ? ? ? ? º ? º" at bounding box center [350, 180] width 500 height 314
drag, startPoint x: 501, startPoint y: 262, endPoint x: 500, endPoint y: 277, distance: 15.2
click at [488, 260] on circle at bounding box center [488, 256] width 11 height 11
drag, startPoint x: 506, startPoint y: 310, endPoint x: 488, endPoint y: 311, distance: 18.5
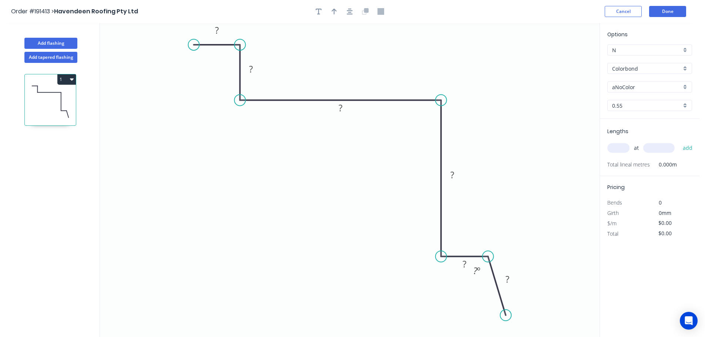
click at [488, 311] on icon "0 ? ? ? ? ? ? ? º" at bounding box center [350, 180] width 500 height 314
drag, startPoint x: 512, startPoint y: 314, endPoint x: 498, endPoint y: 316, distance: 14.6
click at [496, 316] on icon "0 ? ? ? ? ? ? ? º" at bounding box center [350, 180] width 500 height 314
drag, startPoint x: 505, startPoint y: 317, endPoint x: 491, endPoint y: 323, distance: 15.1
click at [491, 323] on circle at bounding box center [488, 322] width 11 height 11
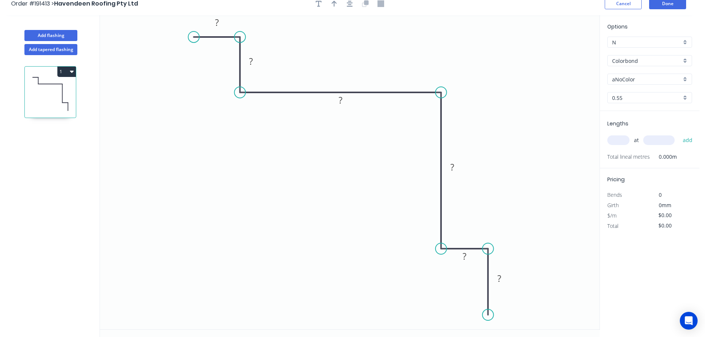
scroll to position [14, 0]
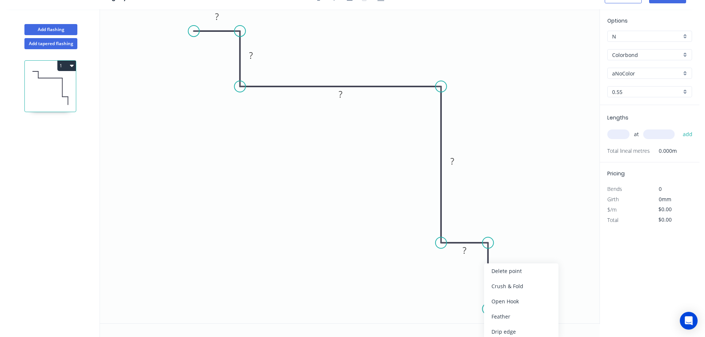
click at [521, 315] on div "Feather" at bounding box center [521, 316] width 74 height 15
click at [509, 320] on div "Flip bend" at bounding box center [520, 316] width 74 height 15
drag, startPoint x: 516, startPoint y: 298, endPoint x: 543, endPoint y: 316, distance: 31.5
click at [543, 316] on rect at bounding box center [530, 313] width 29 height 15
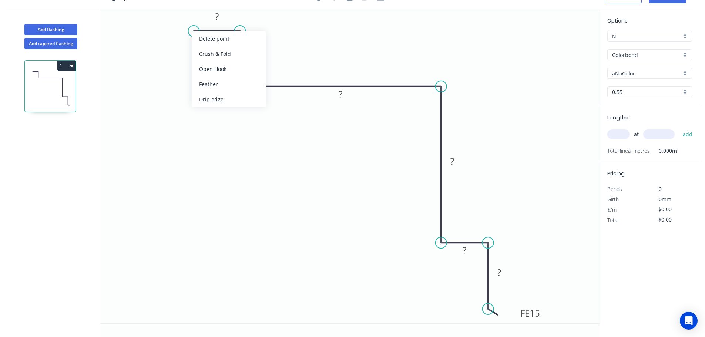
click at [214, 85] on div "Feather" at bounding box center [229, 84] width 74 height 15
drag, startPoint x: 197, startPoint y: 50, endPoint x: 154, endPoint y: 30, distance: 46.9
click at [154, 30] on rect at bounding box center [144, 23] width 29 height 15
click at [153, 26] on rect at bounding box center [141, 23] width 29 height 15
click at [151, 26] on tspan "15" at bounding box center [146, 23] width 10 height 12
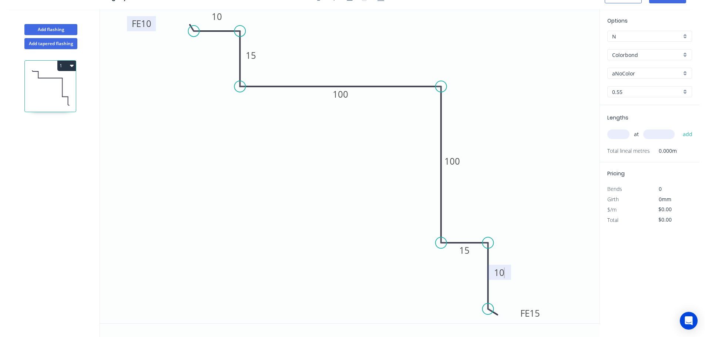
type input "$12.00"
drag, startPoint x: 490, startPoint y: 309, endPoint x: 504, endPoint y: 291, distance: 22.7
click at [487, 285] on circle at bounding box center [488, 285] width 11 height 11
drag, startPoint x: 541, startPoint y: 295, endPoint x: 525, endPoint y: 292, distance: 16.7
click at [542, 312] on rect at bounding box center [531, 306] width 29 height 15
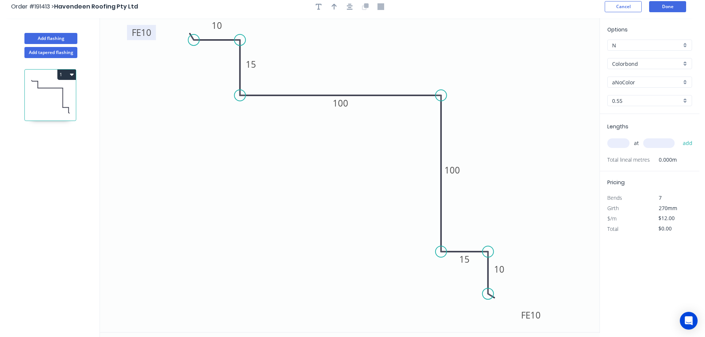
scroll to position [0, 0]
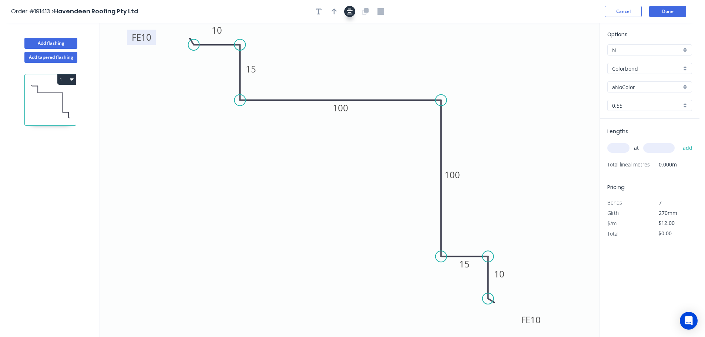
click at [348, 15] on button "button" at bounding box center [349, 11] width 11 height 11
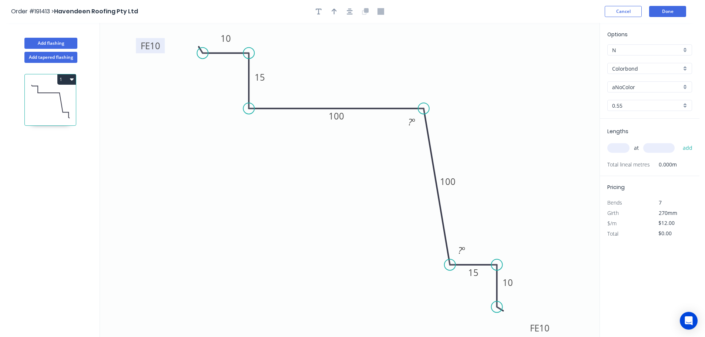
drag, startPoint x: 423, startPoint y: 108, endPoint x: 476, endPoint y: 200, distance: 106.8
click at [424, 108] on circle at bounding box center [423, 108] width 11 height 11
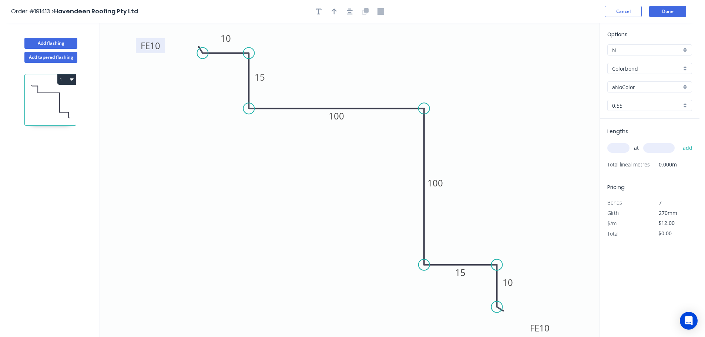
drag, startPoint x: 449, startPoint y: 263, endPoint x: 431, endPoint y: 263, distance: 18.5
click at [431, 263] on icon "0 FE 10 10 15 100 100 15 FE 10 10" at bounding box center [350, 180] width 500 height 314
drag, startPoint x: 476, startPoint y: 270, endPoint x: 472, endPoint y: 269, distance: 4.2
click at [472, 269] on circle at bounding box center [471, 264] width 11 height 11
drag, startPoint x: 480, startPoint y: 308, endPoint x: 471, endPoint y: 302, distance: 11.3
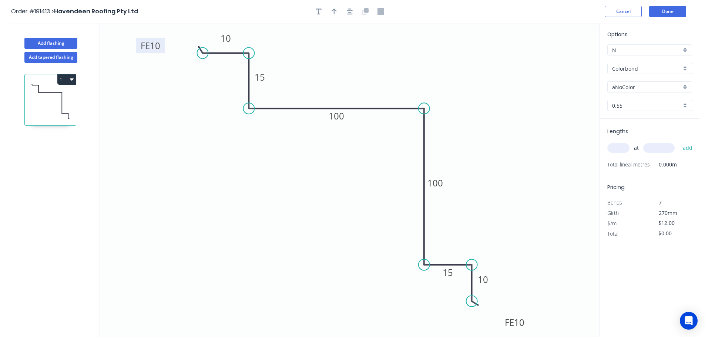
click at [471, 302] on circle at bounding box center [471, 301] width 11 height 11
click at [351, 13] on icon "button" at bounding box center [350, 11] width 6 height 7
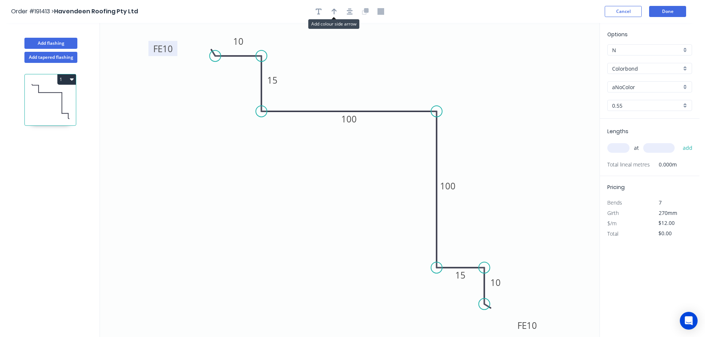
drag, startPoint x: 331, startPoint y: 13, endPoint x: 353, endPoint y: 21, distance: 23.5
click at [331, 13] on button "button" at bounding box center [334, 11] width 11 height 11
drag, startPoint x: 556, startPoint y: 57, endPoint x: 310, endPoint y: 160, distance: 267.1
click at [287, 174] on icon "0 FE 10 10 15 100 100 15 FE 10 10" at bounding box center [350, 180] width 500 height 314
drag, startPoint x: 562, startPoint y: 58, endPoint x: 252, endPoint y: 190, distance: 336.8
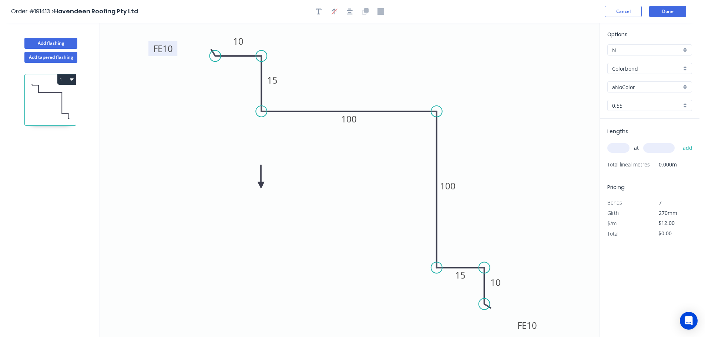
click at [258, 189] on icon at bounding box center [261, 177] width 7 height 24
drag, startPoint x: 243, startPoint y: 218, endPoint x: 209, endPoint y: 238, distance: 40.2
click at [209, 238] on icon at bounding box center [214, 241] width 21 height 21
click at [634, 87] on input "aNoColor" at bounding box center [646, 87] width 69 height 8
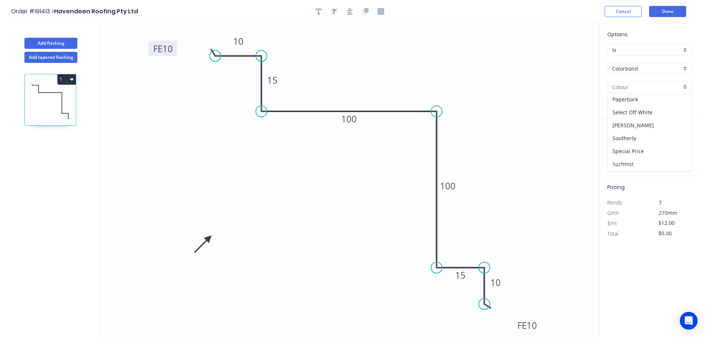
click at [635, 167] on div "Surfmist" at bounding box center [650, 164] width 84 height 13
type input "Surfmist"
click at [618, 148] on input "text" at bounding box center [618, 148] width 22 height 10
type input "2"
type input "4100"
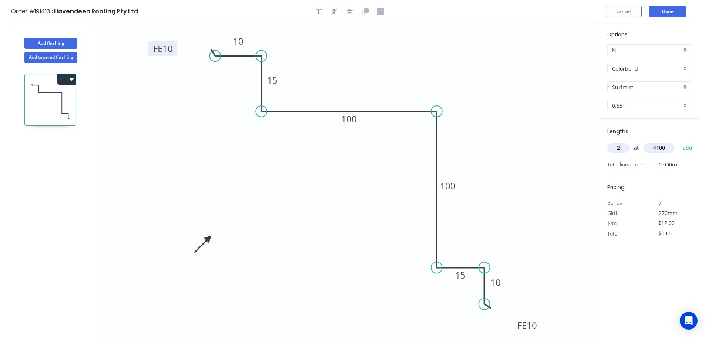
click at [679, 142] on button "add" at bounding box center [687, 148] width 17 height 13
type input "$98.40"
drag, startPoint x: 214, startPoint y: 55, endPoint x: 219, endPoint y: 56, distance: 5.6
click at [219, 56] on circle at bounding box center [218, 55] width 11 height 11
drag, startPoint x: 539, startPoint y: 328, endPoint x: 539, endPoint y: 324, distance: 4.5
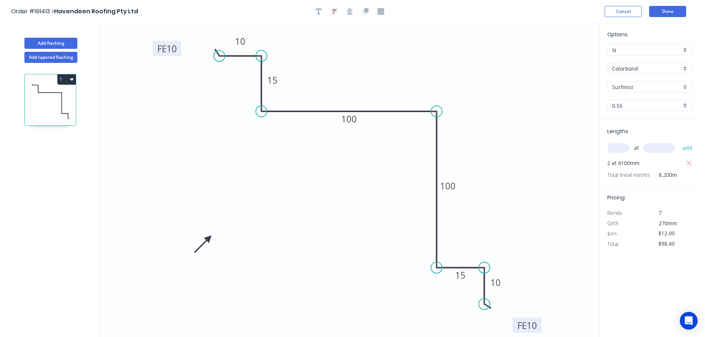
click at [539, 324] on rect at bounding box center [527, 325] width 29 height 15
click at [664, 17] on header "Order #191413 > Havendeen Roofing Pty Ltd Cancel Done" at bounding box center [350, 11] width 700 height 23
click at [667, 14] on button "Done" at bounding box center [667, 11] width 37 height 11
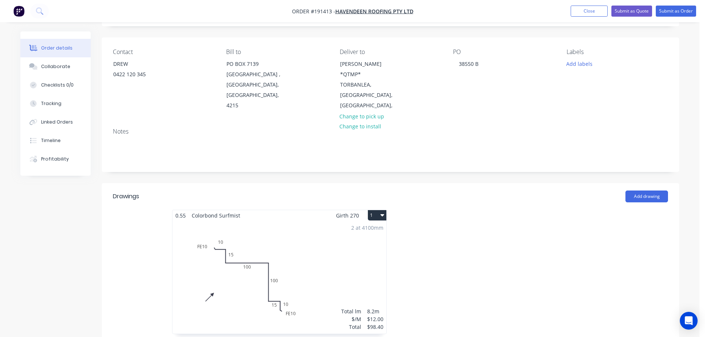
scroll to position [111, 0]
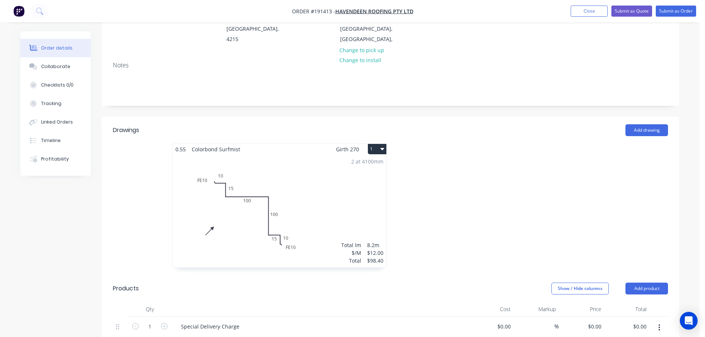
click at [322, 180] on div "2 at 4100mm Total lm $/M Total 8.2m $12.00 $98.40" at bounding box center [280, 211] width 214 height 113
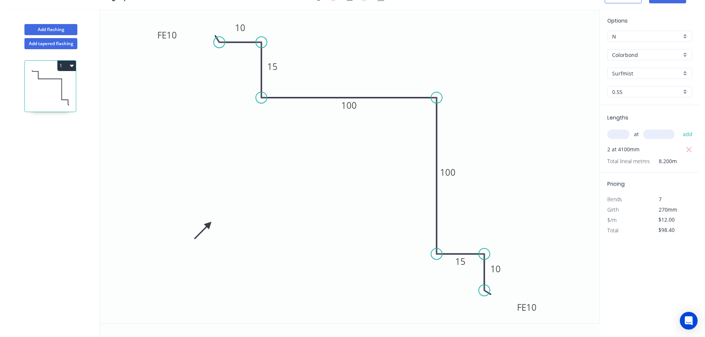
scroll to position [14, 0]
drag, startPoint x: 468, startPoint y: 268, endPoint x: 465, endPoint y: 248, distance: 20.5
click at [465, 248] on rect at bounding box center [458, 241] width 24 height 15
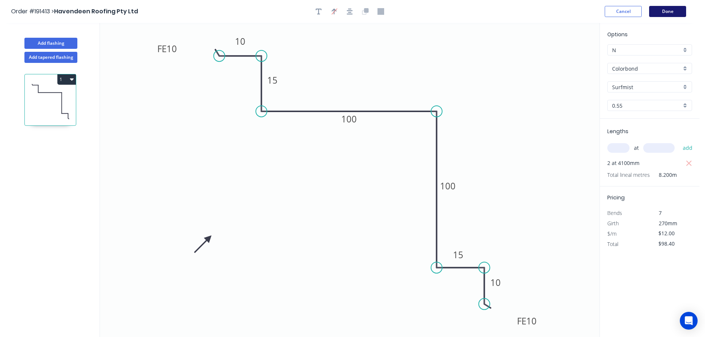
click at [664, 10] on button "Done" at bounding box center [667, 11] width 37 height 11
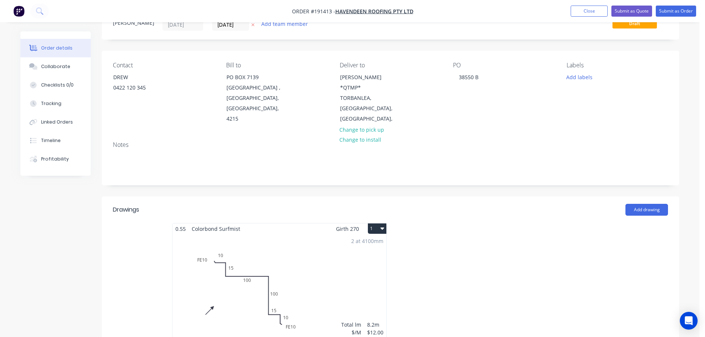
scroll to position [74, 0]
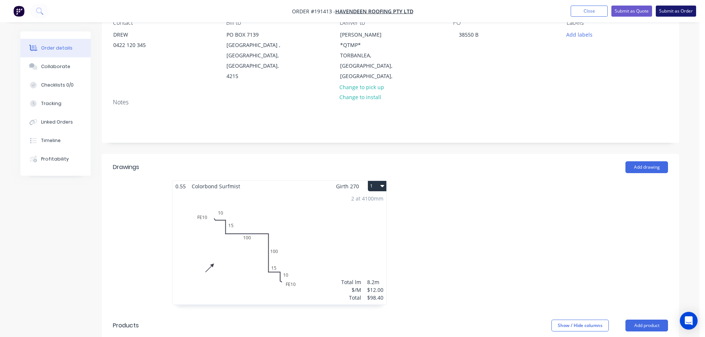
click at [670, 10] on button "Submit as Order" at bounding box center [676, 11] width 40 height 11
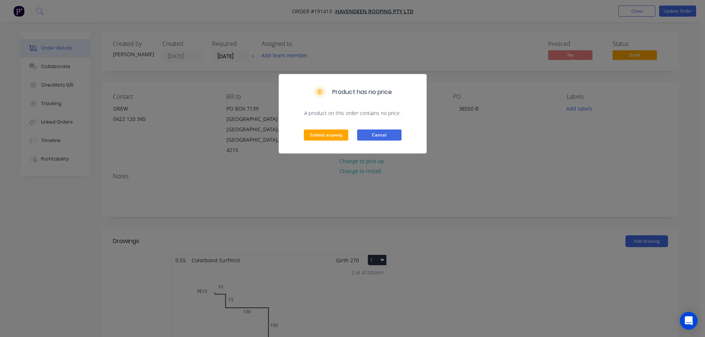
click at [392, 131] on button "Cancel" at bounding box center [379, 135] width 44 height 11
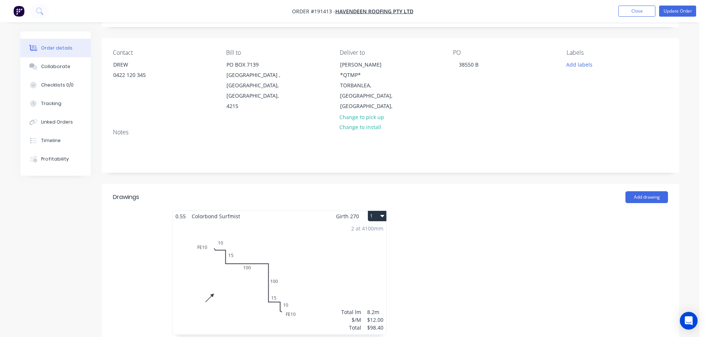
scroll to position [111, 0]
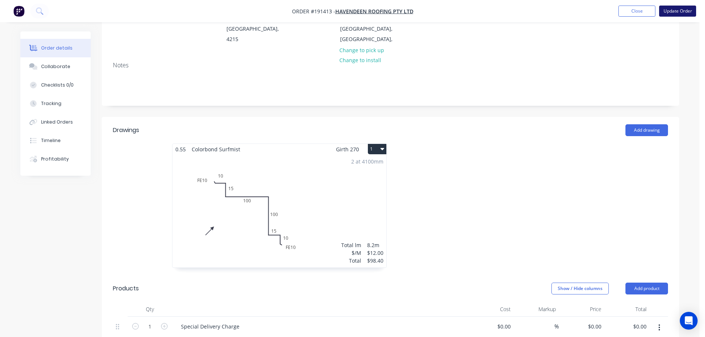
click at [683, 7] on button "Update Order" at bounding box center [677, 11] width 37 height 11
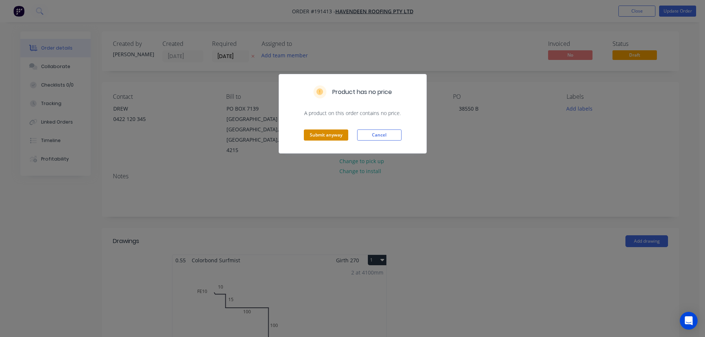
click at [324, 133] on button "Submit anyway" at bounding box center [326, 135] width 44 height 11
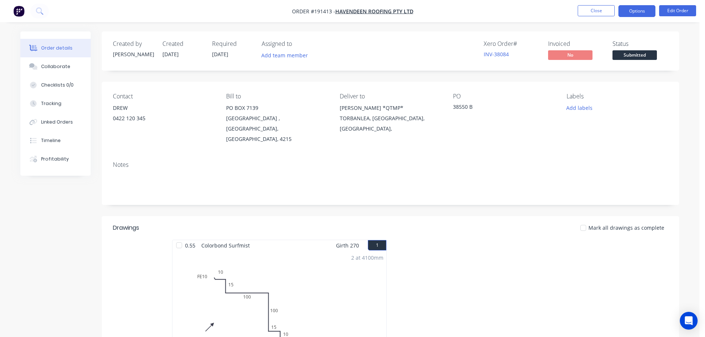
click at [642, 6] on button "Options" at bounding box center [637, 11] width 37 height 12
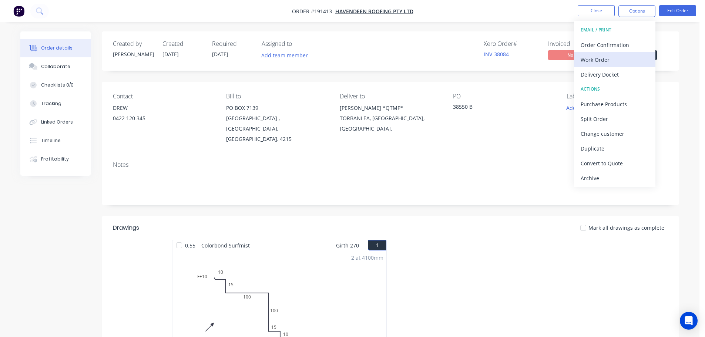
click at [621, 65] on button "Work Order" at bounding box center [614, 59] width 81 height 15
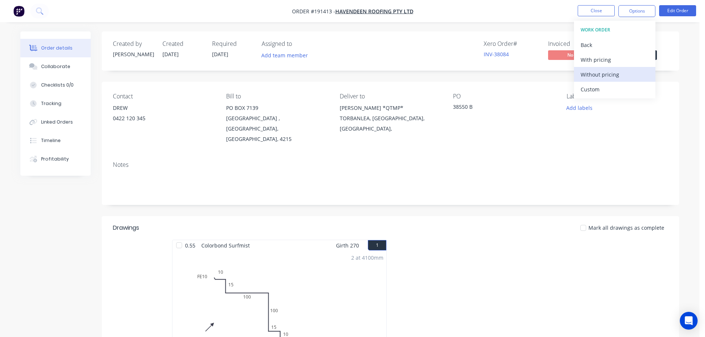
click at [619, 79] on div "Without pricing" at bounding box center [615, 74] width 68 height 11
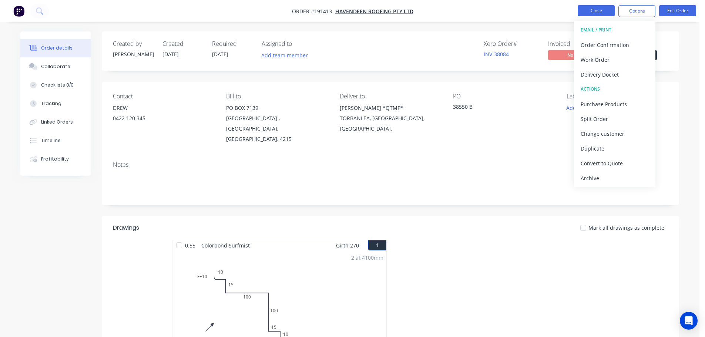
click at [602, 12] on button "Close" at bounding box center [596, 10] width 37 height 11
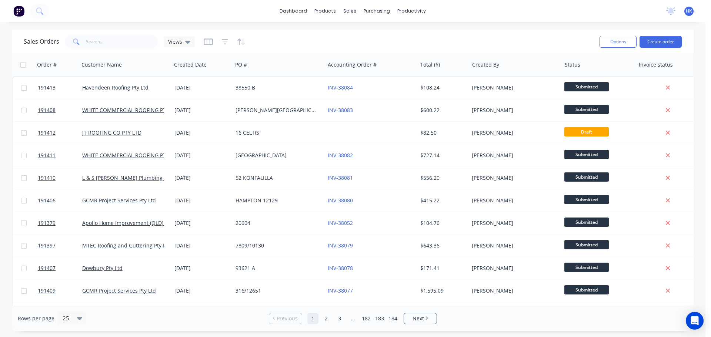
click at [662, 49] on div "Options Create order" at bounding box center [638, 42] width 85 height 18
click at [663, 46] on button "Create order" at bounding box center [660, 42] width 42 height 12
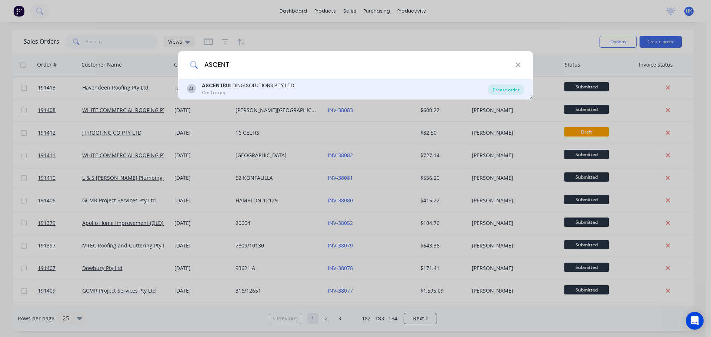
type input "ASCENT"
click at [500, 92] on div "Create order" at bounding box center [506, 89] width 36 height 10
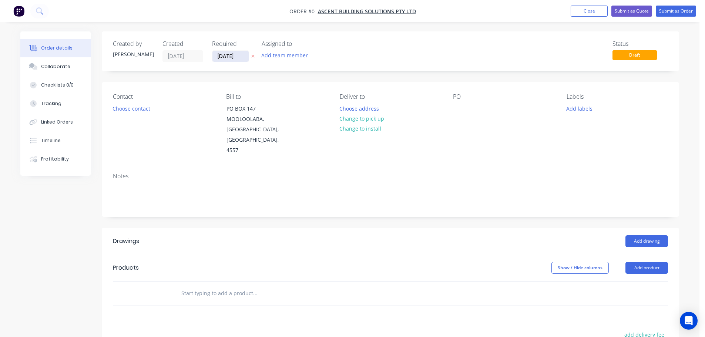
click at [231, 59] on input "[DATE]" at bounding box center [230, 56] width 36 height 11
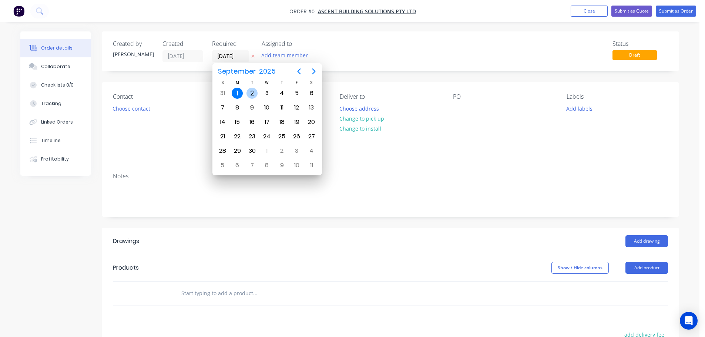
click at [249, 92] on div "2" at bounding box center [252, 93] width 11 height 11
type input "[DATE]"
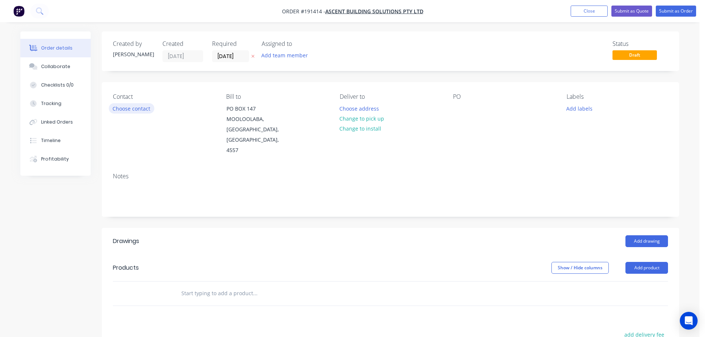
click at [148, 109] on button "Choose contact" at bounding box center [132, 108] width 46 height 10
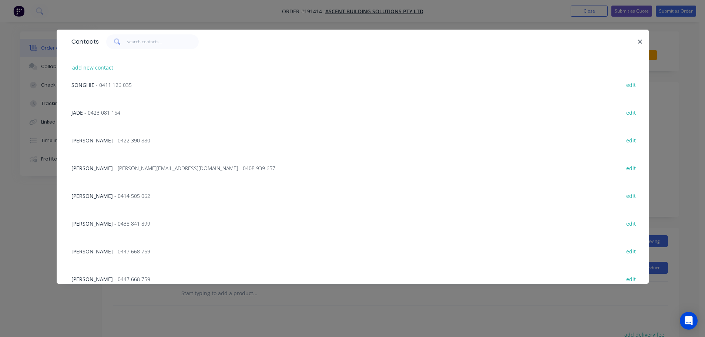
scroll to position [222, 0]
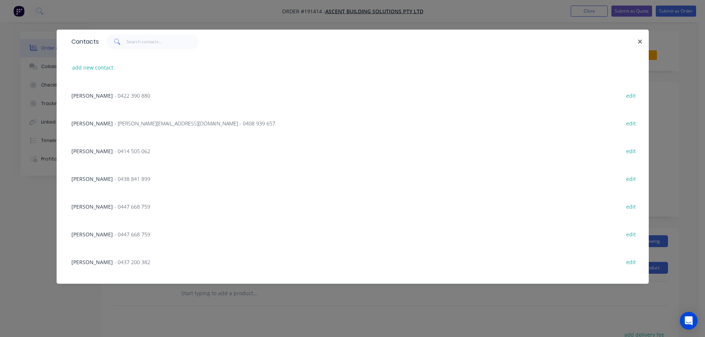
click at [114, 153] on span "- 0414 505 062" at bounding box center [132, 151] width 36 height 7
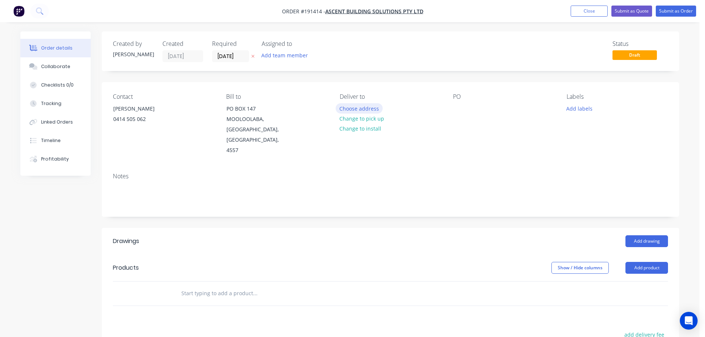
click at [349, 109] on button "Choose address" at bounding box center [359, 108] width 47 height 10
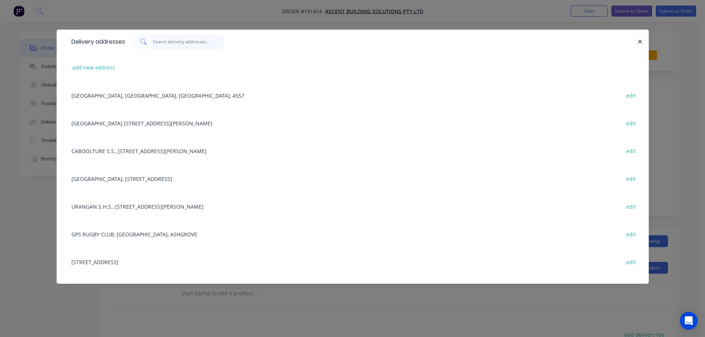
click at [183, 44] on input "text" at bounding box center [189, 41] width 72 height 15
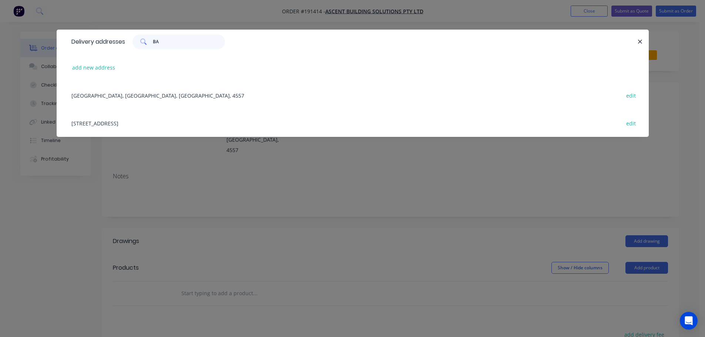
type input "BAN"
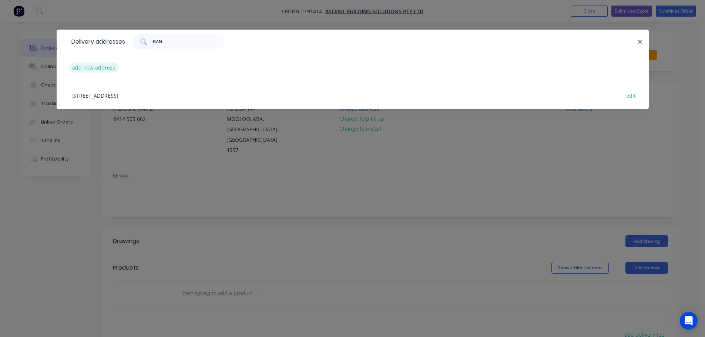
click at [92, 71] on button "add new address" at bounding box center [93, 68] width 51 height 10
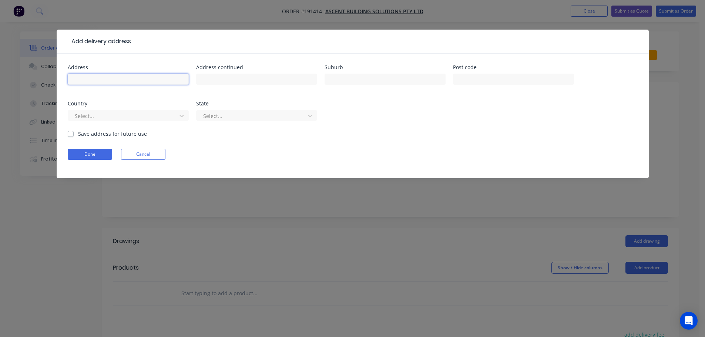
click at [107, 79] on input "text" at bounding box center [128, 79] width 121 height 11
type input "[STREET_ADDRESS]"
type input "BANYO"
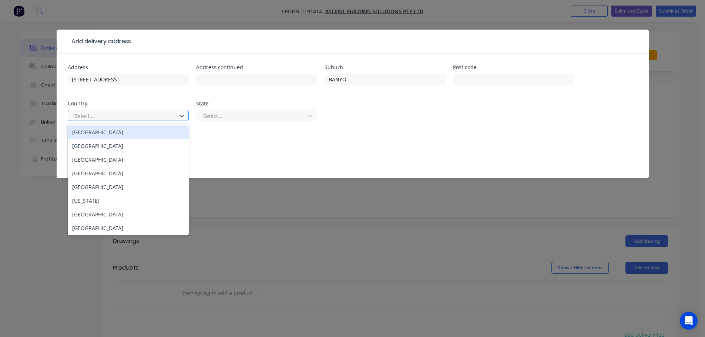
click at [158, 114] on div at bounding box center [123, 115] width 99 height 9
click at [151, 137] on div "[GEOGRAPHIC_DATA]" at bounding box center [128, 132] width 121 height 14
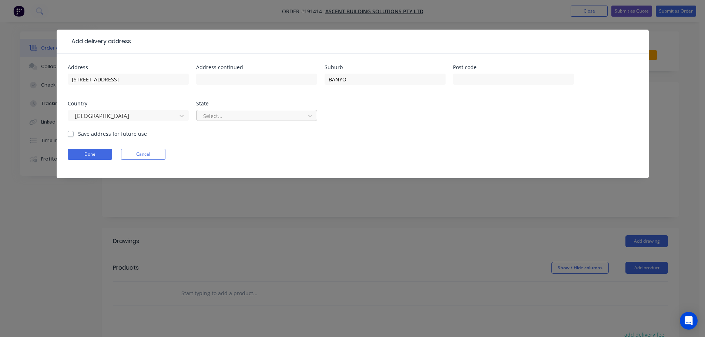
click at [230, 119] on div at bounding box center [251, 115] width 99 height 9
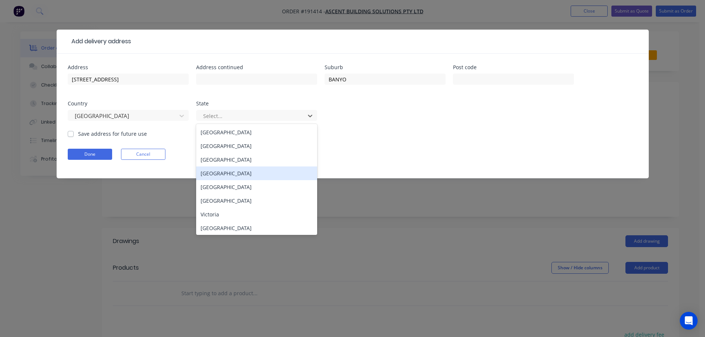
drag, startPoint x: 219, startPoint y: 170, endPoint x: 210, endPoint y: 174, distance: 10.1
click at [220, 170] on div "[GEOGRAPHIC_DATA]" at bounding box center [256, 174] width 121 height 14
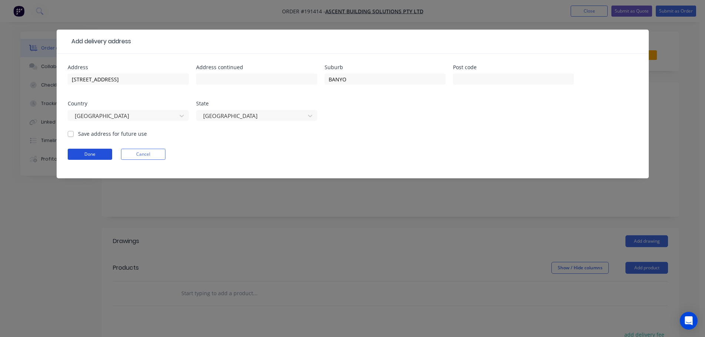
drag, startPoint x: 105, startPoint y: 157, endPoint x: 254, endPoint y: 143, distance: 148.7
click at [105, 157] on button "Done" at bounding box center [90, 154] width 44 height 11
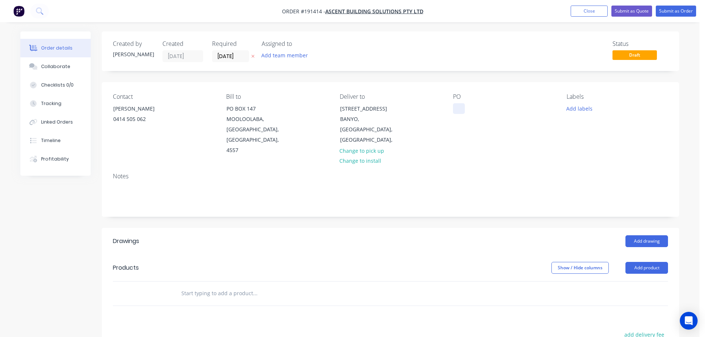
click at [456, 108] on div at bounding box center [459, 108] width 12 height 11
click at [566, 111] on button "Add labels" at bounding box center [579, 108] width 34 height 10
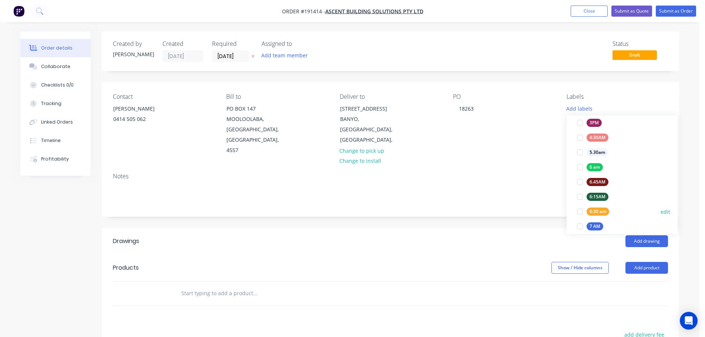
scroll to position [148, 0]
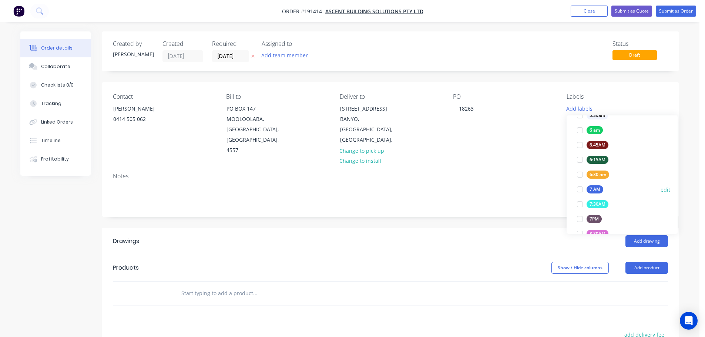
click at [579, 191] on div at bounding box center [580, 189] width 15 height 15
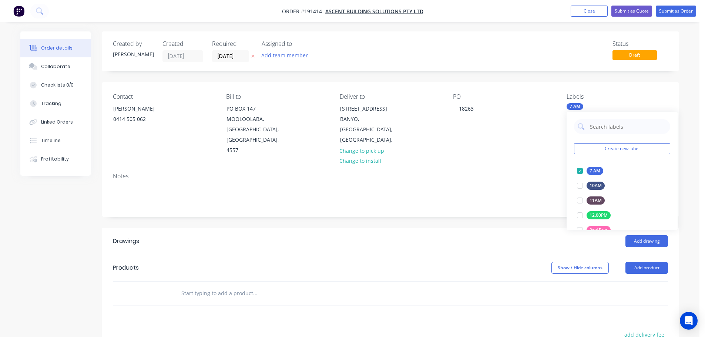
click at [525, 242] on header "Drawings Add drawing" at bounding box center [390, 241] width 577 height 27
click at [639, 262] on button "Add product" at bounding box center [647, 268] width 43 height 12
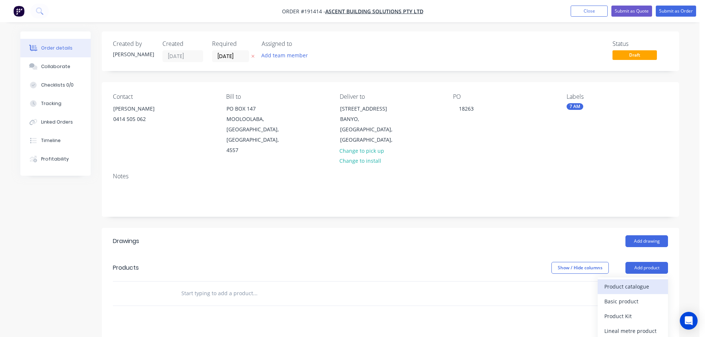
click at [645, 281] on div "Product catalogue" at bounding box center [632, 286] width 57 height 11
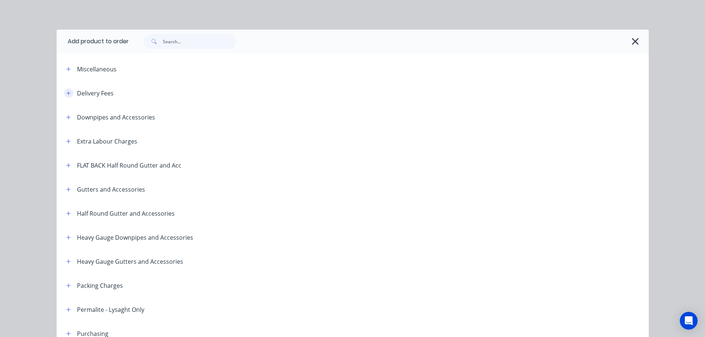
drag, startPoint x: 67, startPoint y: 94, endPoint x: 76, endPoint y: 102, distance: 12.6
click at [67, 94] on icon "button" at bounding box center [68, 93] width 4 height 5
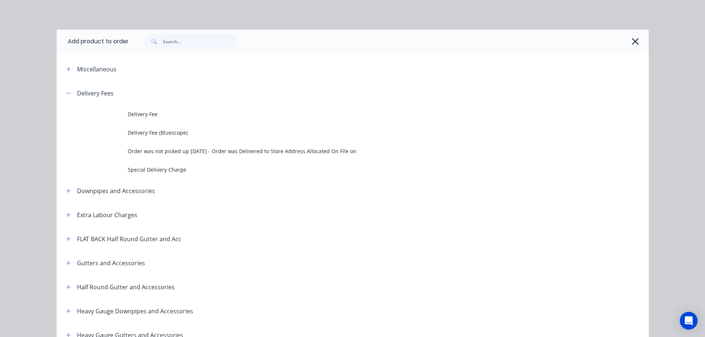
drag, startPoint x: 134, startPoint y: 120, endPoint x: 150, endPoint y: 143, distance: 28.1
click at [134, 120] on td "Delivery Fee" at bounding box center [388, 114] width 521 height 19
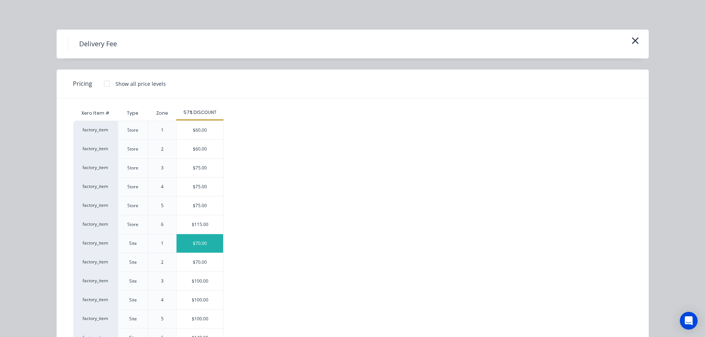
click at [198, 244] on div "$70.00" at bounding box center [200, 243] width 47 height 19
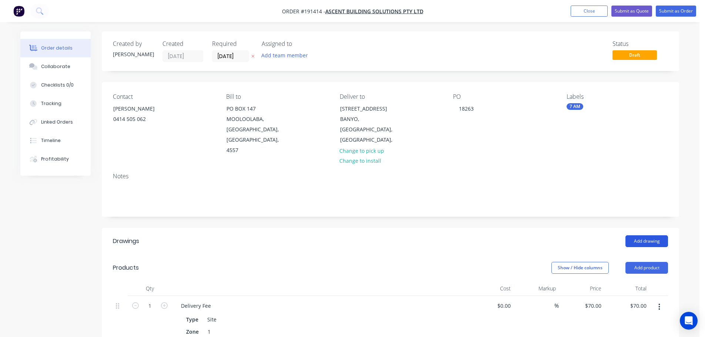
click at [650, 235] on button "Add drawing" at bounding box center [647, 241] width 43 height 12
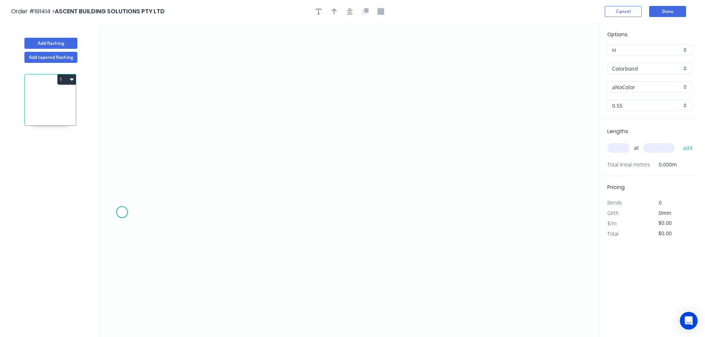
click at [122, 212] on icon "0" at bounding box center [350, 180] width 500 height 314
click at [174, 175] on icon "0" at bounding box center [350, 180] width 500 height 314
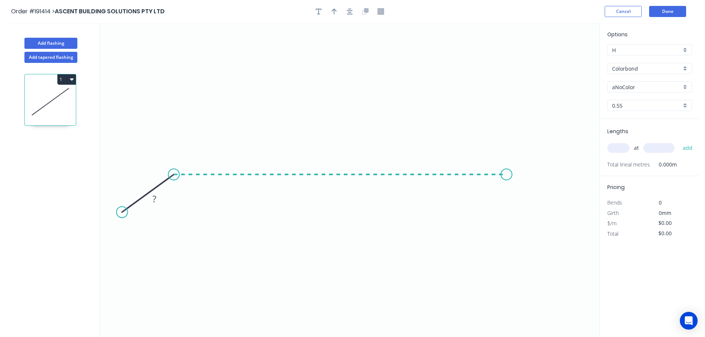
click at [507, 194] on icon "0 ?" at bounding box center [350, 180] width 500 height 314
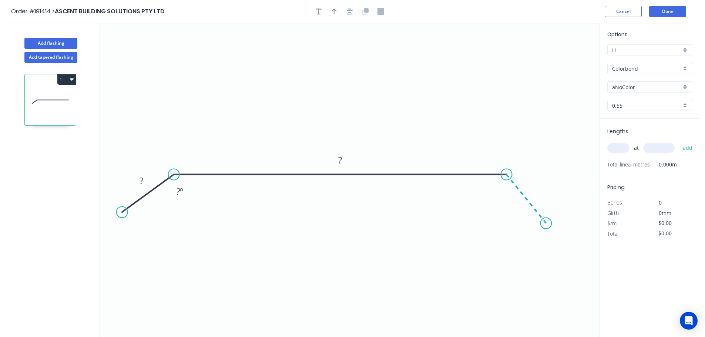
click at [546, 224] on icon "0 ? ? ? º" at bounding box center [350, 180] width 500 height 314
drag, startPoint x: 124, startPoint y: 214, endPoint x: 133, endPoint y: 220, distance: 10.7
click at [132, 228] on circle at bounding box center [132, 227] width 11 height 11
click at [149, 194] on rect at bounding box center [144, 191] width 15 height 10
click at [150, 194] on tspan "1301" at bounding box center [144, 190] width 21 height 12
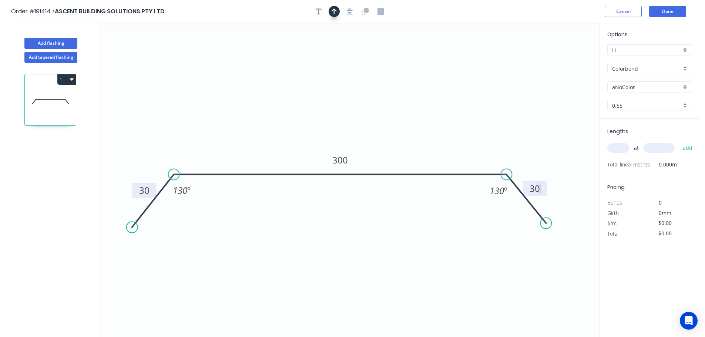
drag, startPoint x: 352, startPoint y: 11, endPoint x: 339, endPoint y: 13, distance: 13.1
click at [351, 11] on icon "button" at bounding box center [350, 12] width 6 height 6
type input "$12.06"
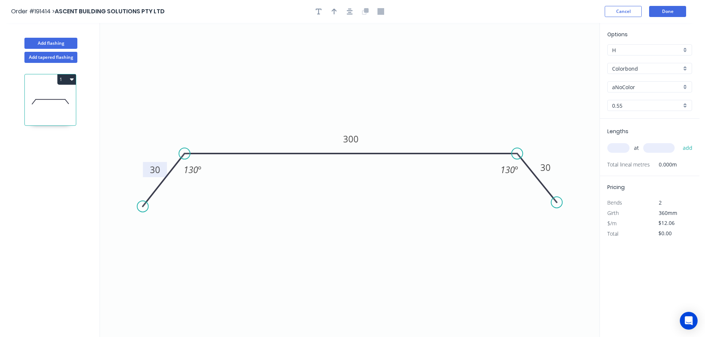
click at [334, 11] on icon "button" at bounding box center [334, 11] width 5 height 7
drag, startPoint x: 561, startPoint y: 59, endPoint x: 366, endPoint y: 61, distance: 194.4
click at [348, 53] on icon at bounding box center [347, 44] width 7 height 24
click at [640, 71] on input "Colorbond" at bounding box center [646, 69] width 69 height 8
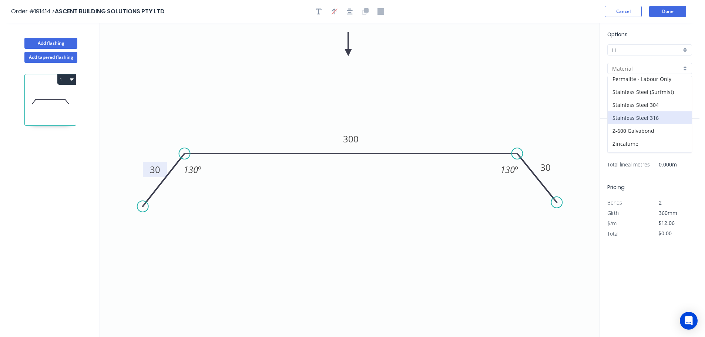
scroll to position [170, 0]
click at [633, 134] on div "Zincalume" at bounding box center [650, 133] width 84 height 13
type input "Zincalume"
type input "$11.10"
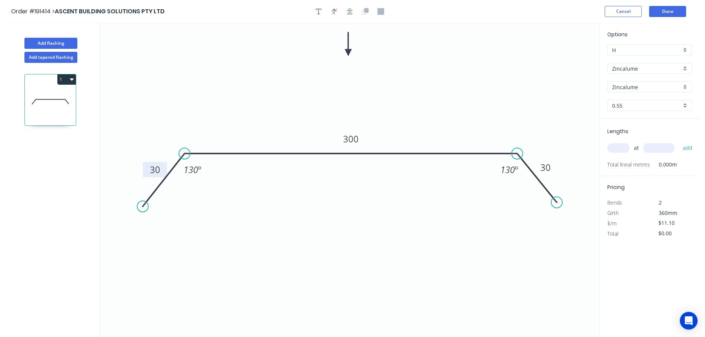
click at [615, 151] on input "text" at bounding box center [618, 148] width 22 height 10
type input "2"
type input "4400"
click at [679, 142] on button "add" at bounding box center [687, 148] width 17 height 13
click at [67, 80] on button "1" at bounding box center [66, 79] width 19 height 10
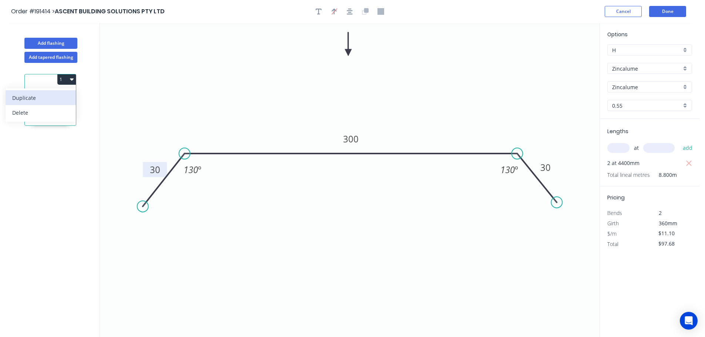
click at [54, 93] on div "Duplicate" at bounding box center [40, 98] width 57 height 11
type input "$0.00"
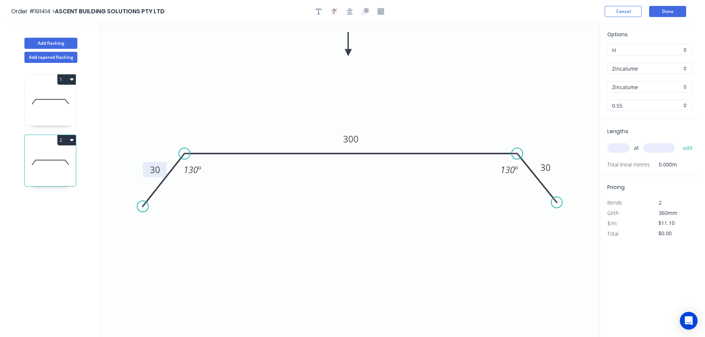
click at [155, 169] on tspan "30" at bounding box center [155, 170] width 10 height 12
type input "$18.08"
click at [615, 147] on input "text" at bounding box center [618, 148] width 22 height 10
type input "1"
type input "4200"
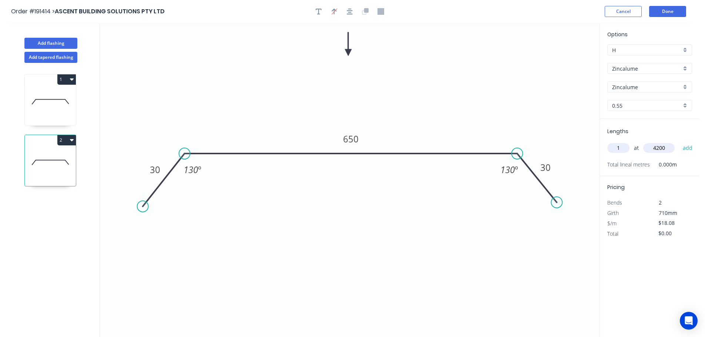
click at [679, 142] on button "add" at bounding box center [687, 148] width 17 height 13
type input "$75.94"
click at [44, 41] on button "Add flashing" at bounding box center [50, 43] width 53 height 11
type input "$0.00"
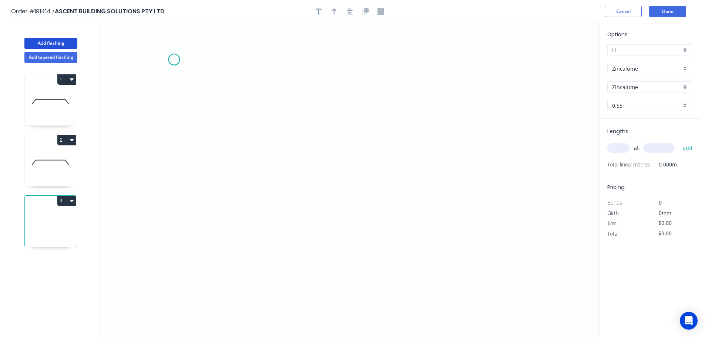
click at [174, 60] on icon "0" at bounding box center [350, 180] width 500 height 314
click at [172, 225] on icon "0" at bounding box center [350, 180] width 500 height 314
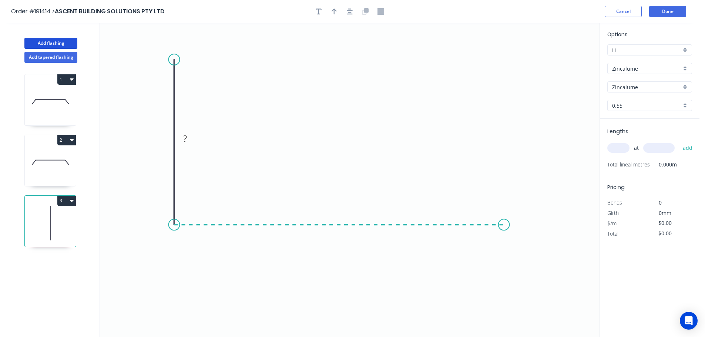
click at [504, 230] on icon "0 ?" at bounding box center [350, 180] width 500 height 314
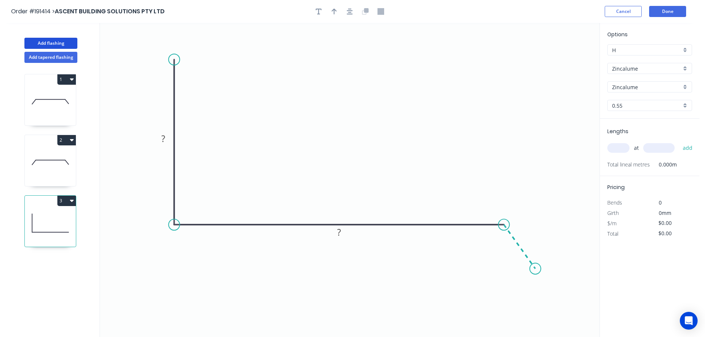
click at [536, 270] on icon "0 ? ?" at bounding box center [350, 180] width 500 height 314
click at [165, 143] on rect at bounding box center [163, 139] width 15 height 10
click at [351, 14] on icon "button" at bounding box center [350, 12] width 6 height 6
type input "$11.10"
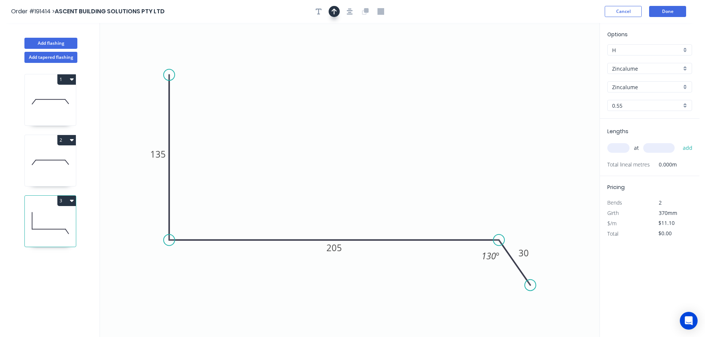
click at [336, 15] on button "button" at bounding box center [334, 11] width 11 height 11
drag, startPoint x: 563, startPoint y: 56, endPoint x: 444, endPoint y: 57, distance: 119.6
click at [441, 57] on icon "0 135 205 30 130 º" at bounding box center [350, 180] width 500 height 314
drag, startPoint x: 530, startPoint y: 71, endPoint x: 345, endPoint y: 51, distance: 185.7
click at [345, 51] on icon at bounding box center [345, 43] width 7 height 24
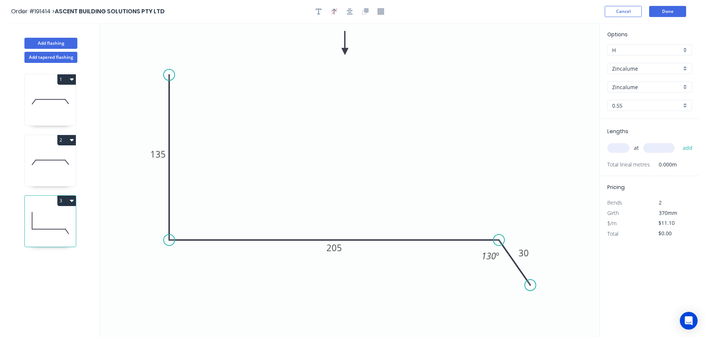
click at [620, 148] on input "text" at bounding box center [618, 148] width 22 height 10
type input "1"
type input "1000"
click at [679, 142] on button "add" at bounding box center [687, 148] width 17 height 13
type input "$11.10"
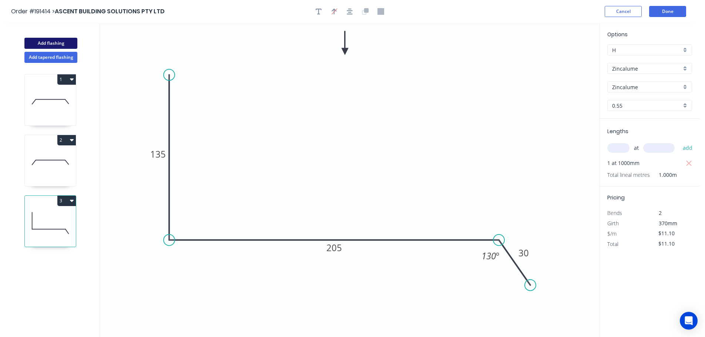
click at [40, 39] on button "Add flashing" at bounding box center [50, 43] width 53 height 11
type input "$0.00"
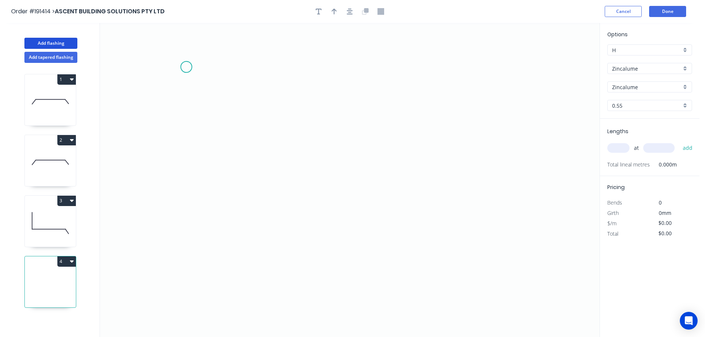
click at [173, 67] on icon "0" at bounding box center [350, 180] width 500 height 314
click at [171, 221] on icon "0" at bounding box center [350, 180] width 500 height 314
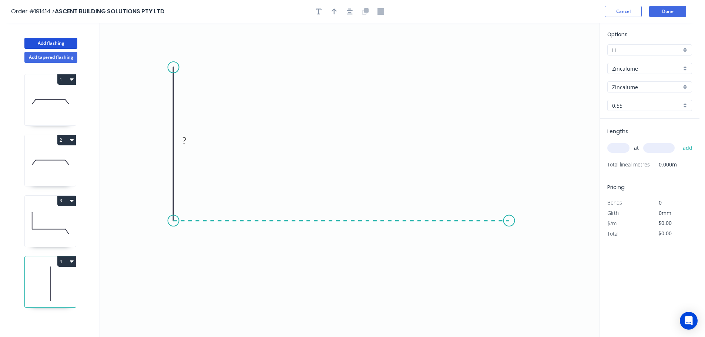
click at [510, 220] on icon "0 ?" at bounding box center [350, 180] width 500 height 314
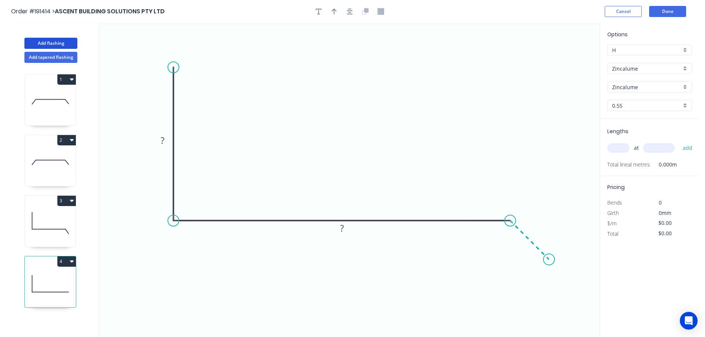
click at [550, 263] on icon "0 ? ?" at bounding box center [350, 180] width 500 height 314
drag, startPoint x: 165, startPoint y: 67, endPoint x: 160, endPoint y: 66, distance: 5.7
click at [160, 66] on circle at bounding box center [159, 65] width 11 height 11
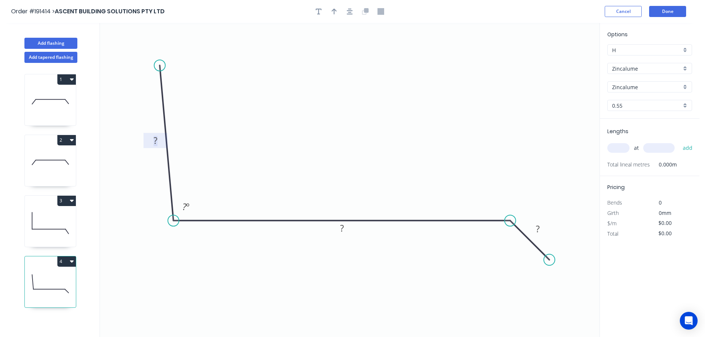
click at [156, 137] on tspan "?" at bounding box center [156, 140] width 4 height 12
drag, startPoint x: 549, startPoint y: 261, endPoint x: 529, endPoint y: 257, distance: 20.3
click at [549, 269] on circle at bounding box center [548, 269] width 11 height 11
type input "$11.10"
click at [505, 238] on tspan "º" at bounding box center [503, 237] width 3 height 12
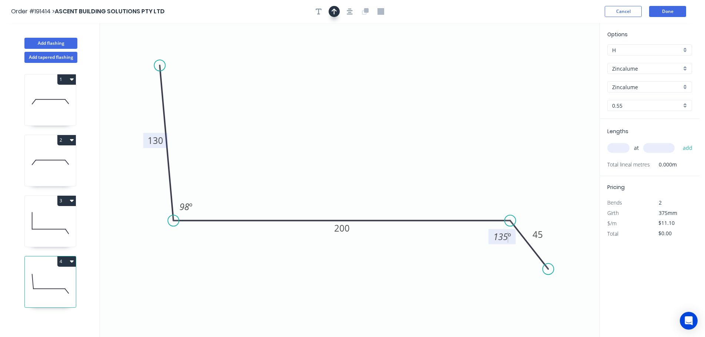
drag, startPoint x: 349, startPoint y: 11, endPoint x: 335, endPoint y: 13, distance: 14.2
click at [348, 11] on icon "button" at bounding box center [350, 11] width 6 height 7
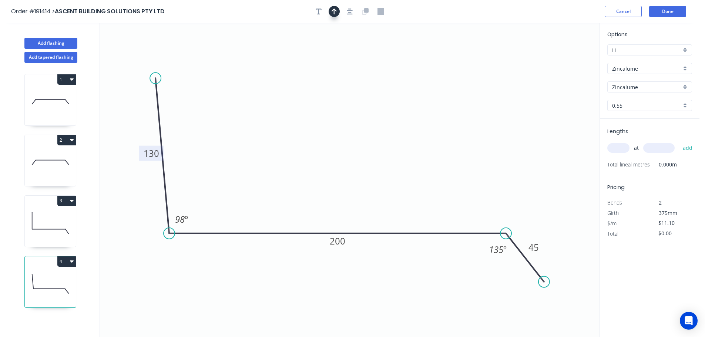
click at [337, 13] on button "button" at bounding box center [334, 11] width 11 height 11
drag, startPoint x: 563, startPoint y: 60, endPoint x: 453, endPoint y: 90, distance: 113.0
click at [344, 61] on icon at bounding box center [347, 53] width 7 height 24
click at [617, 151] on input "text" at bounding box center [618, 148] width 22 height 10
type input "1"
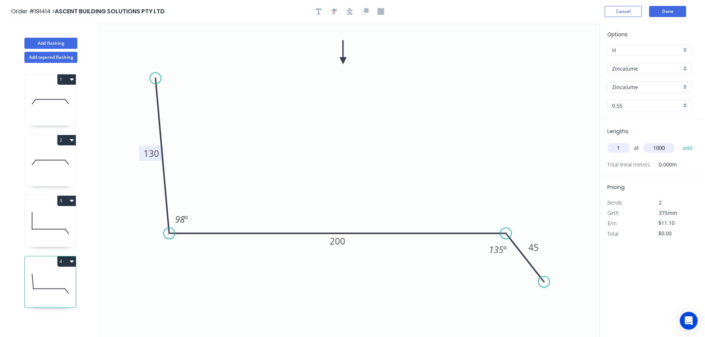
type input "1000"
click at [679, 142] on button "add" at bounding box center [687, 148] width 17 height 13
type input "$11.10"
click at [60, 41] on button "Add flashing" at bounding box center [50, 43] width 53 height 11
type input "$0.00"
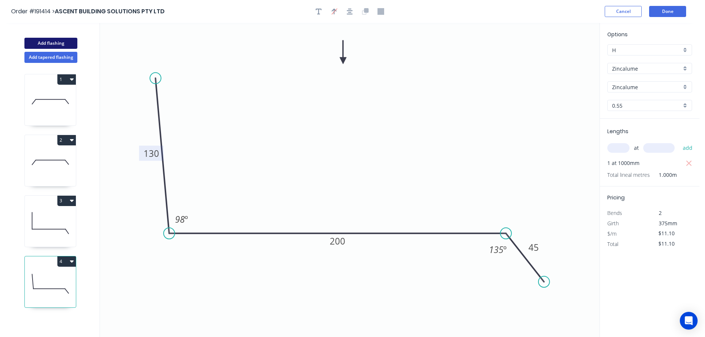
type input "$0.00"
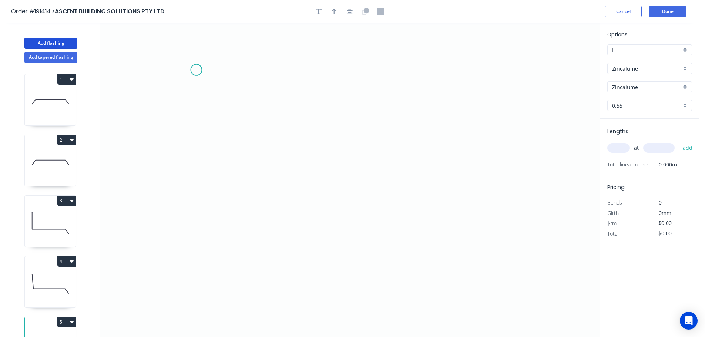
click at [196, 70] on icon "0" at bounding box center [350, 180] width 500 height 314
click at [188, 282] on icon "0" at bounding box center [350, 180] width 500 height 314
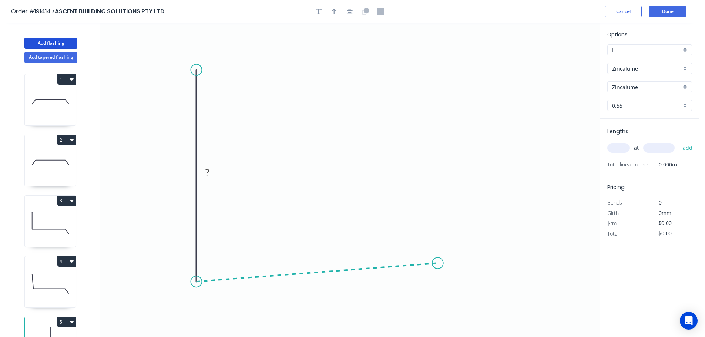
click at [438, 264] on icon "0 ?" at bounding box center [350, 180] width 500 height 314
drag, startPoint x: 196, startPoint y: 68, endPoint x: 302, endPoint y: 153, distance: 135.9
click at [198, 81] on circle at bounding box center [196, 81] width 11 height 11
drag, startPoint x: 443, startPoint y: 259, endPoint x: 449, endPoint y: 260, distance: 6.4
click at [464, 253] on icon "0 ? ? ? º" at bounding box center [350, 180] width 500 height 314
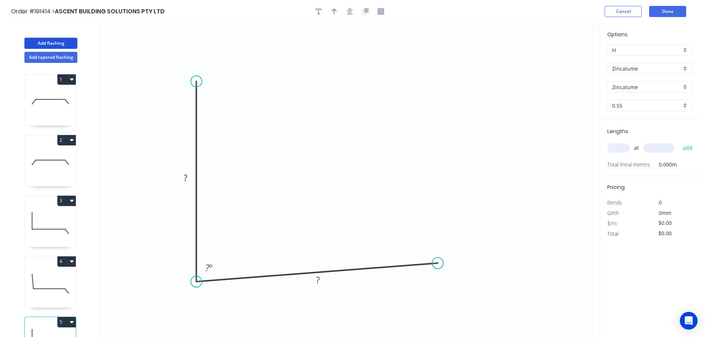
click at [444, 262] on icon "0 ? ? ? º" at bounding box center [350, 180] width 500 height 314
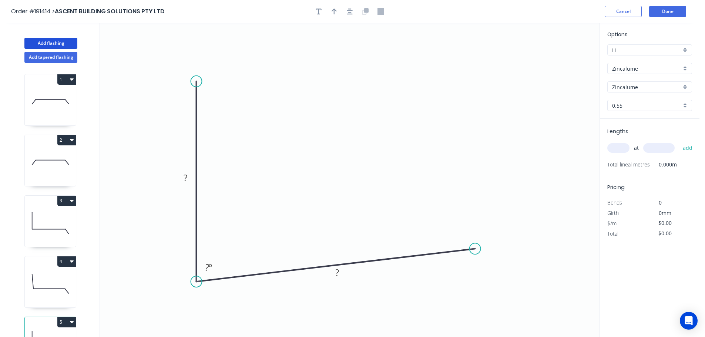
drag, startPoint x: 441, startPoint y: 262, endPoint x: 475, endPoint y: 247, distance: 37.7
click at [475, 249] on circle at bounding box center [475, 248] width 11 height 11
click at [489, 271] on div "Crush & Fold" at bounding box center [512, 272] width 74 height 15
drag, startPoint x: 481, startPoint y: 266, endPoint x: 519, endPoint y: 218, distance: 61.4
click at [519, 218] on rect at bounding box center [505, 214] width 30 height 15
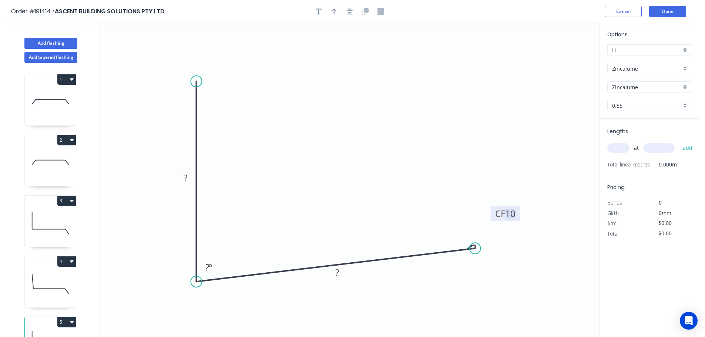
click at [514, 211] on tspan "10" at bounding box center [510, 214] width 10 height 12
click at [346, 16] on button "button" at bounding box center [349, 11] width 11 height 11
type input "$11.88"
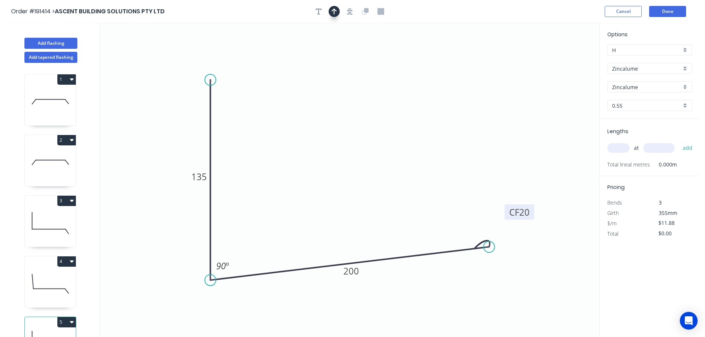
click at [336, 13] on icon "button" at bounding box center [334, 11] width 5 height 7
drag, startPoint x: 562, startPoint y: 57, endPoint x: 336, endPoint y: 59, distance: 225.1
click at [336, 59] on icon at bounding box center [336, 50] width 7 height 24
click at [613, 152] on input "text" at bounding box center [618, 148] width 22 height 10
type input "1"
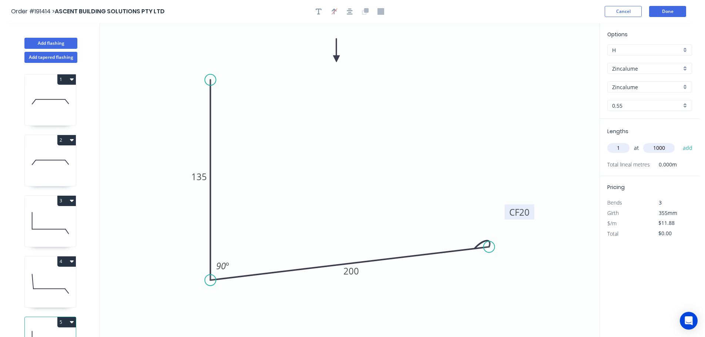
type input "1000"
click at [679, 142] on button "add" at bounding box center [687, 148] width 17 height 13
type input "$11.88"
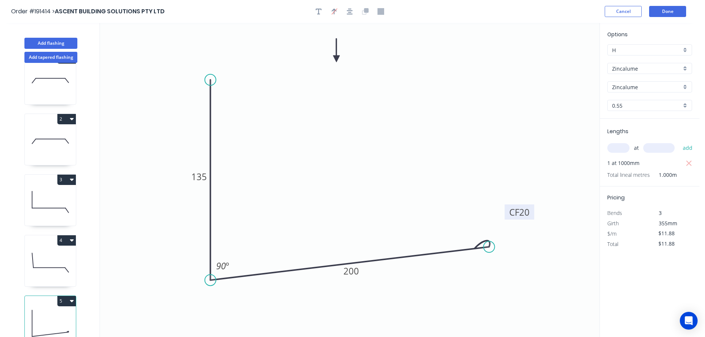
scroll to position [32, 0]
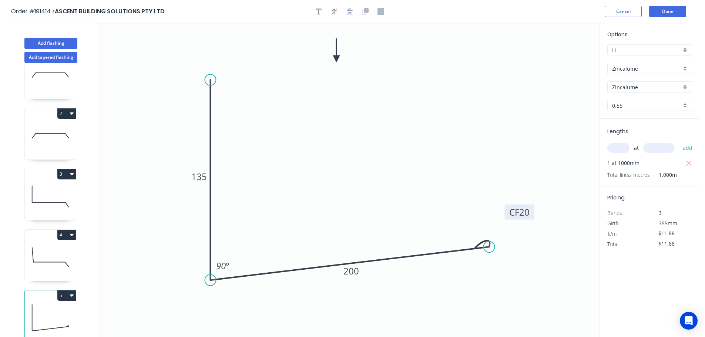
click at [66, 170] on button "3" at bounding box center [66, 174] width 19 height 10
click at [50, 187] on div "Duplicate" at bounding box center [40, 192] width 57 height 11
type input "$11.10"
type input "$0.00"
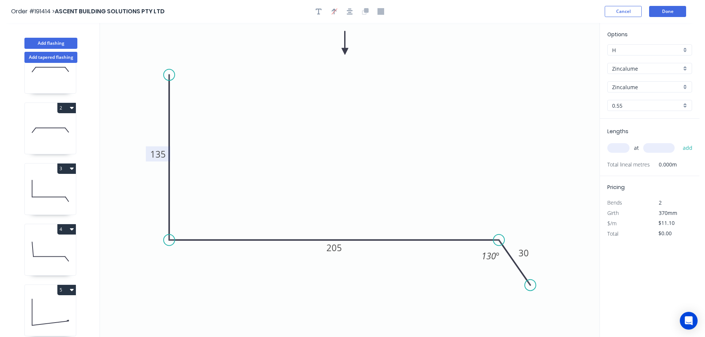
click at [161, 156] on tspan "135" at bounding box center [158, 154] width 16 height 12
drag, startPoint x: 615, startPoint y: 147, endPoint x: 615, endPoint y: 156, distance: 8.9
click at [615, 149] on input "text" at bounding box center [618, 148] width 22 height 10
type input "1"
type input "3"
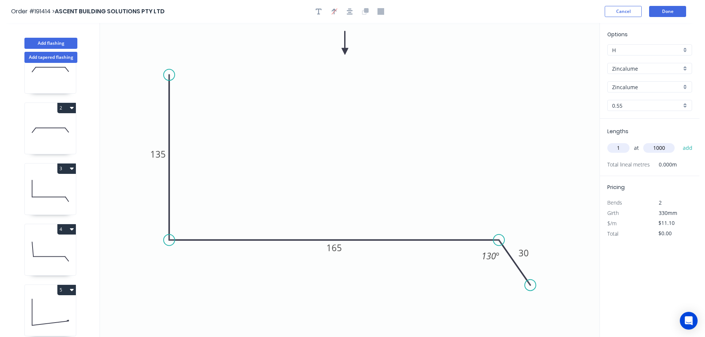
type input "1000"
click at [679, 142] on button "add" at bounding box center [687, 148] width 17 height 13
type input "$11.10"
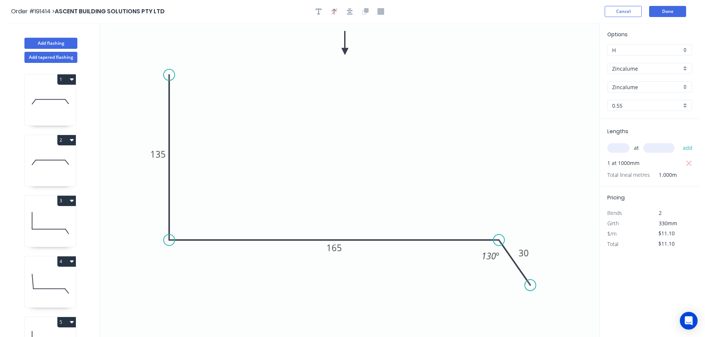
click at [63, 134] on div "1 2 3 4 5 6" at bounding box center [50, 207] width 97 height 288
click at [65, 146] on icon at bounding box center [50, 162] width 51 height 47
type input "$18.08"
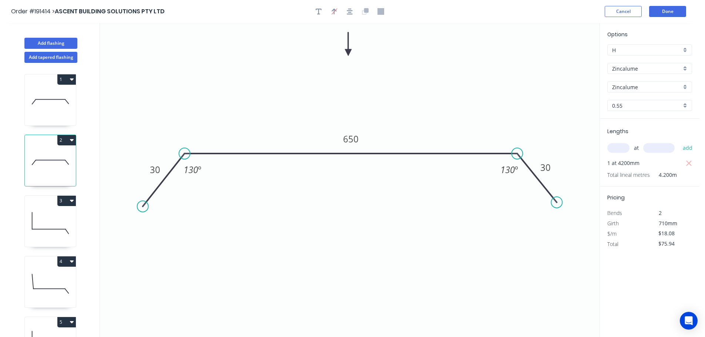
click at [66, 139] on button "2" at bounding box center [66, 140] width 19 height 10
click at [52, 157] on div "Duplicate" at bounding box center [40, 158] width 57 height 11
type input "$0.00"
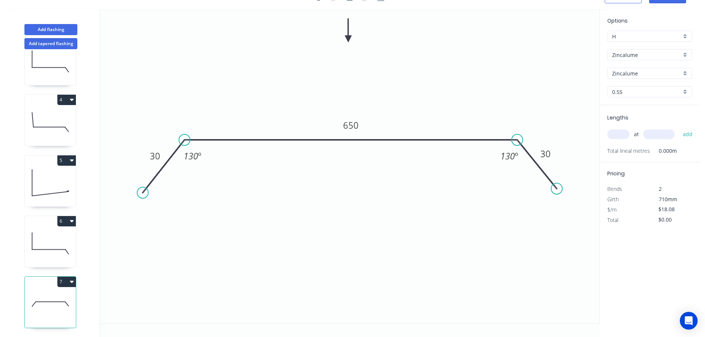
scroll to position [154, 0]
click at [156, 158] on tspan "30" at bounding box center [155, 156] width 10 height 12
type input "$21.56"
click at [614, 135] on input "text" at bounding box center [618, 135] width 22 height 10
type input "1"
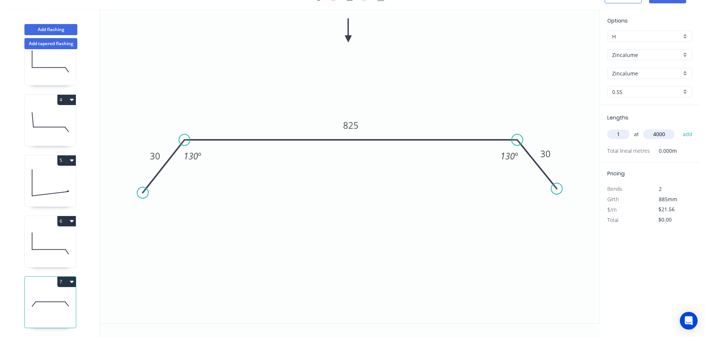
type input "4000"
click at [679, 128] on button "add" at bounding box center [687, 134] width 17 height 13
type input "$86.24"
click at [48, 27] on button "Add flashing" at bounding box center [50, 29] width 53 height 11
type input "$0.00"
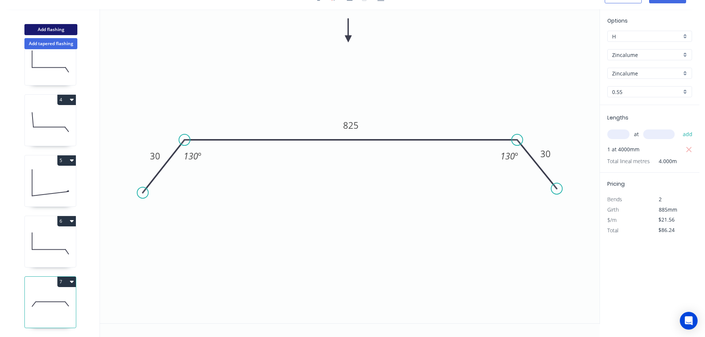
type input "$0.00"
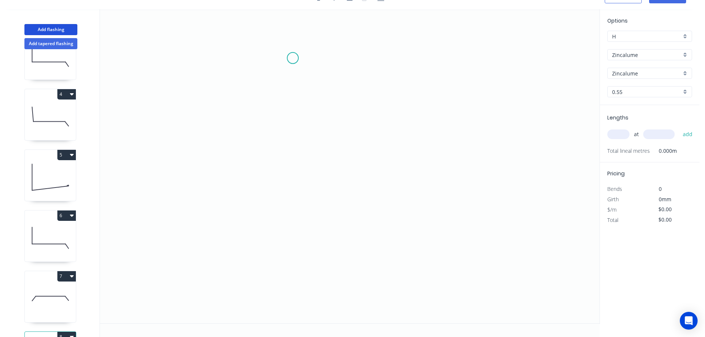
click at [295, 57] on icon "0" at bounding box center [350, 166] width 500 height 314
click at [247, 58] on icon "0" at bounding box center [350, 166] width 500 height 314
click at [245, 292] on icon "0 ?" at bounding box center [350, 166] width 500 height 314
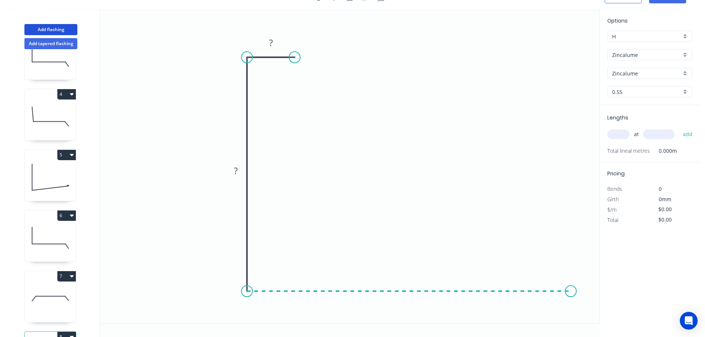
click at [571, 279] on icon "0 ? ?" at bounding box center [350, 166] width 500 height 314
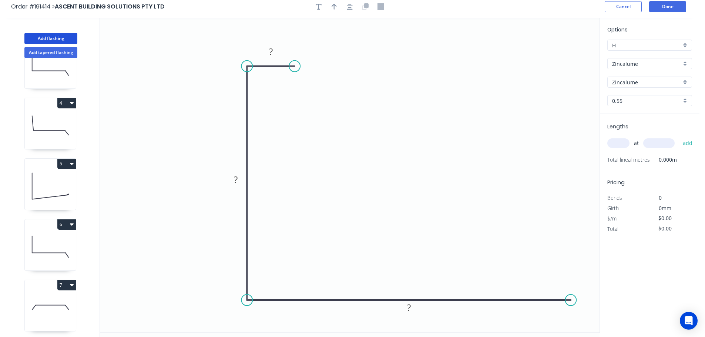
scroll to position [0, 0]
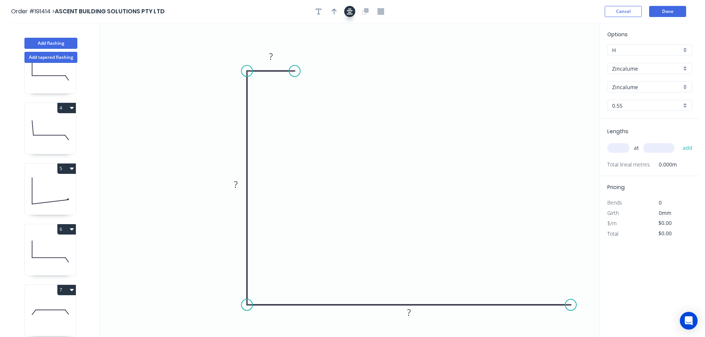
click at [349, 10] on icon "button" at bounding box center [350, 12] width 6 height 6
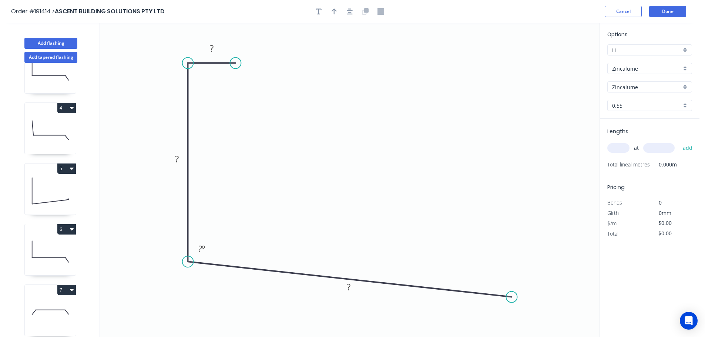
drag, startPoint x: 186, startPoint y: 298, endPoint x: 190, endPoint y: 262, distance: 36.5
click at [189, 262] on circle at bounding box center [187, 261] width 11 height 11
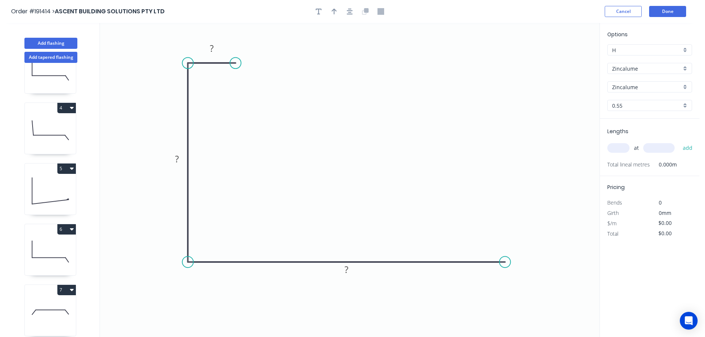
drag, startPoint x: 510, startPoint y: 298, endPoint x: 506, endPoint y: 273, distance: 25.2
click at [506, 273] on icon "0 ? ? ?" at bounding box center [350, 180] width 500 height 314
click at [506, 265] on circle at bounding box center [505, 262] width 11 height 11
click at [538, 311] on icon "0 ? ? ?" at bounding box center [350, 180] width 500 height 314
click at [212, 45] on tspan "?" at bounding box center [212, 48] width 4 height 12
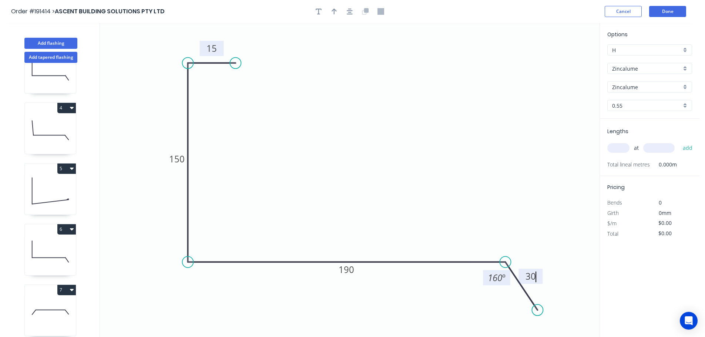
type input "$11.88"
click at [500, 278] on tspan "160" at bounding box center [495, 278] width 14 height 12
drag, startPoint x: 351, startPoint y: 9, endPoint x: 337, endPoint y: 9, distance: 13.3
click at [346, 9] on button "button" at bounding box center [349, 11] width 11 height 11
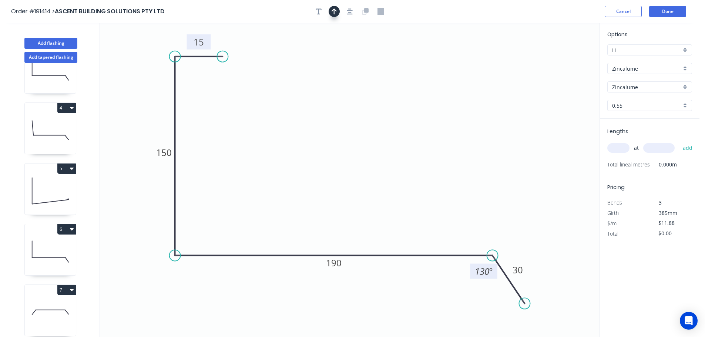
click at [332, 9] on icon "button" at bounding box center [334, 11] width 5 height 7
drag, startPoint x: 537, startPoint y: 61, endPoint x: 360, endPoint y: 53, distance: 177.2
click at [360, 53] on icon at bounding box center [359, 44] width 7 height 24
click at [616, 150] on input "text" at bounding box center [618, 148] width 22 height 10
type input "1"
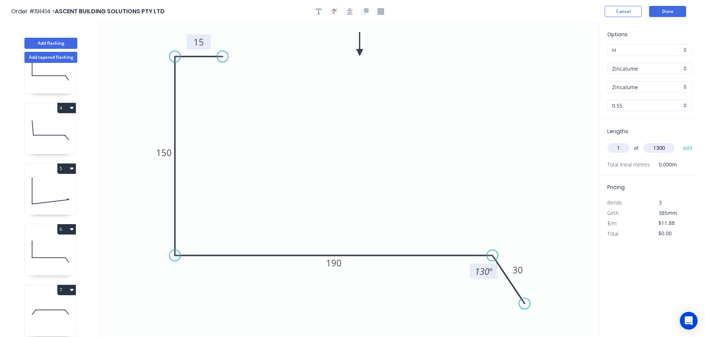
type input "1300"
click at [679, 142] on button "add" at bounding box center [687, 148] width 17 height 13
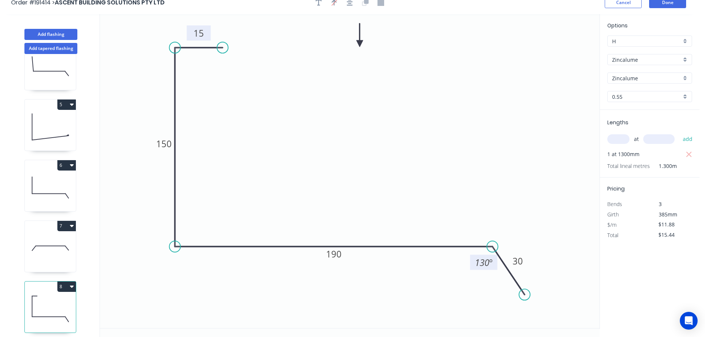
scroll to position [14, 0]
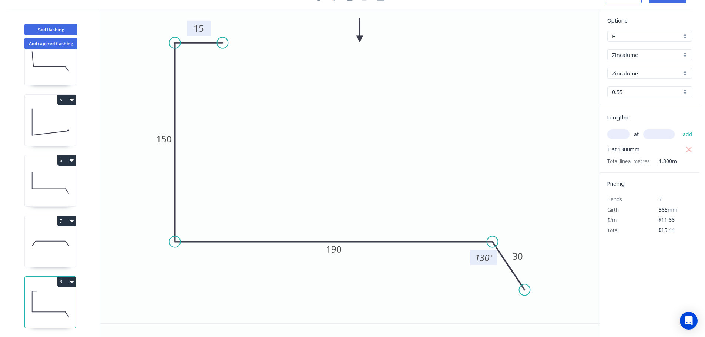
click at [66, 278] on button "8" at bounding box center [66, 282] width 19 height 10
drag, startPoint x: 44, startPoint y: 291, endPoint x: 81, endPoint y: 242, distance: 61.1
click at [44, 295] on div "Duplicate" at bounding box center [40, 300] width 57 height 11
type input "$0.00"
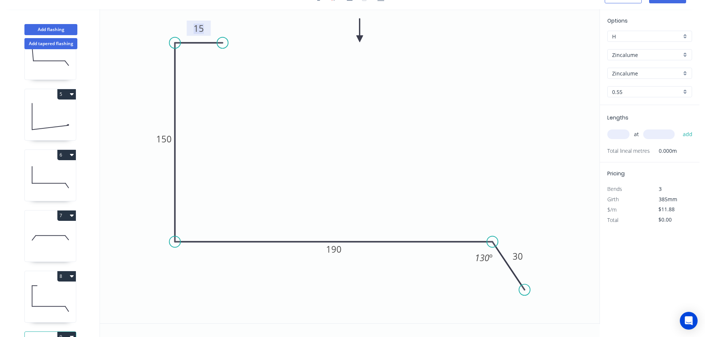
click at [201, 27] on tspan "15" at bounding box center [199, 28] width 10 height 12
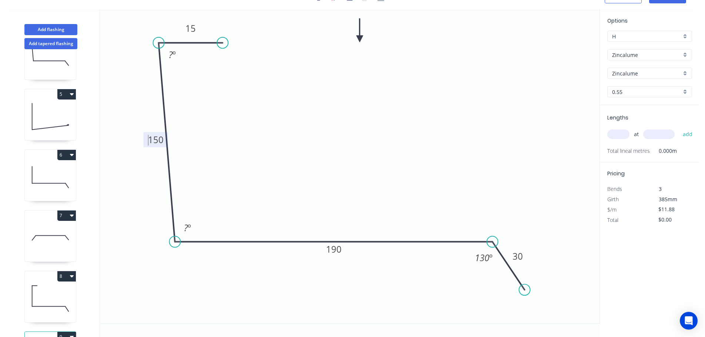
drag, startPoint x: 173, startPoint y: 43, endPoint x: 158, endPoint y: 40, distance: 15.1
click at [158, 40] on circle at bounding box center [158, 42] width 11 height 11
drag, startPoint x: 227, startPoint y: 44, endPoint x: 200, endPoint y: 43, distance: 27.4
click at [200, 43] on circle at bounding box center [199, 42] width 11 height 11
drag, startPoint x: 168, startPoint y: 58, endPoint x: 178, endPoint y: 59, distance: 9.7
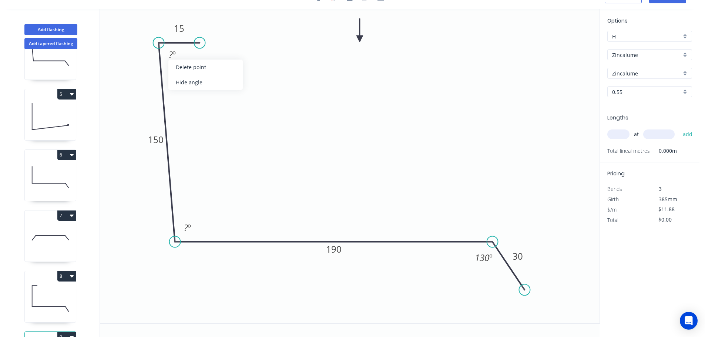
click at [188, 84] on div "Hide angle" at bounding box center [205, 82] width 74 height 15
click at [188, 229] on tspan "º" at bounding box center [189, 228] width 3 height 12
click at [616, 132] on input "text" at bounding box center [618, 135] width 22 height 10
click at [679, 128] on button "add" at bounding box center [687, 134] width 17 height 13
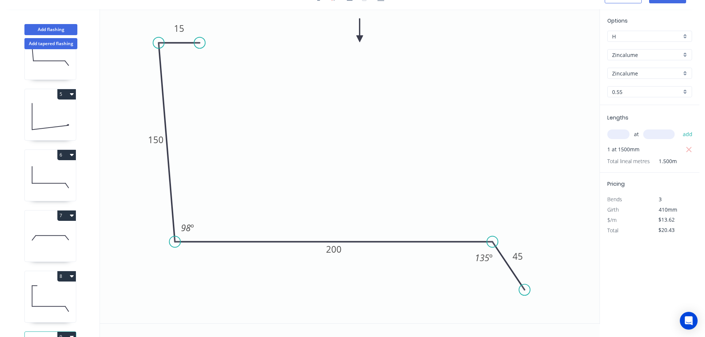
scroll to position [275, 0]
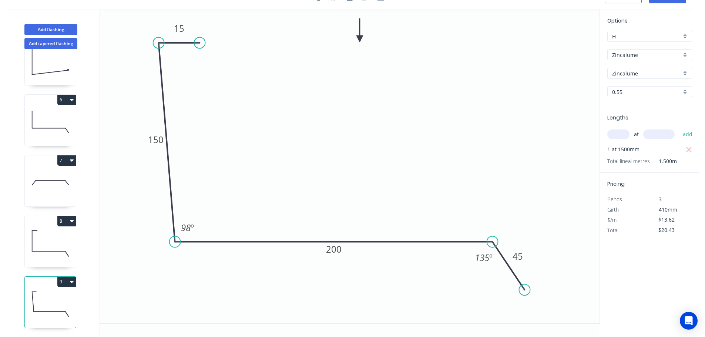
click at [53, 252] on icon at bounding box center [50, 243] width 51 height 47
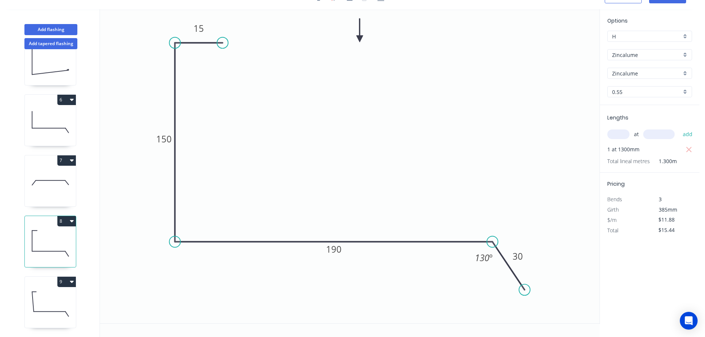
click at [60, 308] on icon at bounding box center [50, 304] width 51 height 47
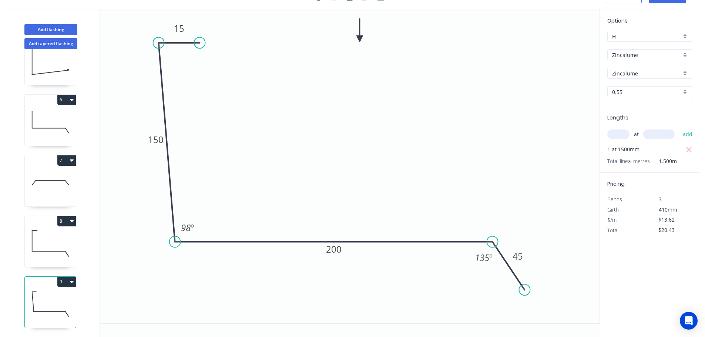
click at [64, 277] on button "9" at bounding box center [66, 282] width 19 height 10
drag, startPoint x: 54, startPoint y: 292, endPoint x: 98, endPoint y: 226, distance: 79.3
click at [54, 295] on div "Duplicate" at bounding box center [40, 300] width 57 height 11
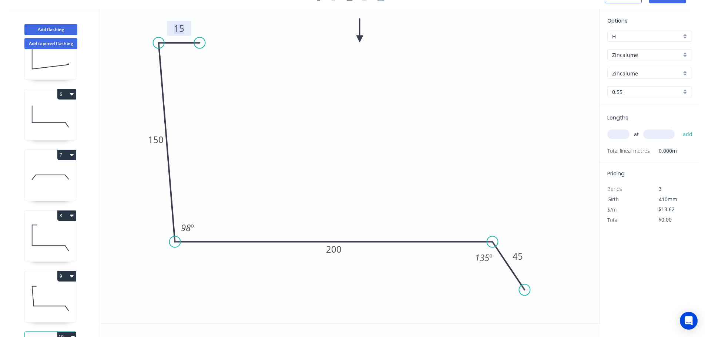
click at [179, 26] on tspan "15" at bounding box center [179, 28] width 10 height 12
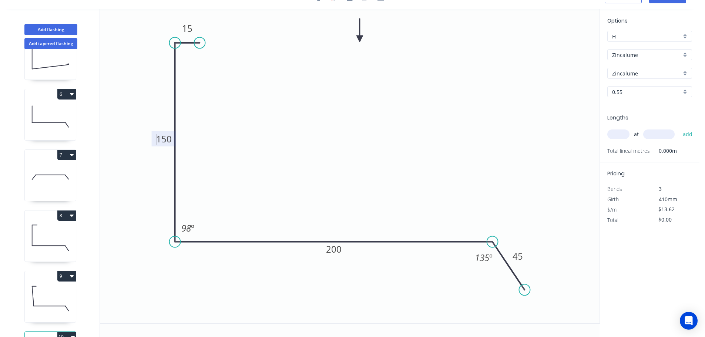
drag, startPoint x: 160, startPoint y: 40, endPoint x: 172, endPoint y: 43, distance: 12.5
click at [172, 43] on circle at bounding box center [175, 42] width 11 height 11
drag, startPoint x: 199, startPoint y: 43, endPoint x: 213, endPoint y: 45, distance: 13.8
click at [213, 45] on circle at bounding box center [209, 42] width 11 height 11
drag, startPoint x: 213, startPoint y: 250, endPoint x: 212, endPoint y: 237, distance: 13.3
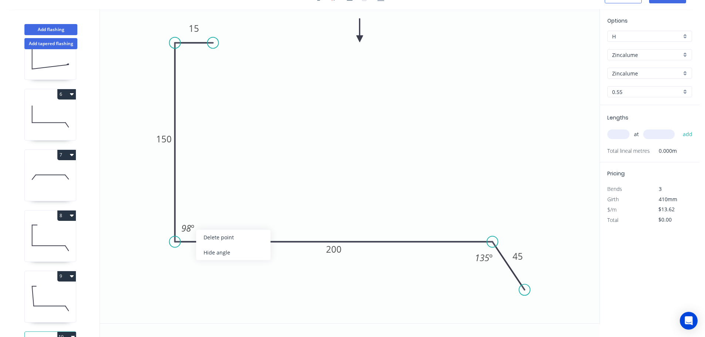
click at [213, 250] on div "Hide angle" at bounding box center [233, 252] width 74 height 15
click at [197, 30] on tspan "15" at bounding box center [194, 28] width 10 height 12
click at [616, 132] on input "text" at bounding box center [618, 135] width 22 height 10
click at [623, 135] on input "11" at bounding box center [618, 135] width 22 height 10
click at [679, 128] on button "add" at bounding box center [687, 134] width 17 height 13
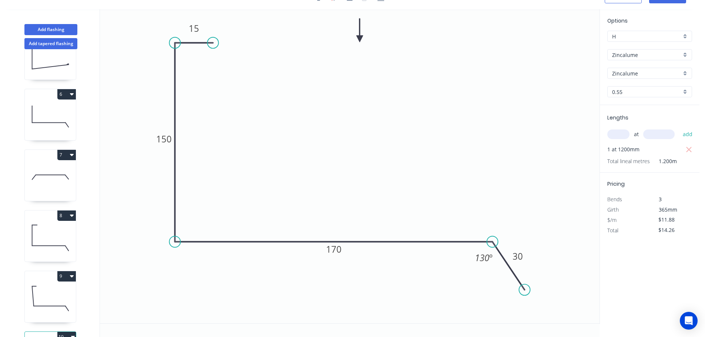
click at [61, 154] on button "7" at bounding box center [66, 155] width 19 height 10
click at [54, 171] on div "Duplicate" at bounding box center [40, 173] width 57 height 11
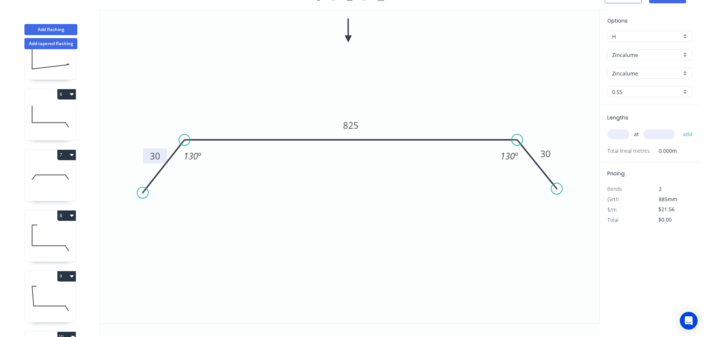
click at [149, 157] on rect at bounding box center [155, 156] width 15 height 10
click at [626, 135] on input "text" at bounding box center [618, 135] width 22 height 10
click at [679, 128] on button "add" at bounding box center [687, 134] width 17 height 13
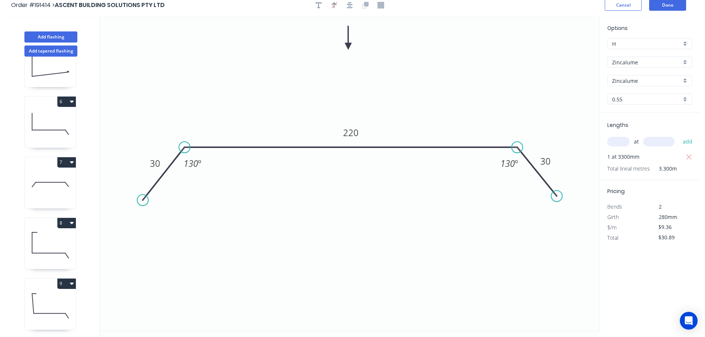
scroll to position [0, 0]
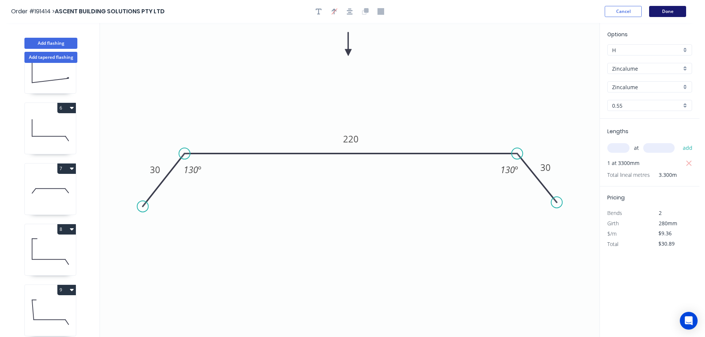
click at [673, 14] on button "Done" at bounding box center [667, 11] width 37 height 11
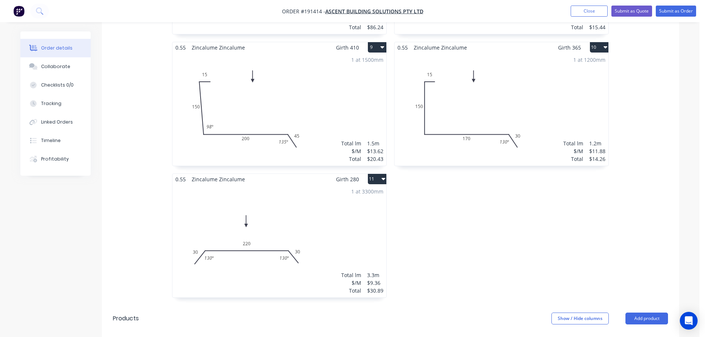
scroll to position [740, 0]
click at [694, 13] on button "Submit as Order" at bounding box center [676, 11] width 40 height 11
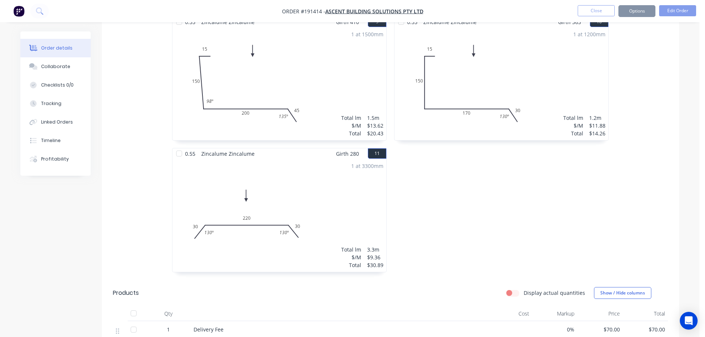
scroll to position [0, 0]
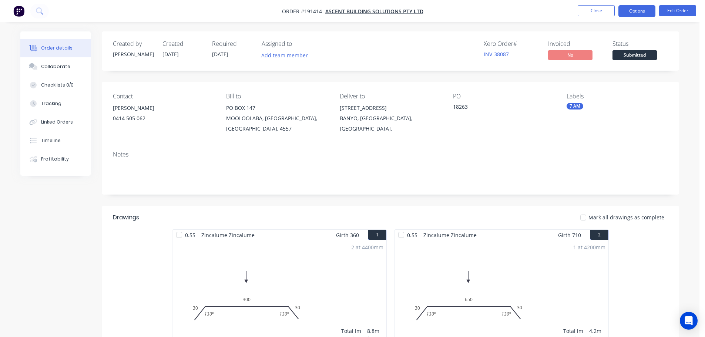
click at [634, 13] on button "Options" at bounding box center [637, 11] width 37 height 12
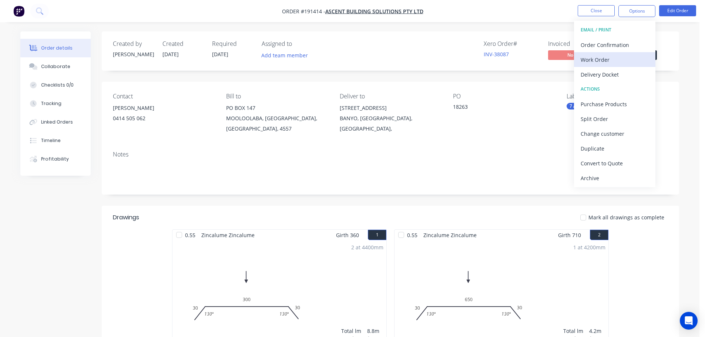
click at [613, 63] on div "Work Order" at bounding box center [615, 59] width 68 height 11
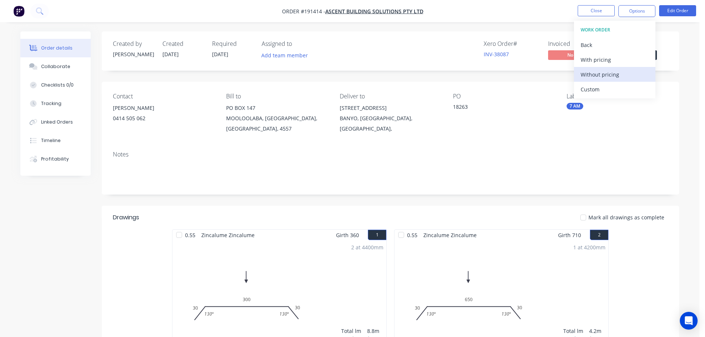
click at [613, 81] on button "Without pricing" at bounding box center [614, 74] width 81 height 15
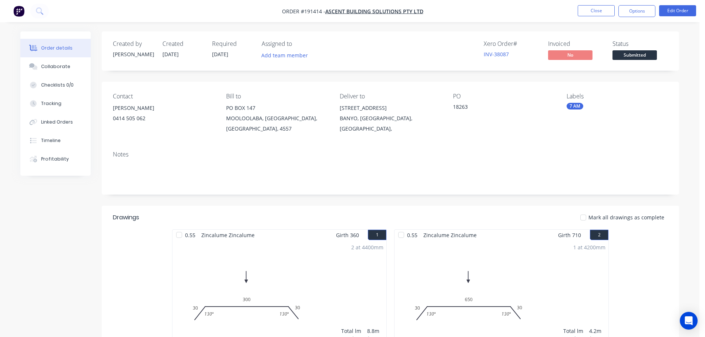
drag, startPoint x: 37, startPoint y: 234, endPoint x: 81, endPoint y: 234, distance: 44.1
click at [588, 15] on button "Close" at bounding box center [596, 10] width 37 height 11
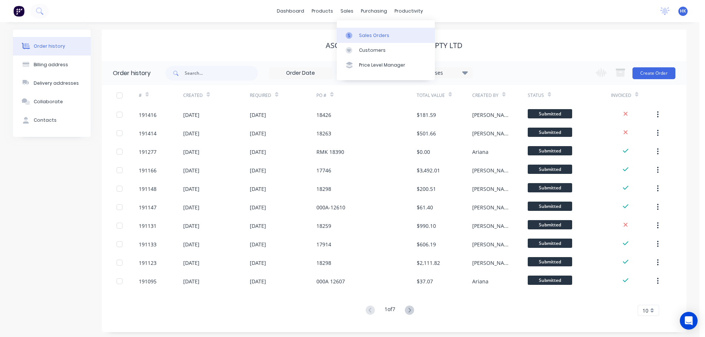
click at [366, 33] on div "Sales Orders" at bounding box center [374, 35] width 30 height 7
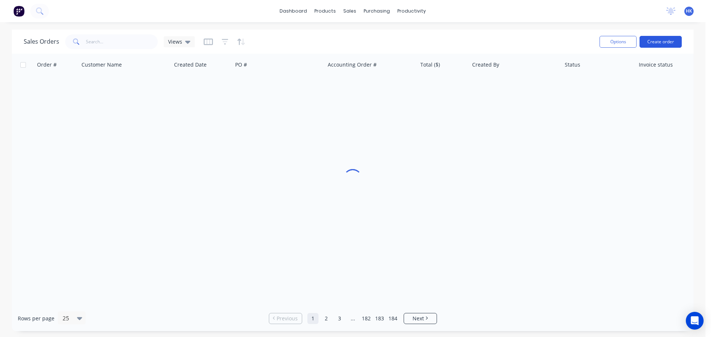
click at [660, 41] on button "Create order" at bounding box center [660, 42] width 42 height 12
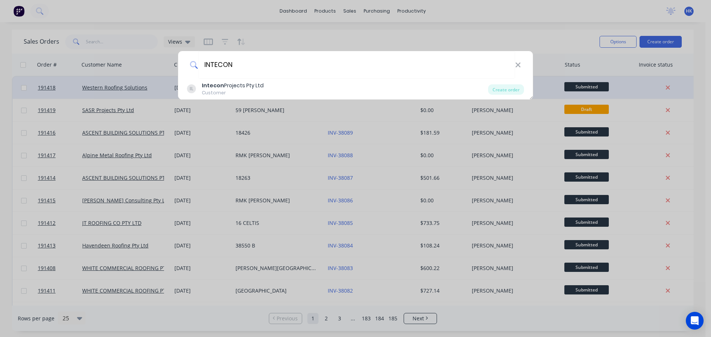
click at [500, 92] on div "Create order" at bounding box center [506, 89] width 36 height 10
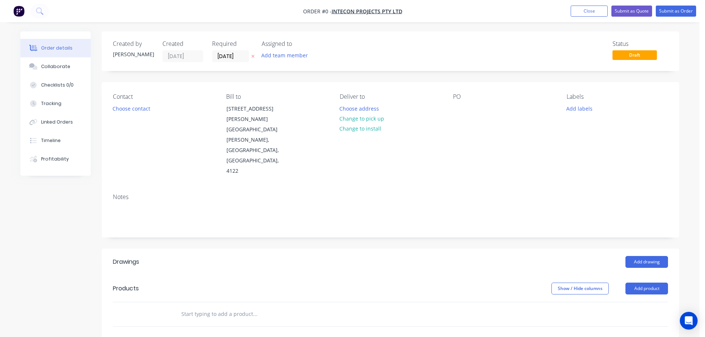
drag, startPoint x: 230, startPoint y: 55, endPoint x: 245, endPoint y: 74, distance: 24.7
click at [230, 55] on input "[DATE]" at bounding box center [230, 56] width 36 height 11
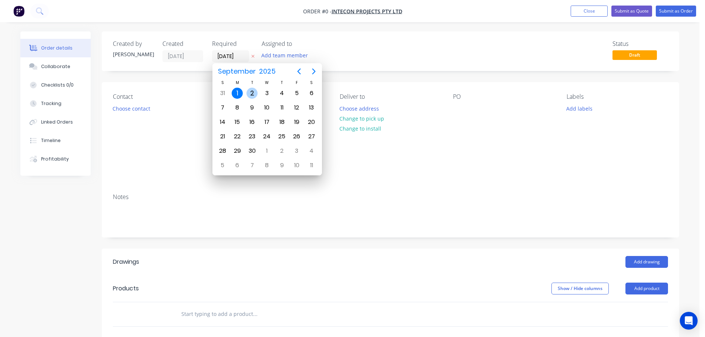
click at [255, 94] on div "2" at bounding box center [252, 93] width 11 height 11
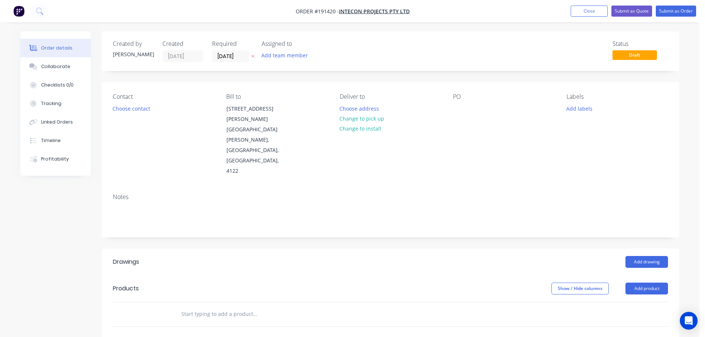
click at [137, 112] on button "Choose contact" at bounding box center [132, 108] width 46 height 10
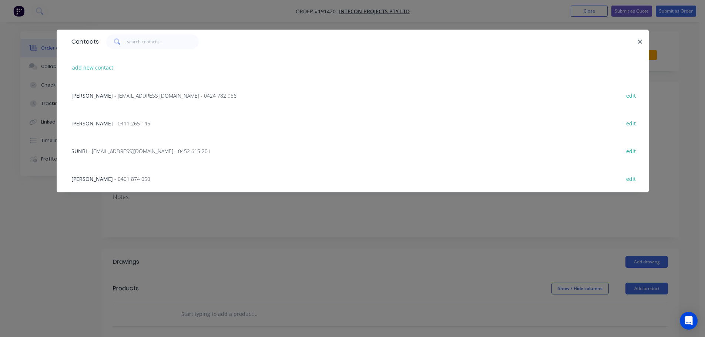
click at [156, 151] on span "- [EMAIL_ADDRESS][DOMAIN_NAME] - 0452 615 201" at bounding box center [149, 151] width 122 height 7
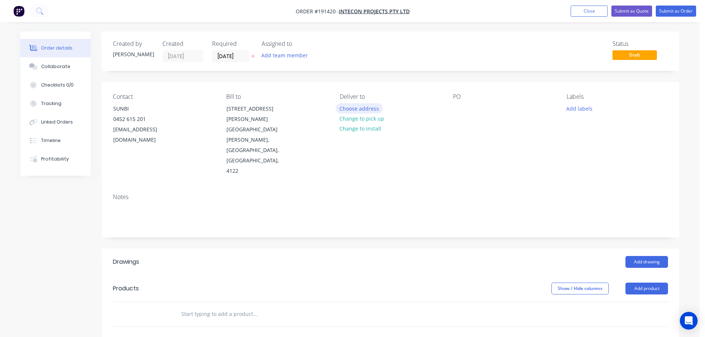
click at [361, 109] on button "Choose address" at bounding box center [359, 108] width 47 height 10
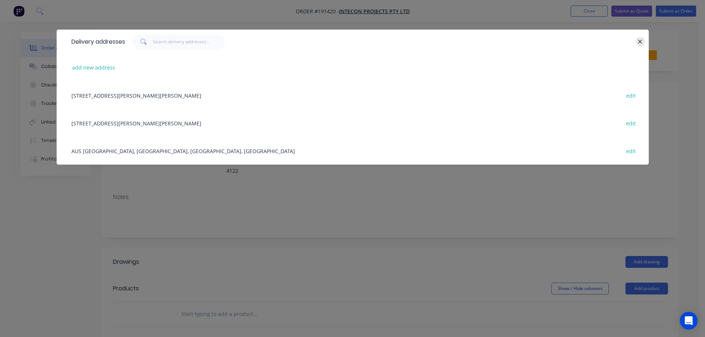
click at [642, 42] on icon "button" at bounding box center [640, 41] width 5 height 7
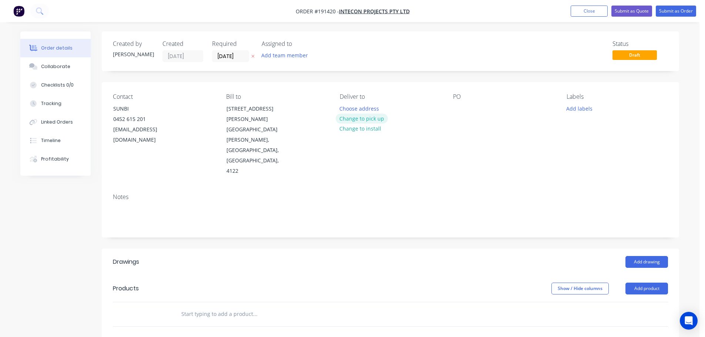
click at [379, 122] on button "Change to pick up" at bounding box center [362, 119] width 53 height 10
click at [347, 112] on div at bounding box center [346, 108] width 12 height 11
click at [455, 108] on div at bounding box center [459, 108] width 12 height 11
click at [655, 256] on button "Add drawing" at bounding box center [647, 262] width 43 height 12
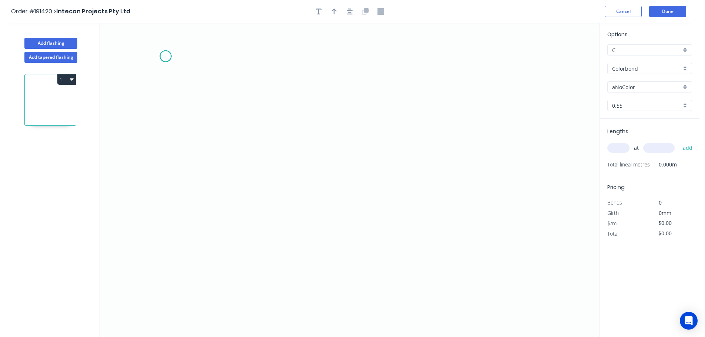
click at [165, 56] on icon "0" at bounding box center [350, 180] width 500 height 314
click at [158, 261] on icon "0" at bounding box center [350, 180] width 500 height 314
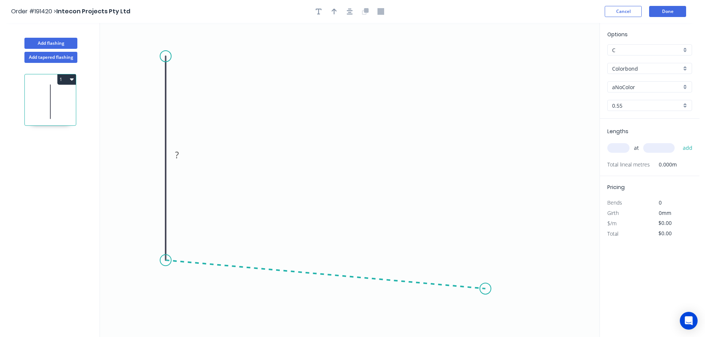
click at [486, 289] on icon "0 ?" at bounding box center [350, 180] width 500 height 314
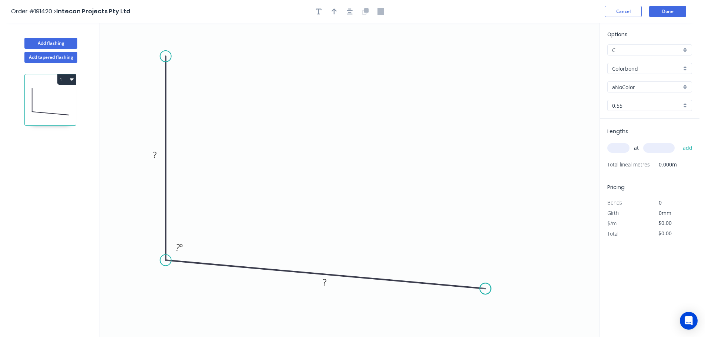
scroll to position [14, 0]
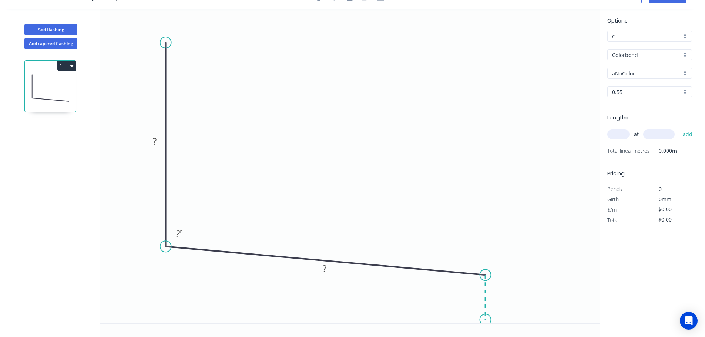
click at [485, 320] on icon "0 ? ? ? º" at bounding box center [350, 166] width 500 height 314
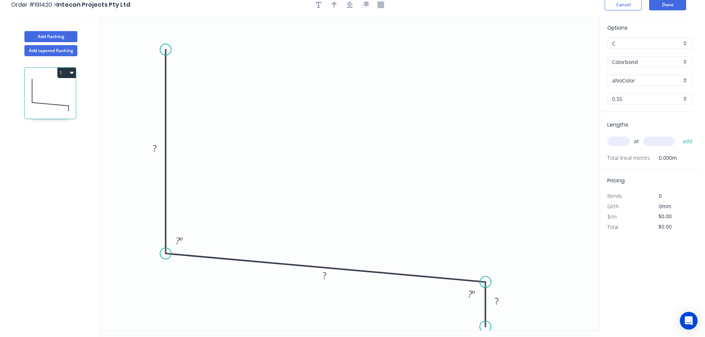
scroll to position [0, 0]
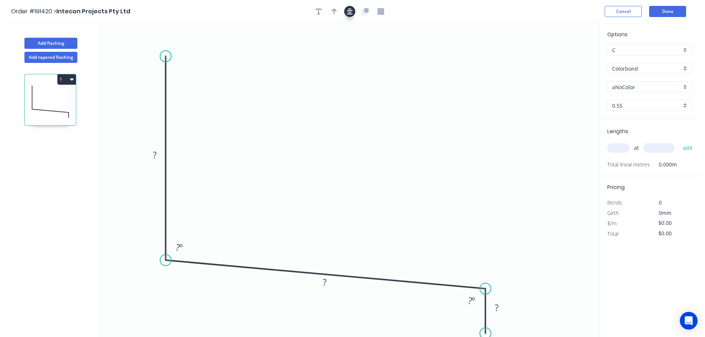
click at [349, 10] on icon "button" at bounding box center [350, 11] width 6 height 7
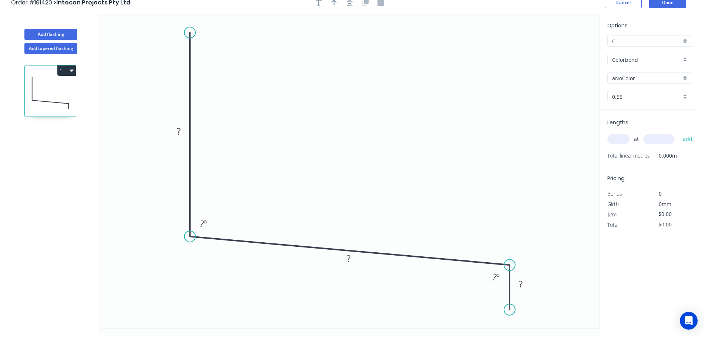
scroll to position [14, 0]
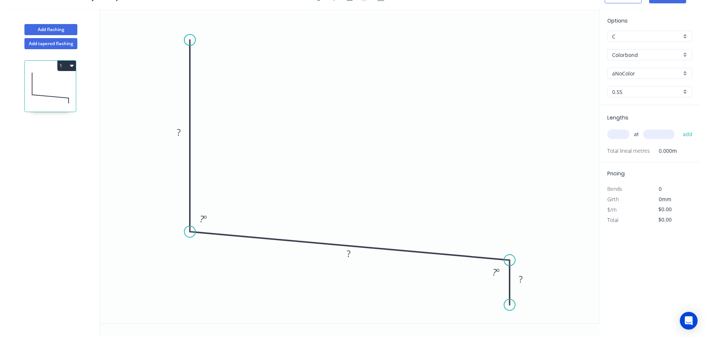
drag, startPoint x: 190, startPoint y: 31, endPoint x: 190, endPoint y: 40, distance: 9.3
click at [190, 40] on circle at bounding box center [189, 39] width 11 height 11
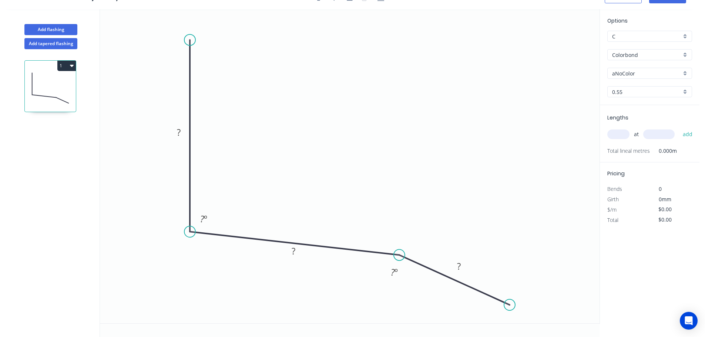
drag, startPoint x: 509, startPoint y: 260, endPoint x: 401, endPoint y: 255, distance: 108.2
click at [401, 255] on circle at bounding box center [399, 254] width 11 height 11
drag, startPoint x: 513, startPoint y: 307, endPoint x: 401, endPoint y: 312, distance: 111.9
click at [401, 312] on circle at bounding box center [401, 312] width 11 height 11
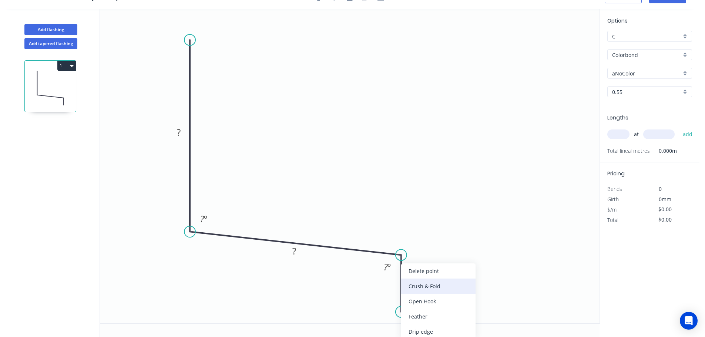
click at [433, 289] on div "Crush & Fold" at bounding box center [438, 286] width 74 height 15
click at [429, 319] on div "Flip bend" at bounding box center [442, 316] width 74 height 15
drag, startPoint x: 431, startPoint y: 301, endPoint x: 380, endPoint y: 317, distance: 52.9
click at [381, 318] on rect at bounding box center [367, 315] width 30 height 15
click at [372, 316] on tspan "10" at bounding box center [372, 316] width 10 height 12
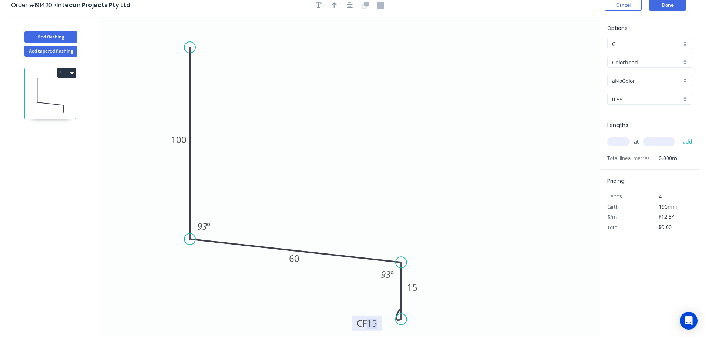
scroll to position [0, 0]
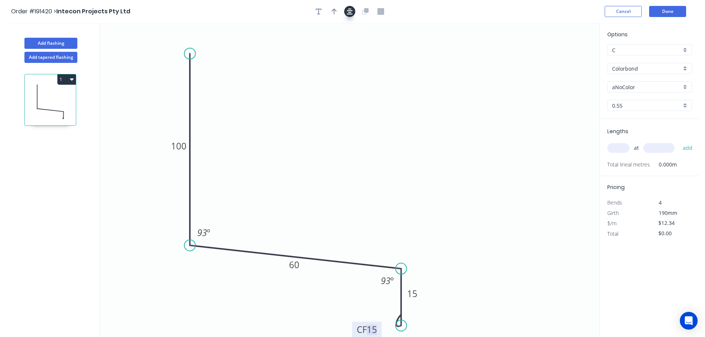
click at [351, 13] on icon "button" at bounding box center [350, 11] width 6 height 7
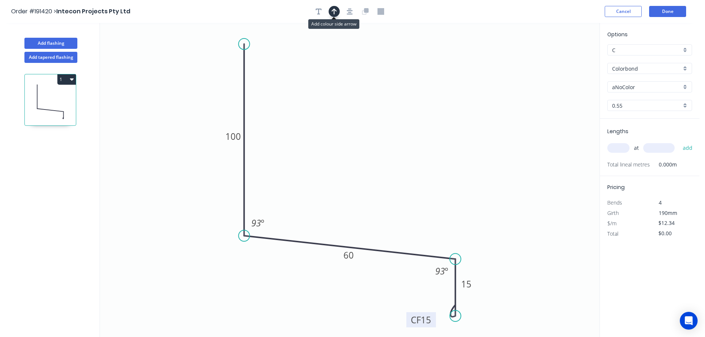
click at [336, 9] on icon "button" at bounding box center [334, 11] width 5 height 7
drag, startPoint x: 563, startPoint y: 58, endPoint x: 395, endPoint y: 60, distance: 167.3
click at [392, 60] on icon at bounding box center [395, 59] width 7 height 24
click at [637, 88] on input "aNoColor" at bounding box center [646, 87] width 69 height 8
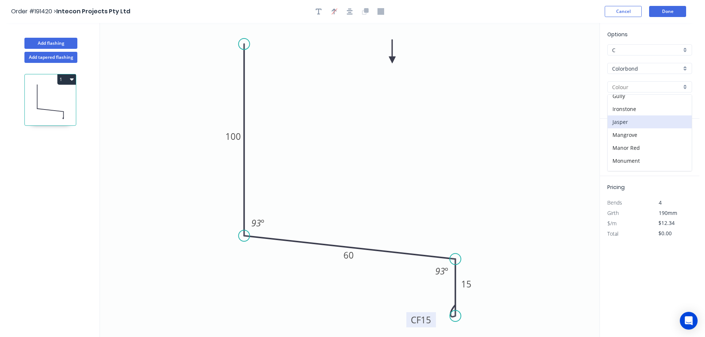
scroll to position [138, 0]
click at [644, 154] on div "Night Sky" at bounding box center [650, 157] width 84 height 13
click at [623, 147] on input "text" at bounding box center [618, 148] width 22 height 10
click at [625, 146] on input "486" at bounding box center [618, 148] width 22 height 10
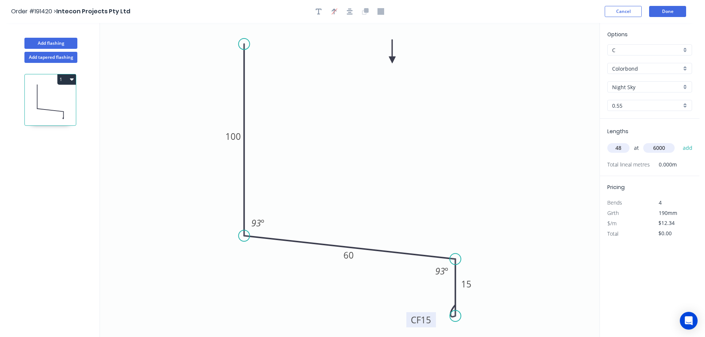
click at [679, 142] on button "add" at bounding box center [687, 148] width 17 height 13
click at [674, 10] on button "Done" at bounding box center [667, 11] width 37 height 11
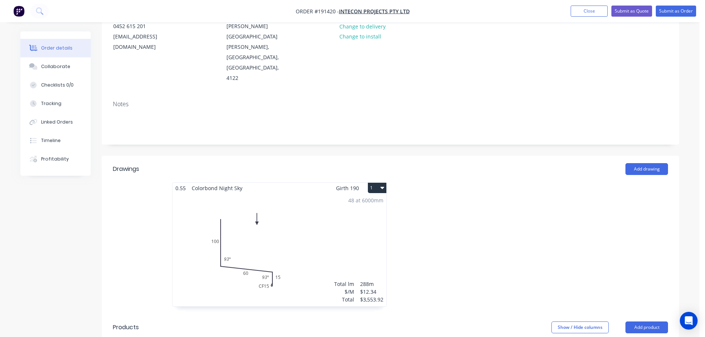
scroll to position [111, 0]
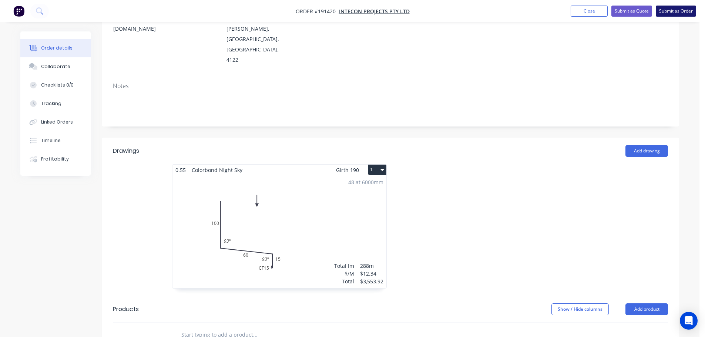
click at [679, 14] on button "Submit as Order" at bounding box center [676, 11] width 40 height 11
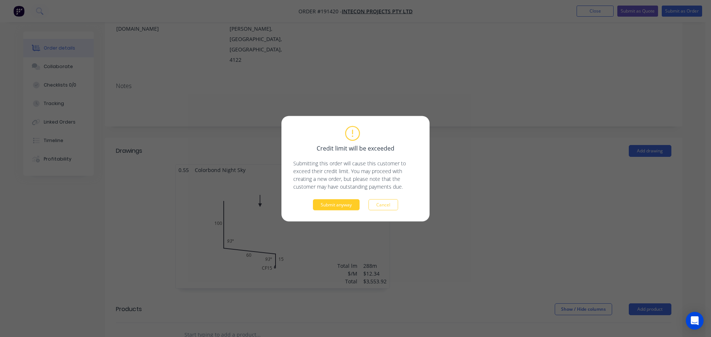
click at [354, 210] on button "Submit anyway" at bounding box center [336, 204] width 47 height 11
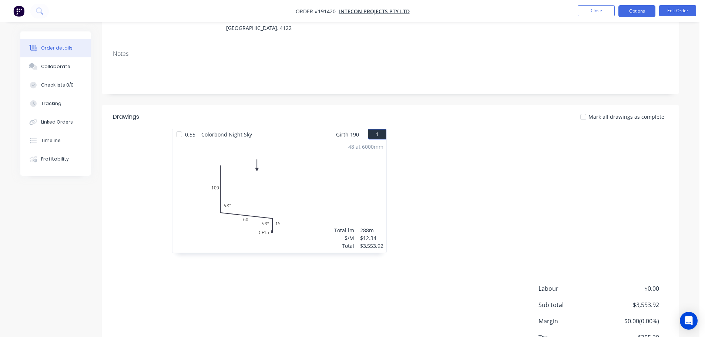
click at [636, 16] on button "Options" at bounding box center [637, 11] width 37 height 12
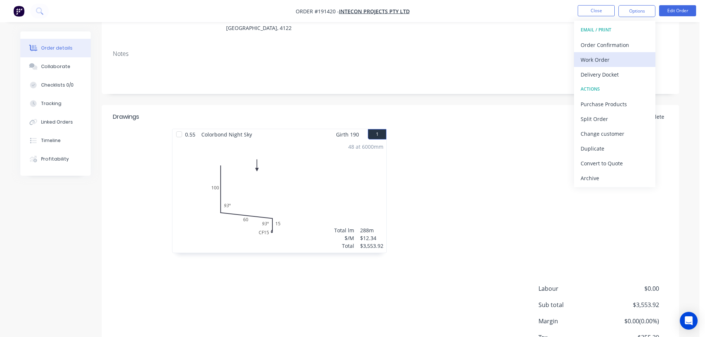
click at [617, 54] on div "Work Order" at bounding box center [615, 59] width 68 height 11
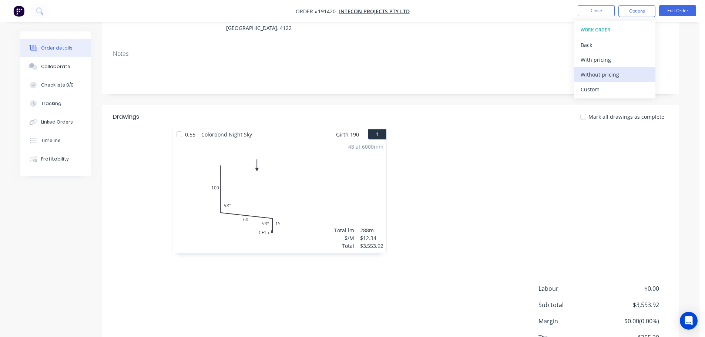
click at [617, 72] on div "Without pricing" at bounding box center [615, 74] width 68 height 11
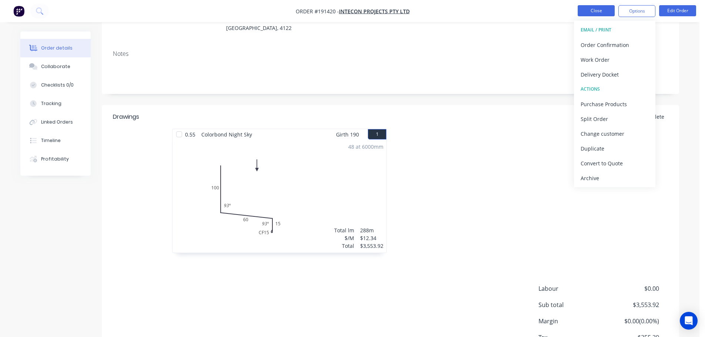
click at [593, 11] on button "Close" at bounding box center [596, 10] width 37 height 11
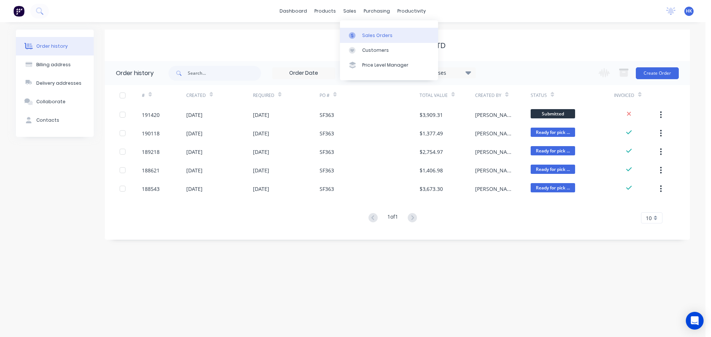
click at [363, 34] on div "Sales Orders" at bounding box center [377, 35] width 30 height 7
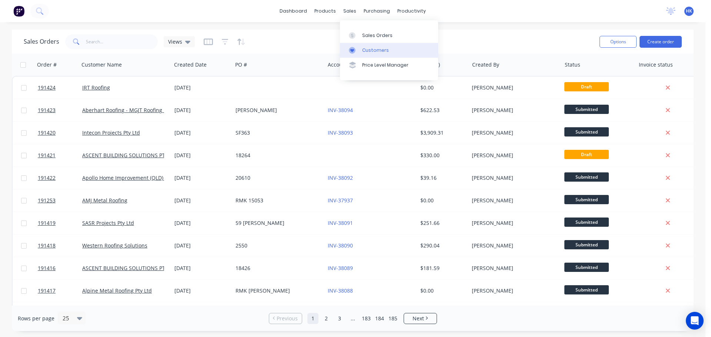
click at [371, 48] on div "Customers" at bounding box center [375, 50] width 27 height 7
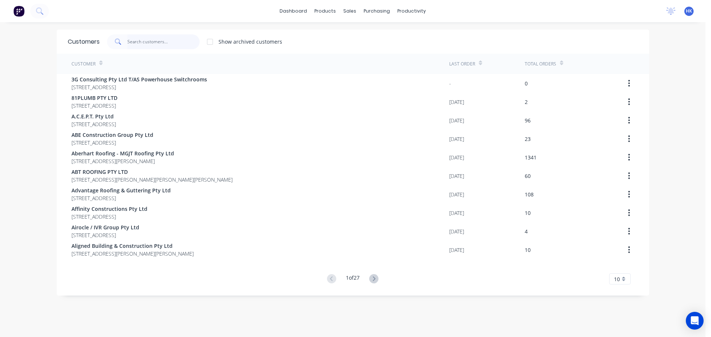
click at [151, 44] on input "text" at bounding box center [163, 41] width 72 height 15
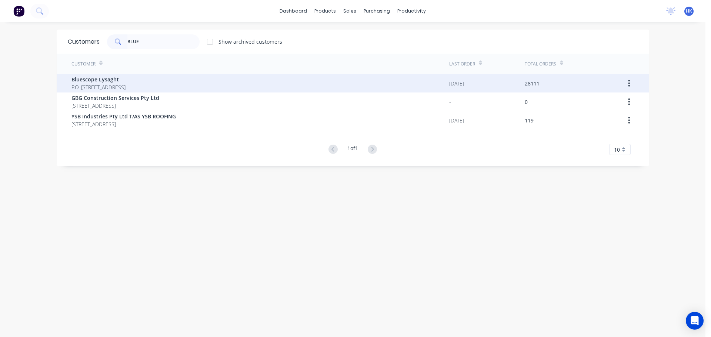
click at [125, 83] on div "Bluescope Lysaght P.O. [STREET_ADDRESS]" at bounding box center [98, 84] width 54 height 16
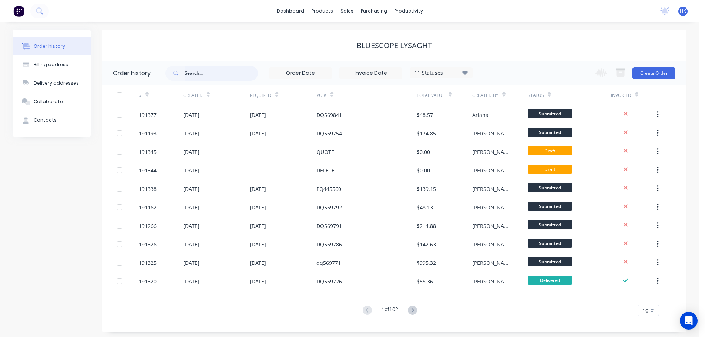
click at [201, 75] on input "text" at bounding box center [221, 73] width 73 height 15
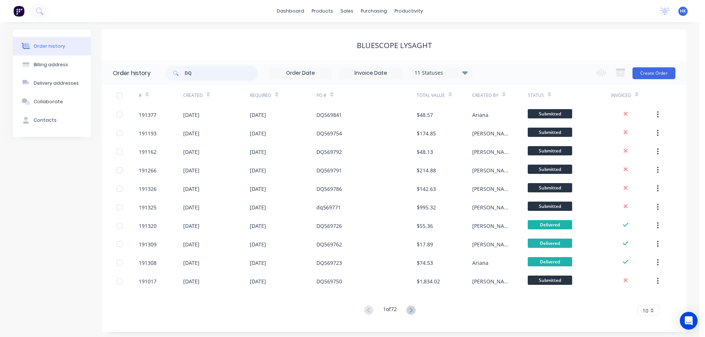
click at [202, 76] on input "DQ" at bounding box center [221, 73] width 73 height 15
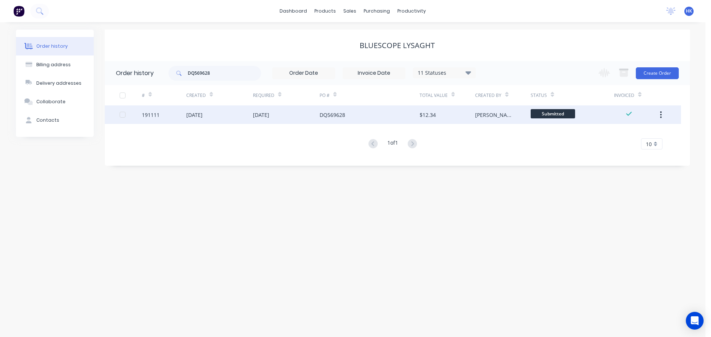
click at [253, 117] on div "[DATE]" at bounding box center [261, 115] width 16 height 8
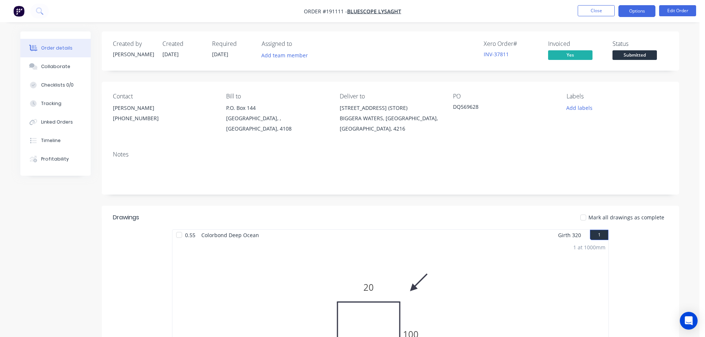
click at [643, 8] on button "Options" at bounding box center [637, 11] width 37 height 12
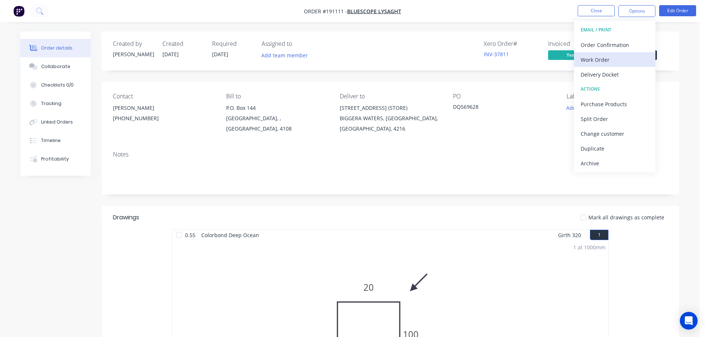
click at [622, 64] on div "Work Order" at bounding box center [615, 59] width 68 height 11
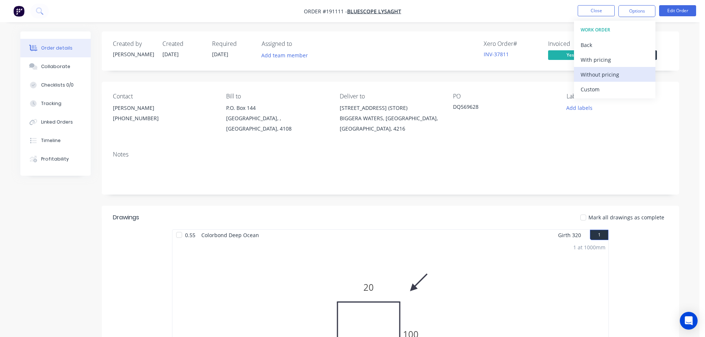
click at [622, 76] on div "Without pricing" at bounding box center [615, 74] width 68 height 11
drag, startPoint x: 127, startPoint y: 253, endPoint x: 142, endPoint y: 253, distance: 15.2
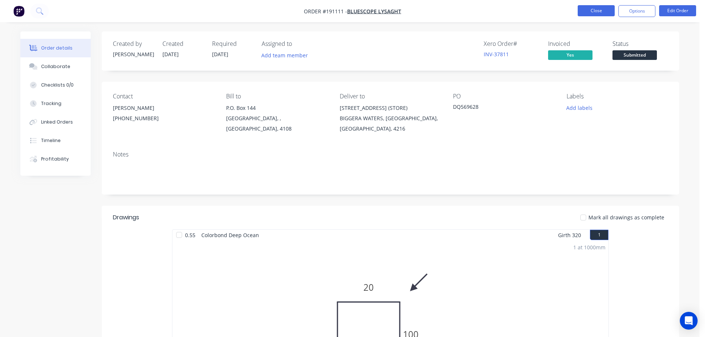
click at [600, 15] on button "Close" at bounding box center [596, 10] width 37 height 11
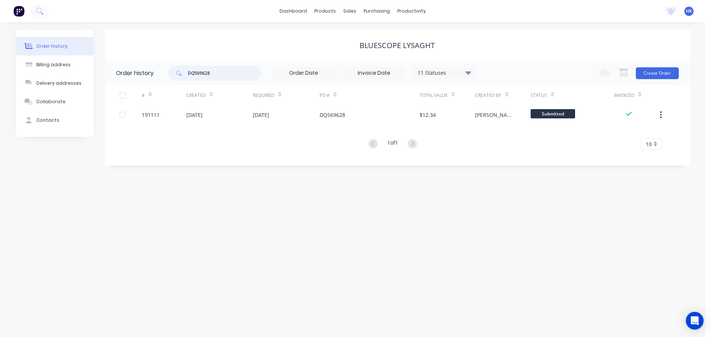
drag, startPoint x: 224, startPoint y: 70, endPoint x: 170, endPoint y: 80, distance: 55.0
click at [170, 80] on div "DQ569628" at bounding box center [214, 73] width 93 height 15
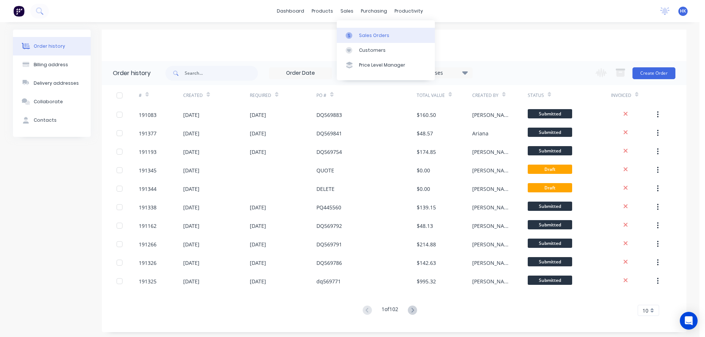
click at [365, 35] on div "Sales Orders" at bounding box center [374, 35] width 30 height 7
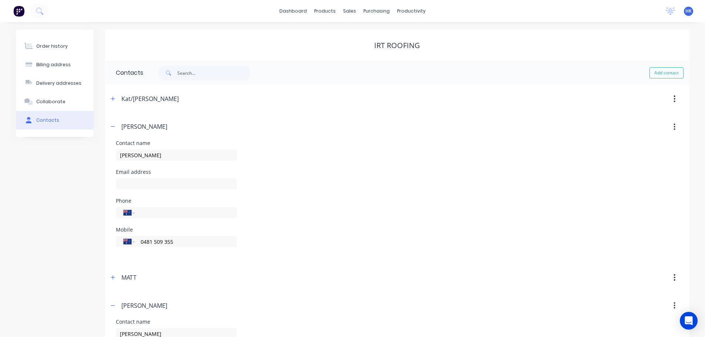
select select "AU"
click at [365, 39] on link "Sales Orders" at bounding box center [389, 35] width 98 height 15
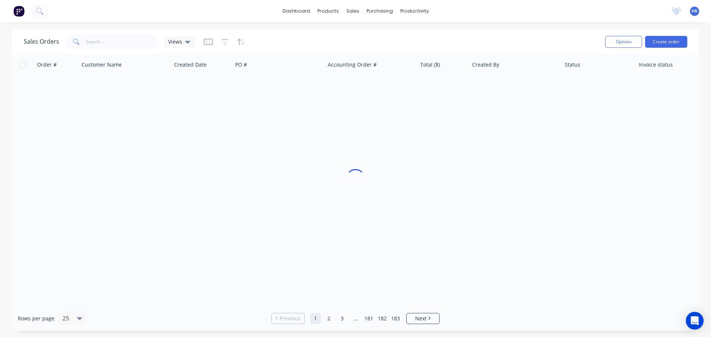
click at [104, 49] on div "Sales Orders Views" at bounding box center [311, 42] width 575 height 18
click at [105, 46] on input "text" at bounding box center [122, 41] width 72 height 15
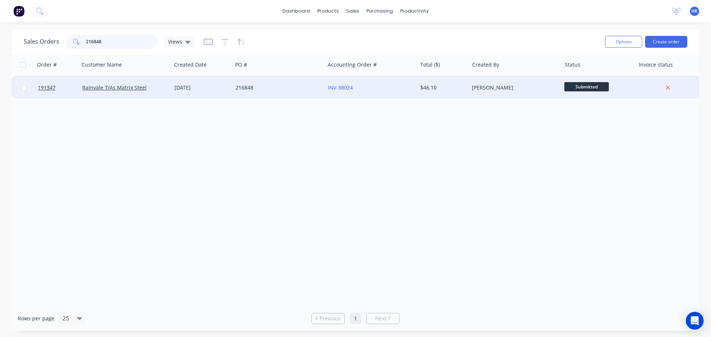
type input "216848"
click at [258, 93] on div "216848" at bounding box center [278, 88] width 92 height 22
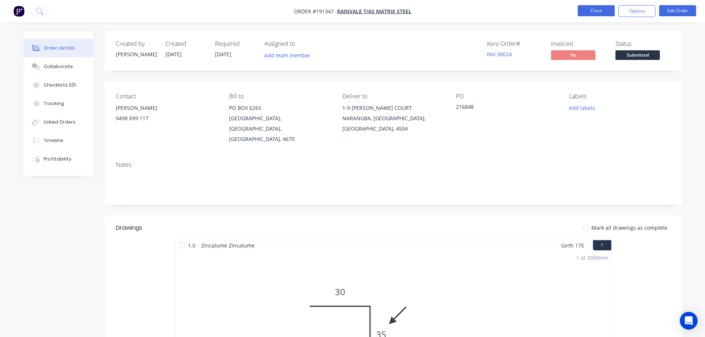
click at [593, 14] on button "Close" at bounding box center [596, 10] width 37 height 11
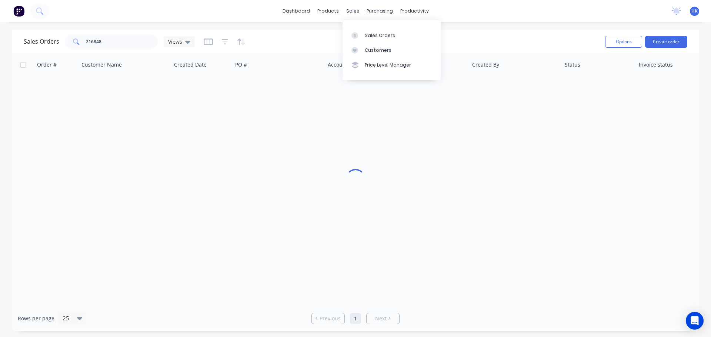
drag, startPoint x: 363, startPoint y: 31, endPoint x: 320, endPoint y: 28, distance: 43.1
click at [362, 32] on link "Sales Orders" at bounding box center [391, 35] width 98 height 15
drag, startPoint x: 101, startPoint y: 40, endPoint x: 77, endPoint y: 46, distance: 24.9
click at [77, 44] on div "216848" at bounding box center [111, 41] width 93 height 15
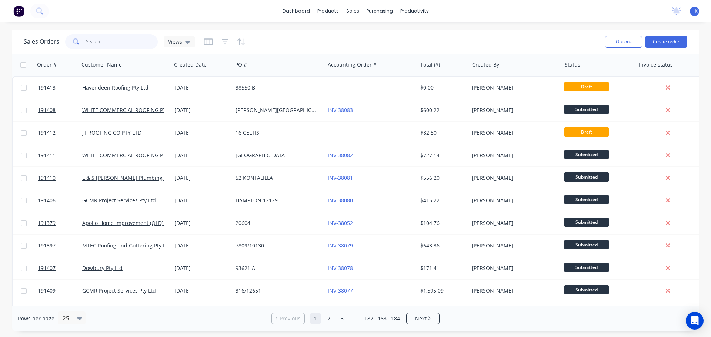
click at [138, 41] on input "text" at bounding box center [122, 41] width 72 height 15
type input "191253"
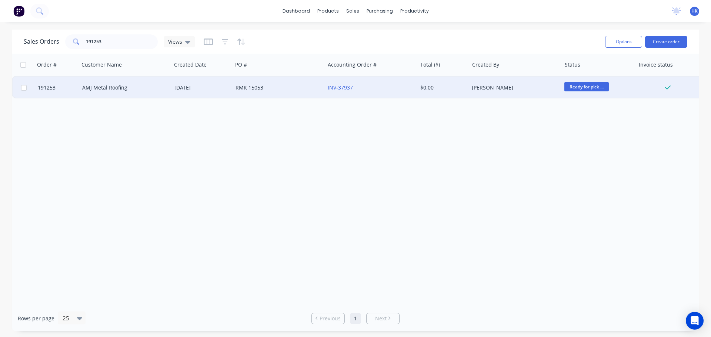
click at [256, 94] on div "RMK 15053" at bounding box center [278, 88] width 92 height 22
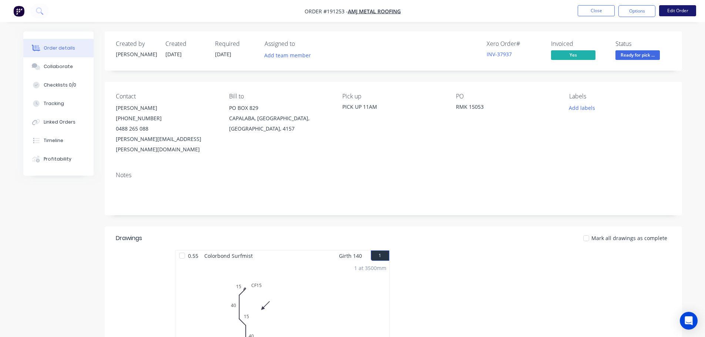
click at [673, 11] on button "Edit Order" at bounding box center [677, 10] width 37 height 11
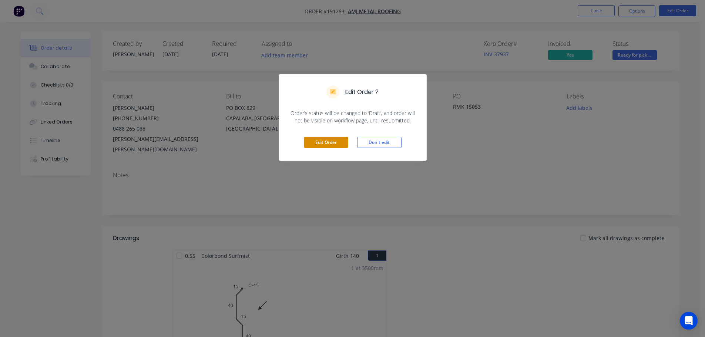
click at [335, 140] on button "Edit Order" at bounding box center [326, 142] width 44 height 11
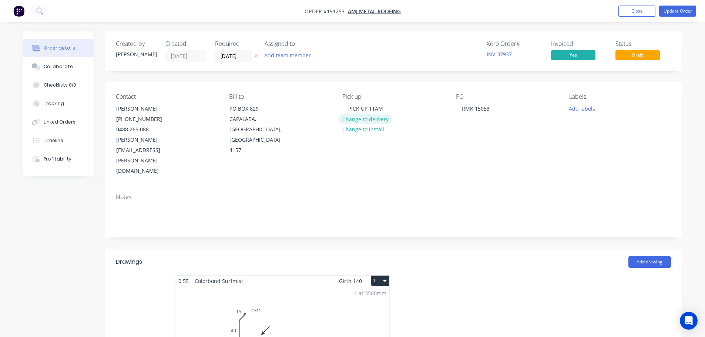
click at [366, 120] on button "Change to delivery" at bounding box center [365, 119] width 54 height 10
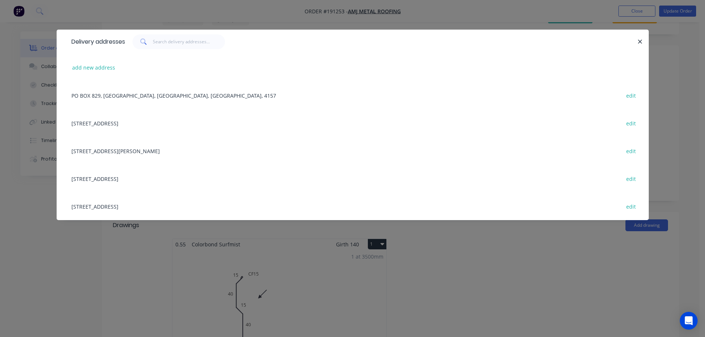
scroll to position [37, 0]
click at [179, 44] on input "text" at bounding box center [189, 41] width 72 height 15
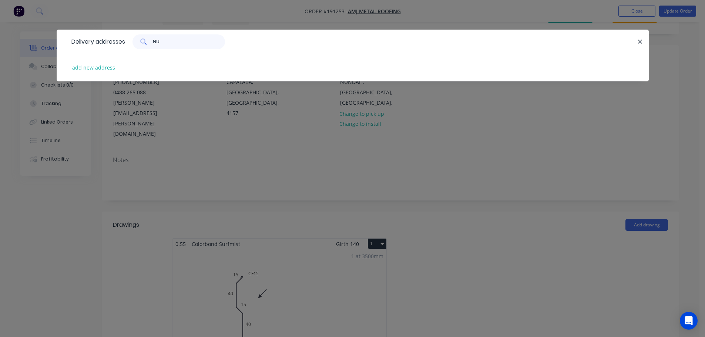
type input "N"
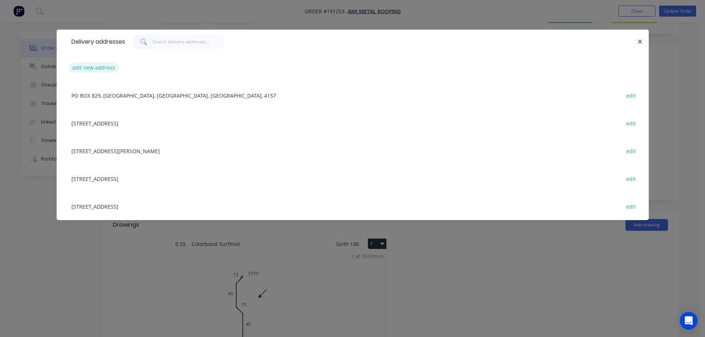
click at [84, 68] on button "add new address" at bounding box center [93, 68] width 51 height 10
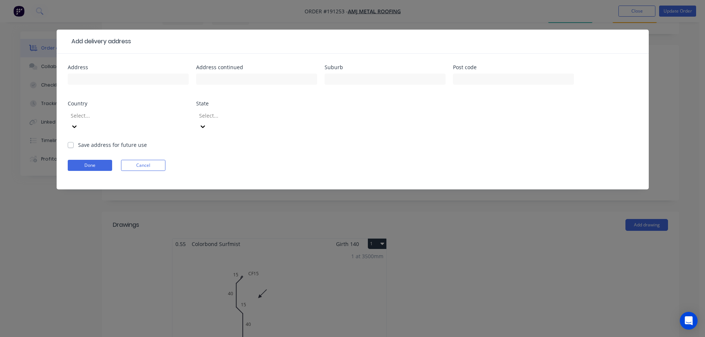
click at [96, 72] on div at bounding box center [128, 83] width 121 height 22
click at [101, 78] on input "text" at bounding box center [128, 79] width 121 height 11
type input "89 BUCKLAND ROAD"
type input "NUNDAH"
click at [154, 116] on div at bounding box center [123, 115] width 107 height 9
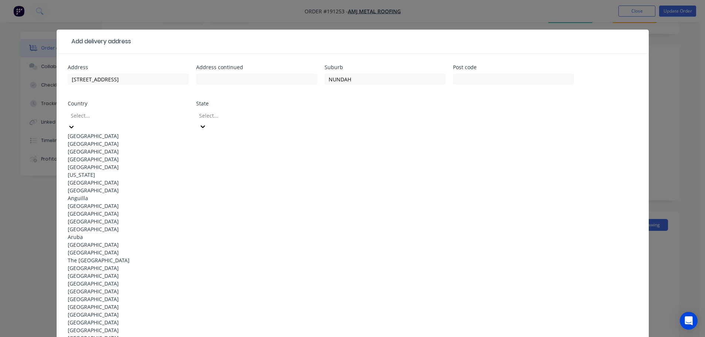
click at [133, 132] on div "[GEOGRAPHIC_DATA]" at bounding box center [128, 136] width 121 height 8
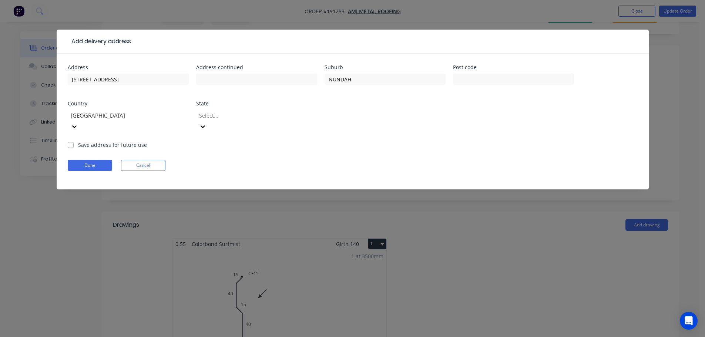
click at [240, 121] on div "Select..." at bounding box center [251, 115] width 111 height 11
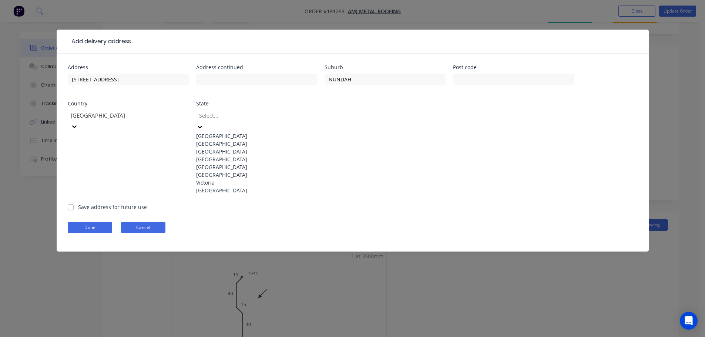
drag, startPoint x: 225, startPoint y: 177, endPoint x: 138, endPoint y: 158, distance: 88.2
click at [225, 163] on div "[GEOGRAPHIC_DATA]" at bounding box center [256, 159] width 121 height 8
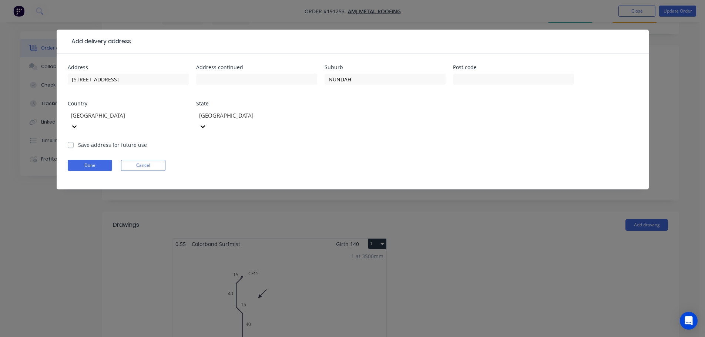
click at [81, 148] on form "Address 89 BUCKLAND ROAD Address continued Suburb NUNDAH Post code Country Aust…" at bounding box center [353, 127] width 570 height 125
click at [84, 160] on button "Done" at bounding box center [90, 165] width 44 height 11
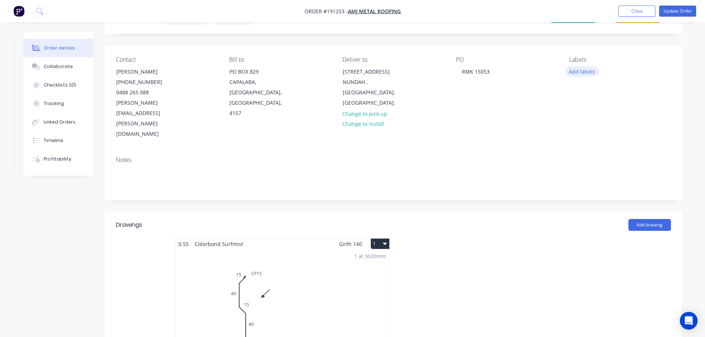
click at [573, 76] on button "Add labels" at bounding box center [582, 71] width 34 height 10
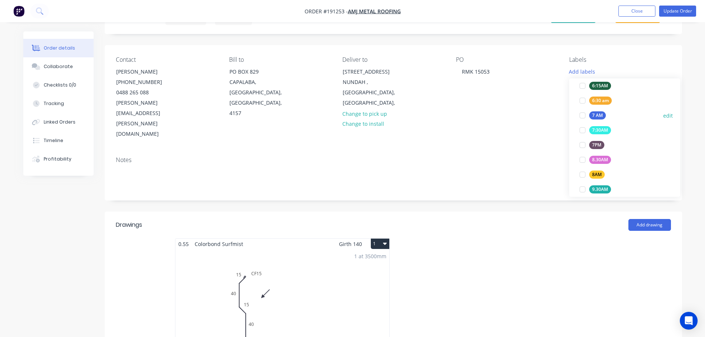
click at [584, 114] on div at bounding box center [582, 115] width 15 height 15
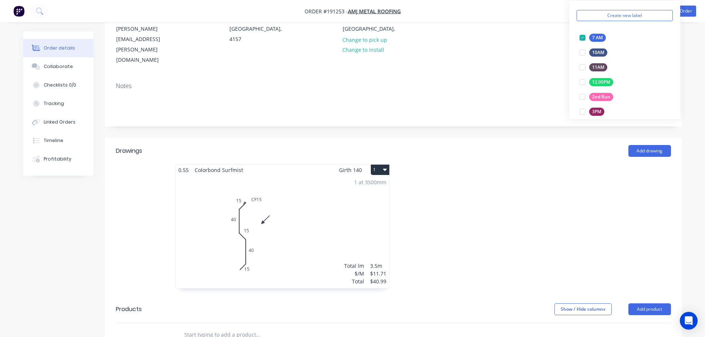
click at [526, 194] on div at bounding box center [504, 230] width 222 height 132
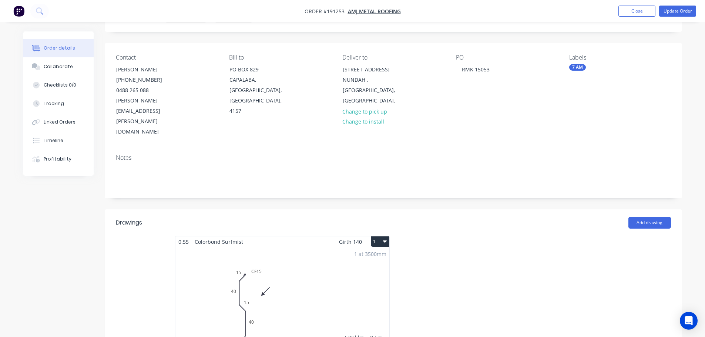
scroll to position [0, 0]
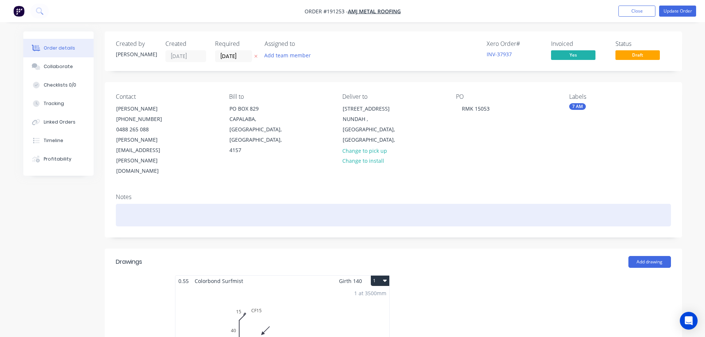
click at [428, 204] on div at bounding box center [393, 215] width 555 height 23
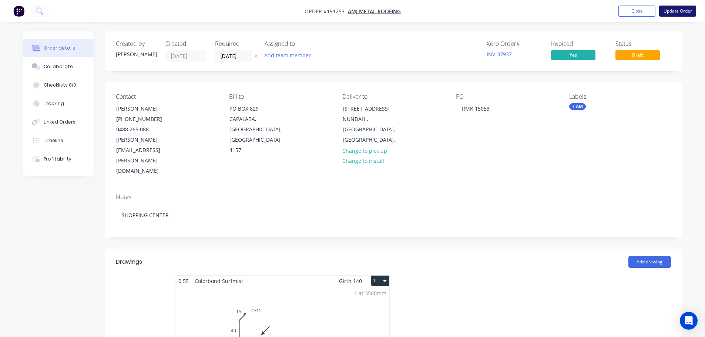
click at [676, 14] on button "Update Order" at bounding box center [677, 11] width 37 height 11
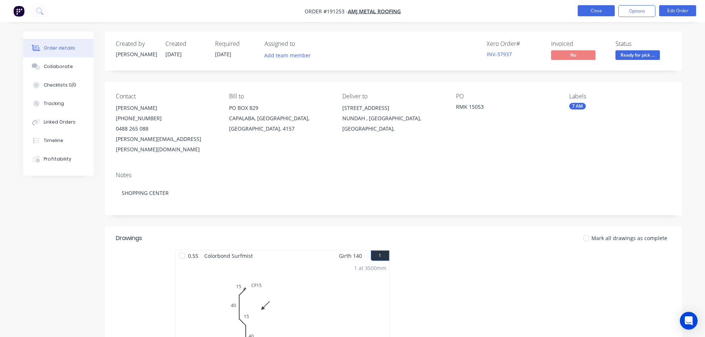
click at [592, 12] on button "Close" at bounding box center [596, 10] width 37 height 11
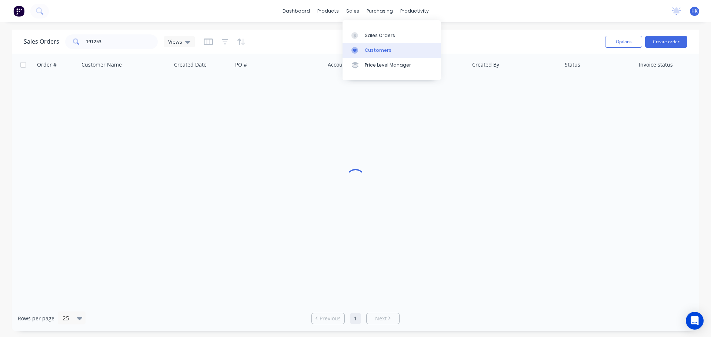
click at [383, 50] on div "Customers" at bounding box center [378, 50] width 27 height 7
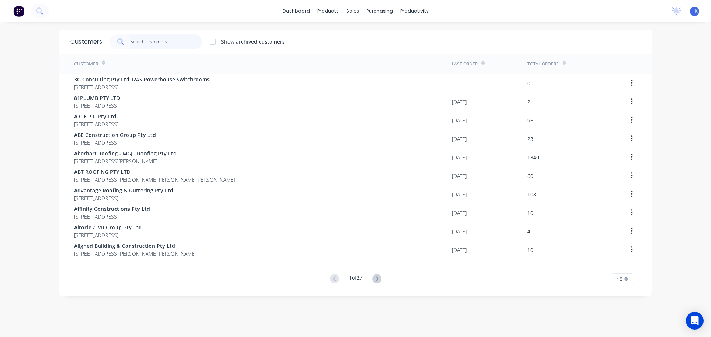
click at [158, 44] on input "text" at bounding box center [166, 41] width 72 height 15
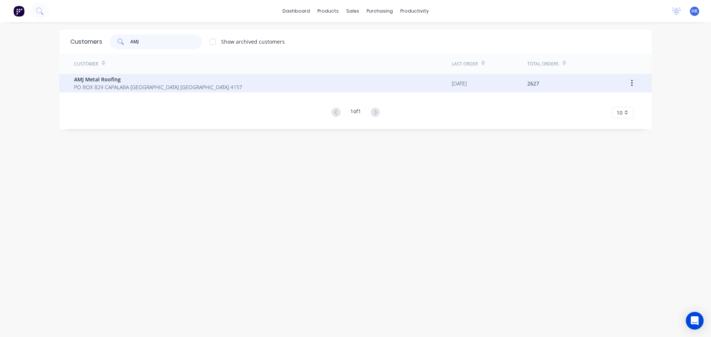
type input "AMJ"
click at [134, 76] on div "AMJ Metal Roofing PO BOX 829 CAPALABA Queensland Australia 4157" at bounding box center [263, 83] width 378 height 19
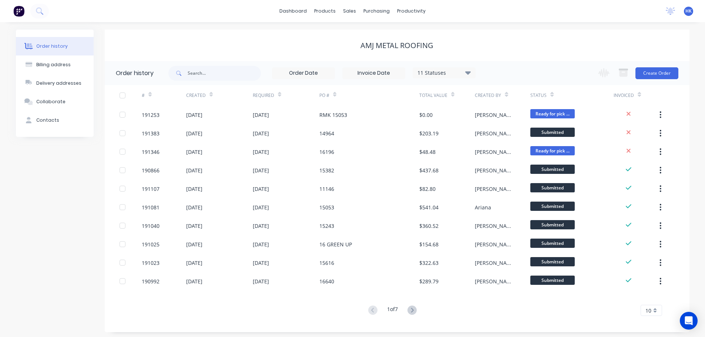
click at [184, 72] on span at bounding box center [177, 73] width 19 height 15
click at [222, 80] on input "text" at bounding box center [224, 73] width 73 height 15
type input "15053"
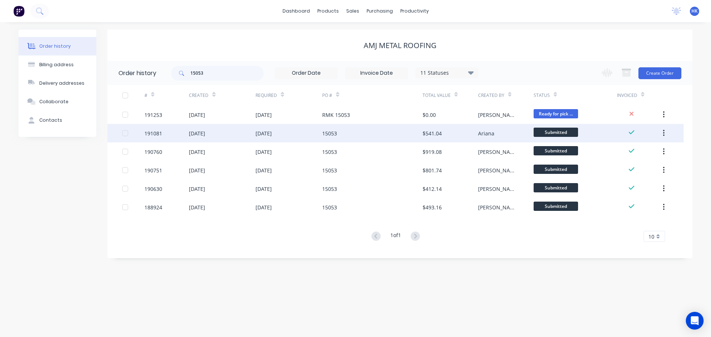
click at [352, 138] on div "15053" at bounding box center [372, 133] width 100 height 19
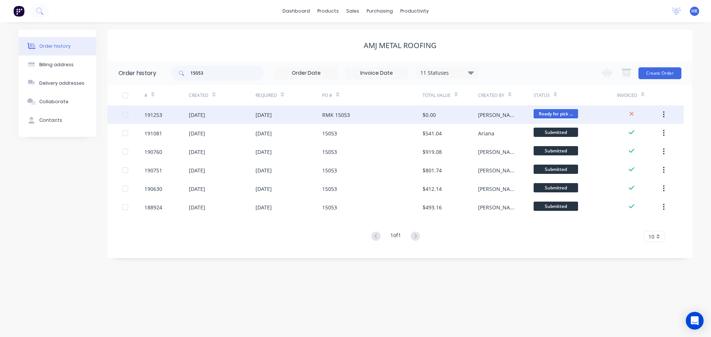
click at [332, 113] on div "RMK 15053" at bounding box center [336, 115] width 28 height 8
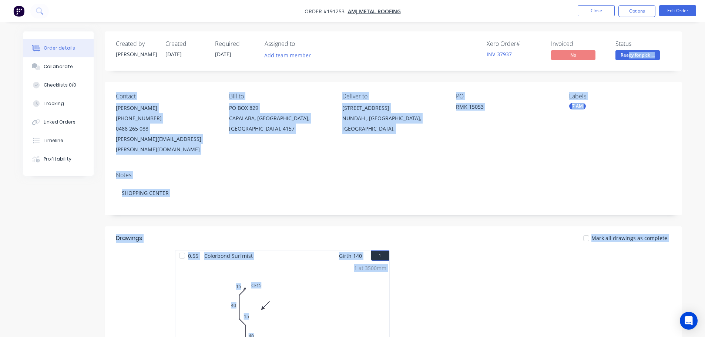
click at [628, 51] on body "Order #191253 - AMJ Metal Roofing Close Options Edit Order Order details Collab…" at bounding box center [352, 265] width 705 height 530
click at [632, 58] on span "Ready for pick ..." at bounding box center [638, 54] width 44 height 9
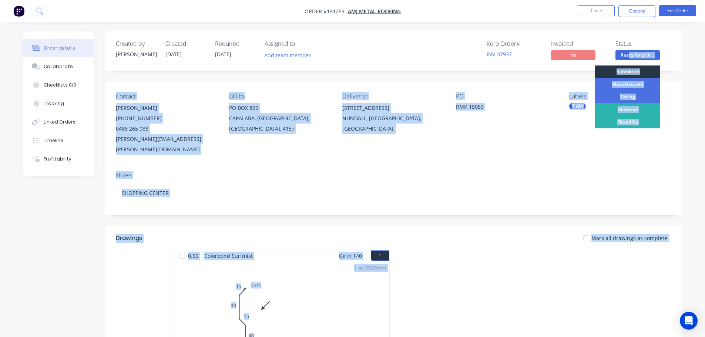
click at [632, 69] on div "Submitted" at bounding box center [627, 72] width 65 height 13
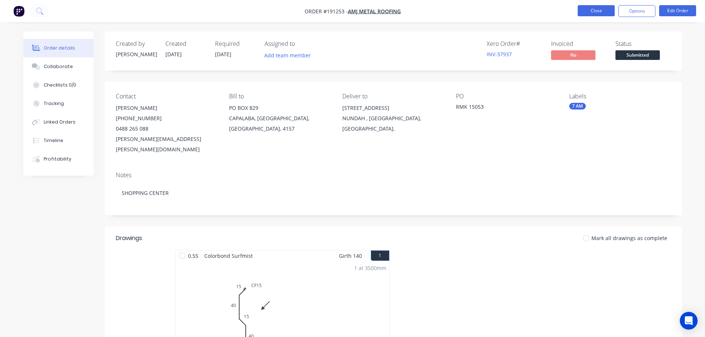
click at [600, 12] on button "Close" at bounding box center [596, 10] width 37 height 11
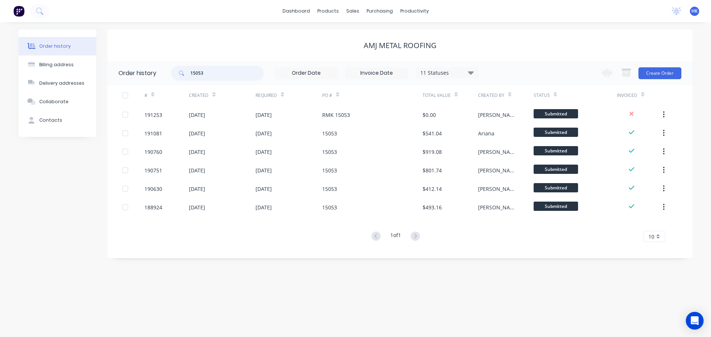
drag, startPoint x: 234, startPoint y: 73, endPoint x: 175, endPoint y: 80, distance: 58.9
click at [175, 80] on div "15053" at bounding box center [217, 73] width 93 height 15
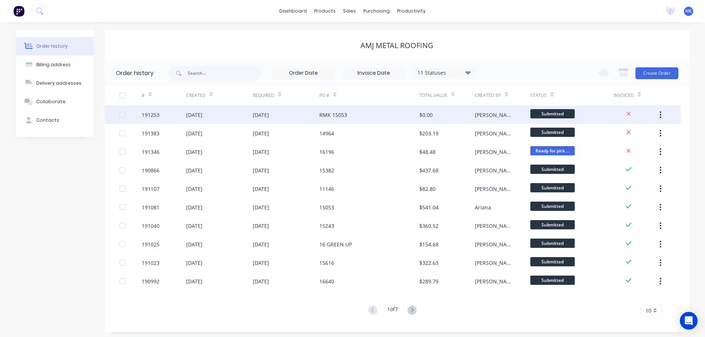
click at [251, 116] on div "[DATE]" at bounding box center [219, 114] width 67 height 19
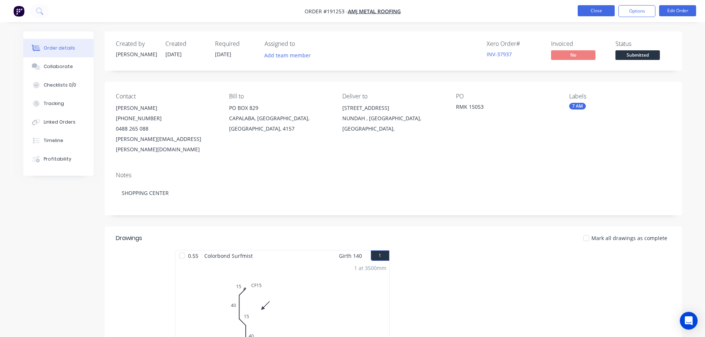
click at [602, 14] on button "Close" at bounding box center [596, 10] width 37 height 11
